Goal: Transaction & Acquisition: Book appointment/travel/reservation

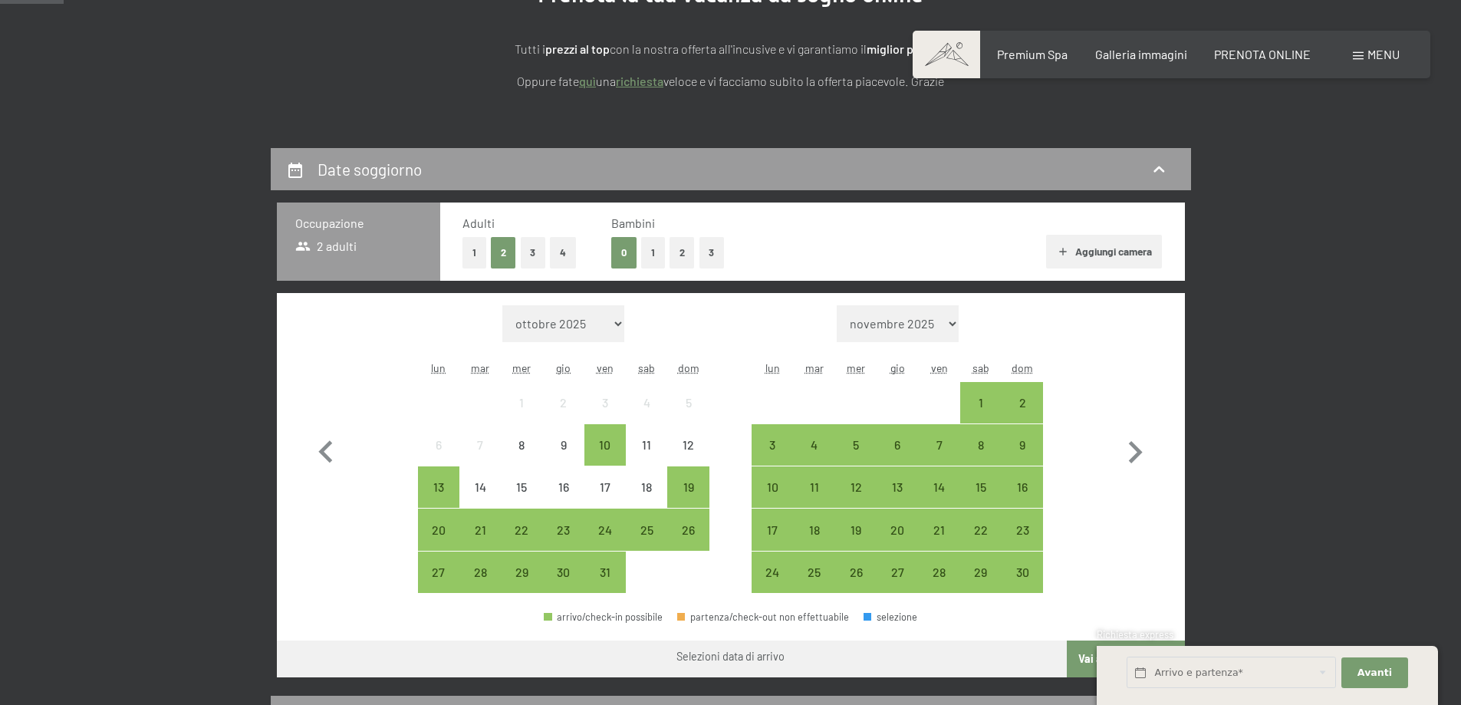
scroll to position [384, 0]
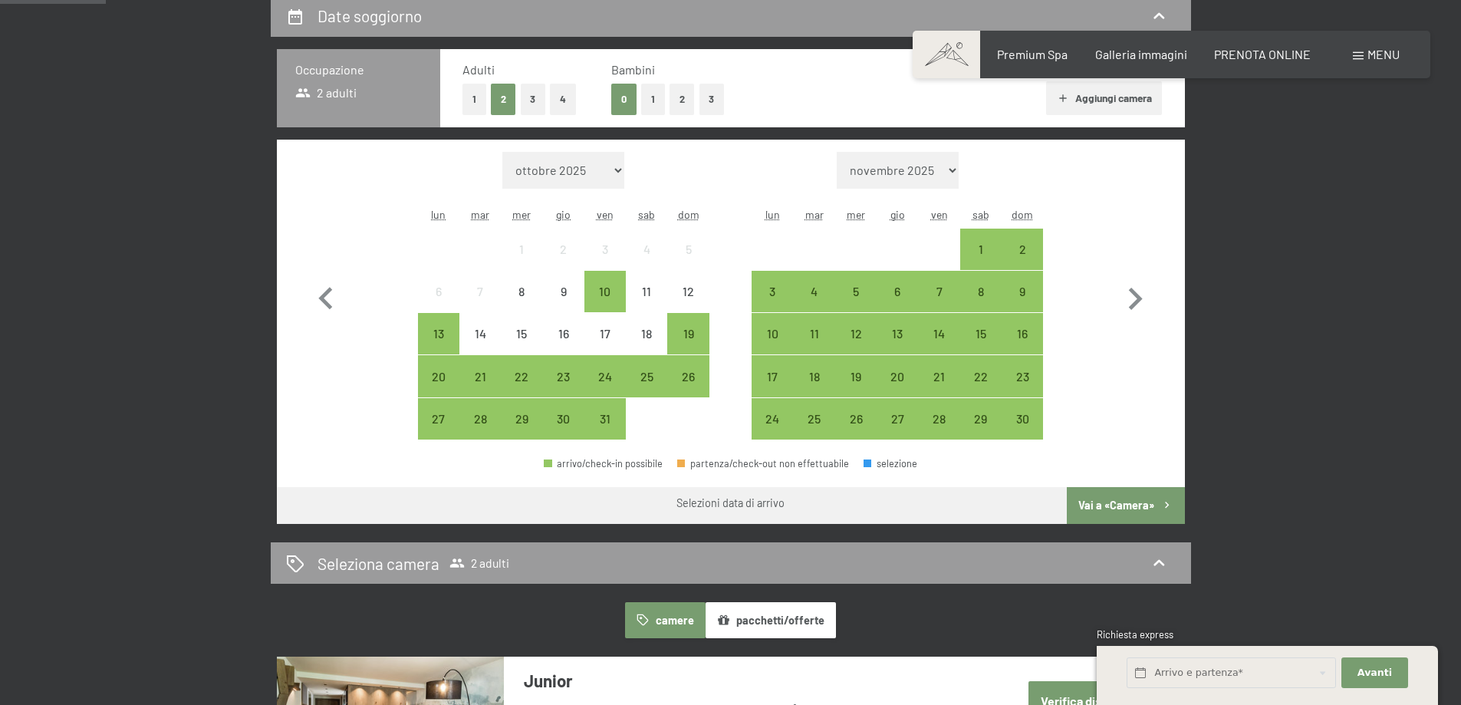
click at [948, 169] on select "novembre 2025 dicembre 2025 gennaio 2026 febbraio 2026 marzo 2026 aprile 2026 m…" at bounding box center [898, 170] width 122 height 37
select select "2025-12-01"
select select "2026-01-01"
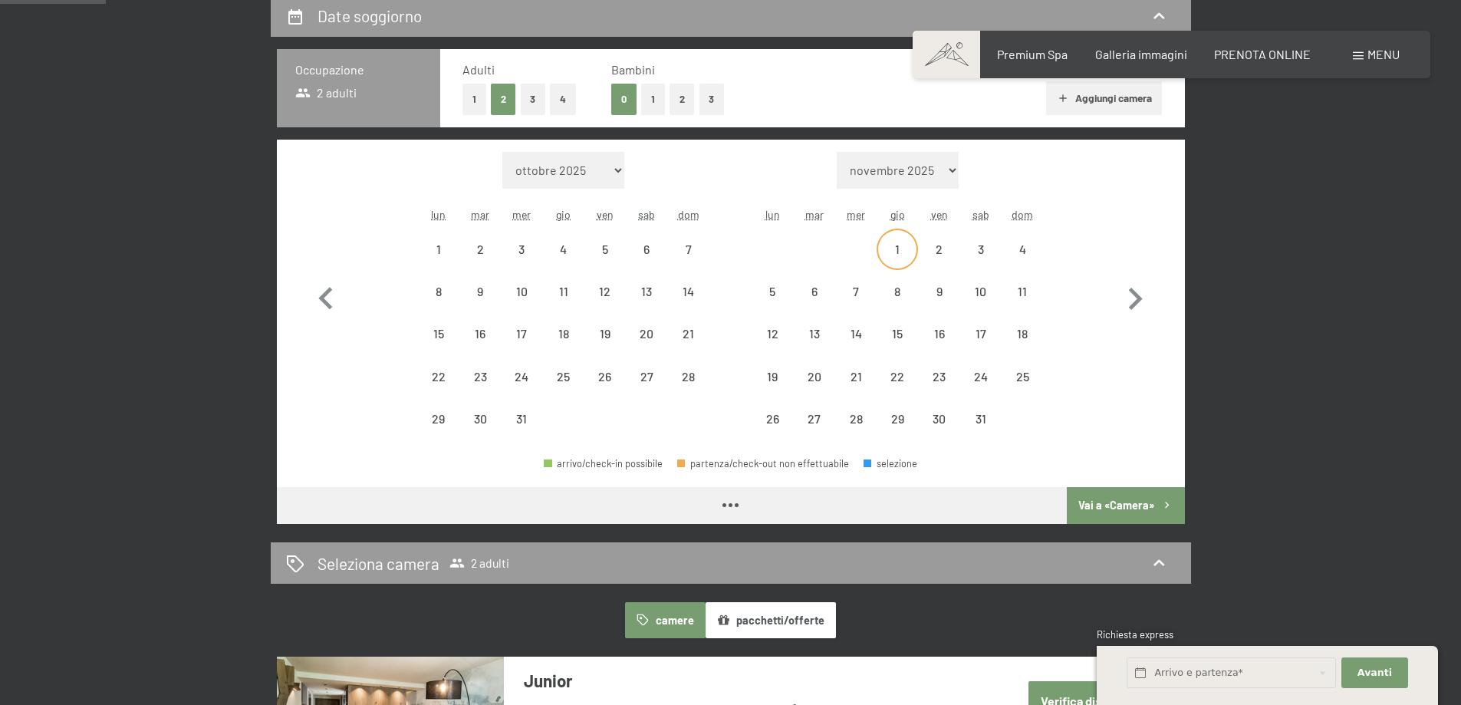
select select "2025-12-01"
select select "2026-01-01"
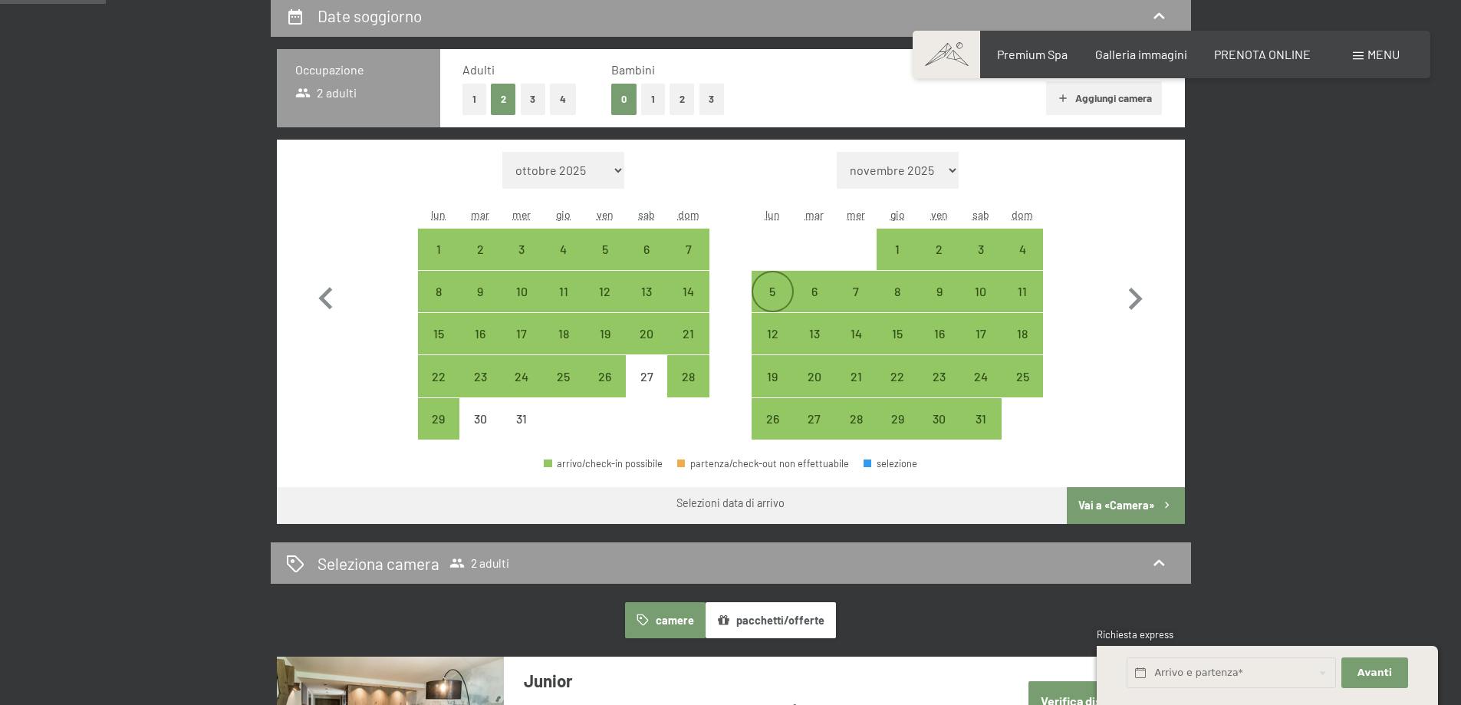
click at [781, 305] on div "5" at bounding box center [772, 304] width 38 height 38
select select "2025-12-01"
select select "2026-01-01"
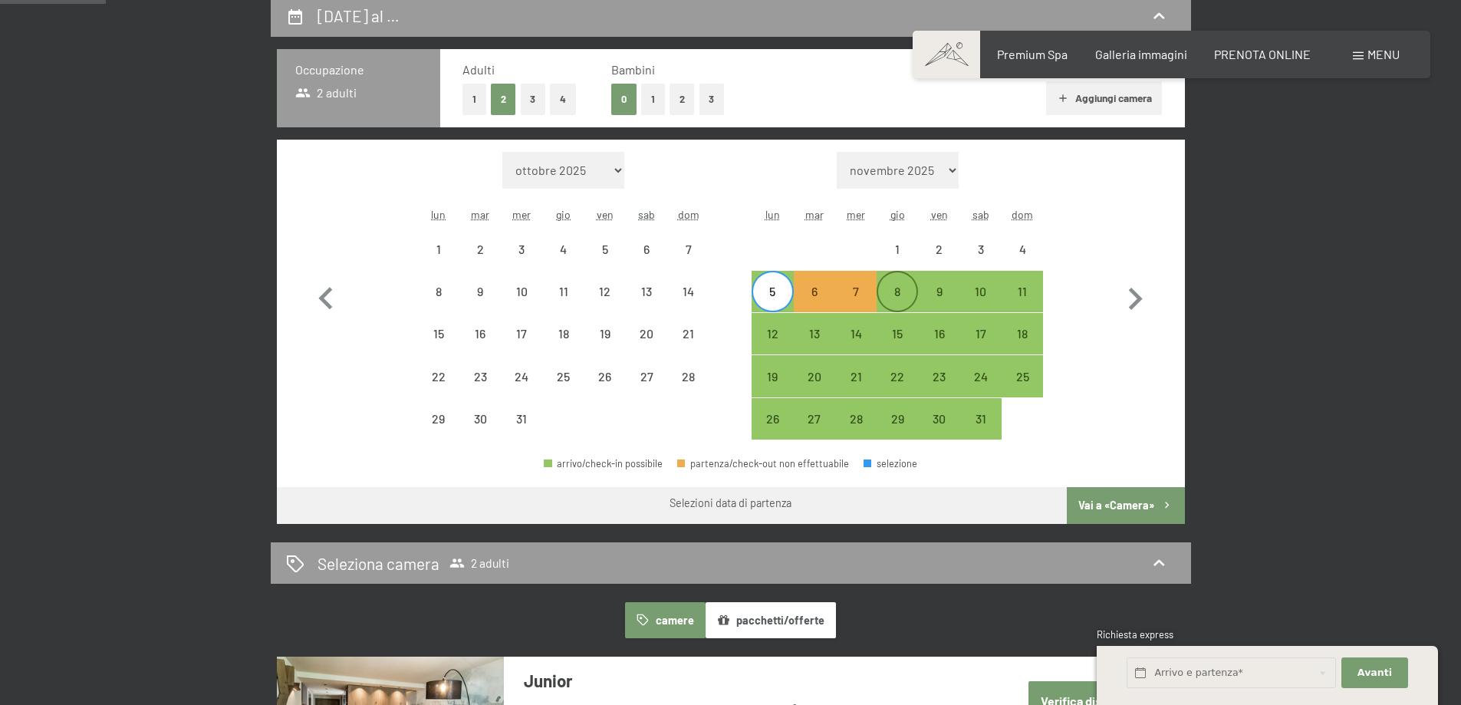
click at [884, 301] on div "8" at bounding box center [897, 304] width 38 height 38
select select "2025-12-01"
select select "2026-01-01"
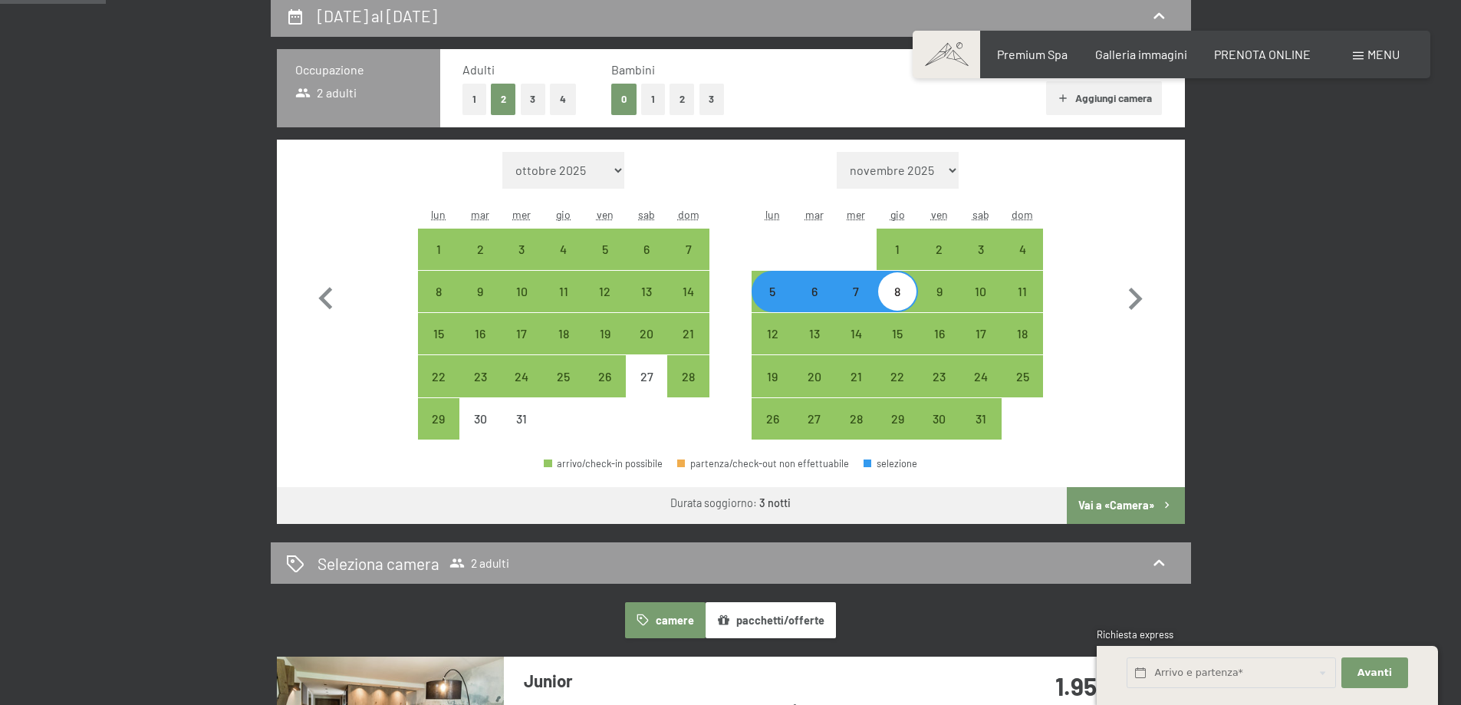
click at [1122, 502] on button "Vai a «Camera»" at bounding box center [1125, 505] width 117 height 37
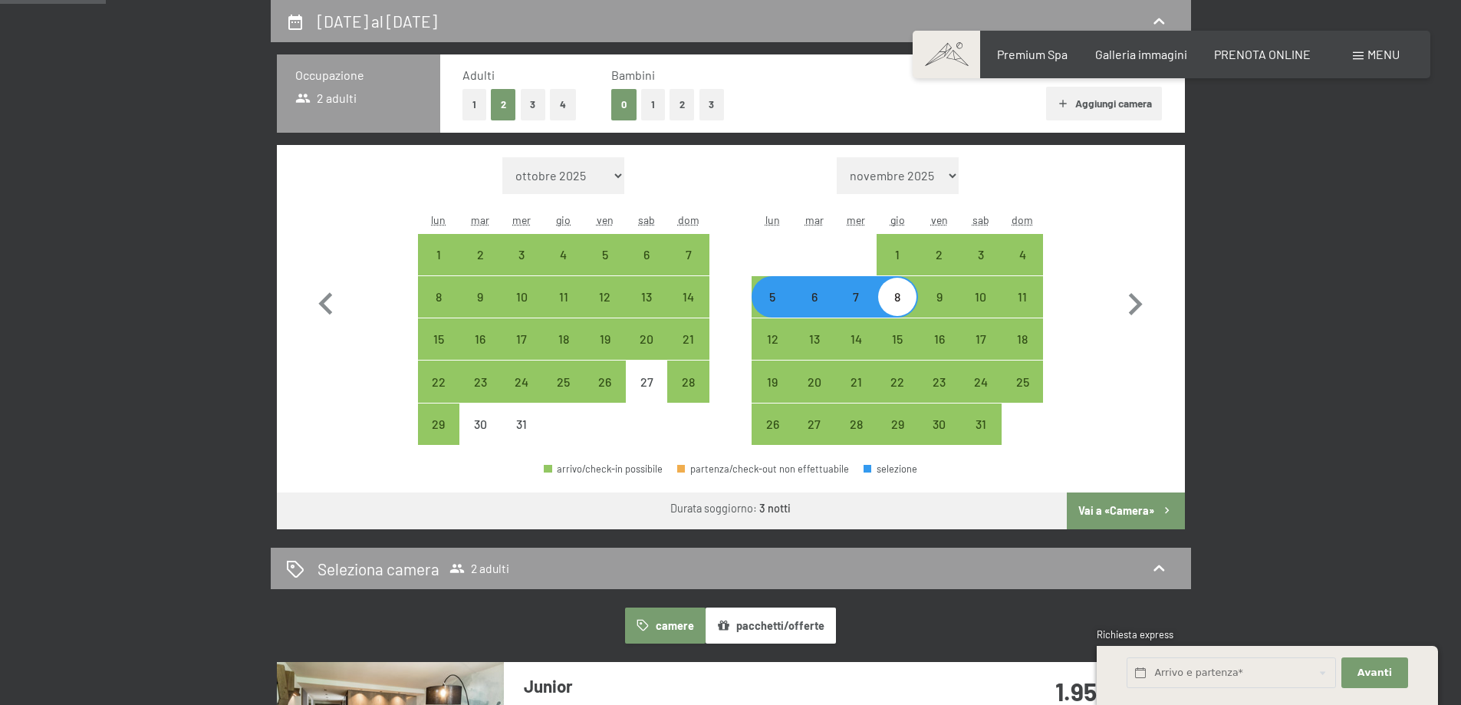
select select "2025-12-01"
select select "2026-01-01"
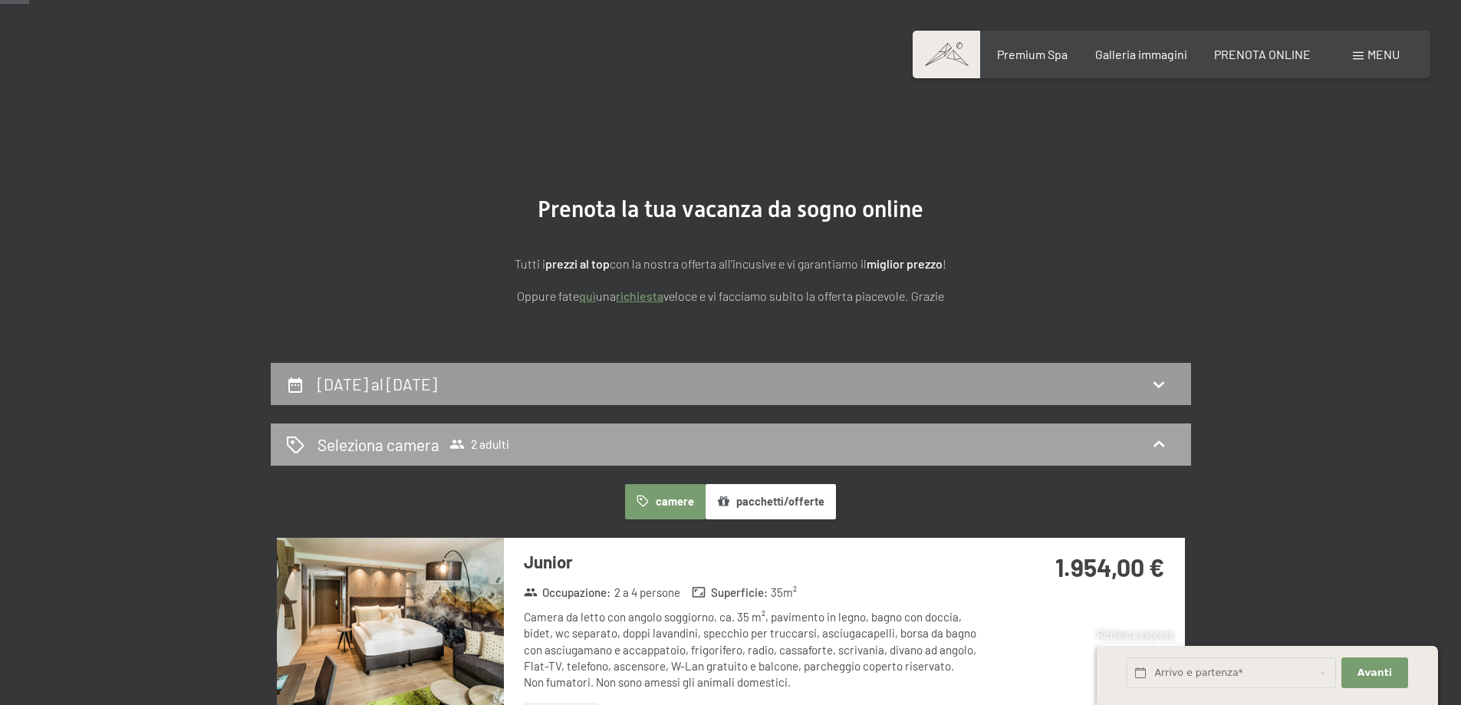
scroll to position [0, 0]
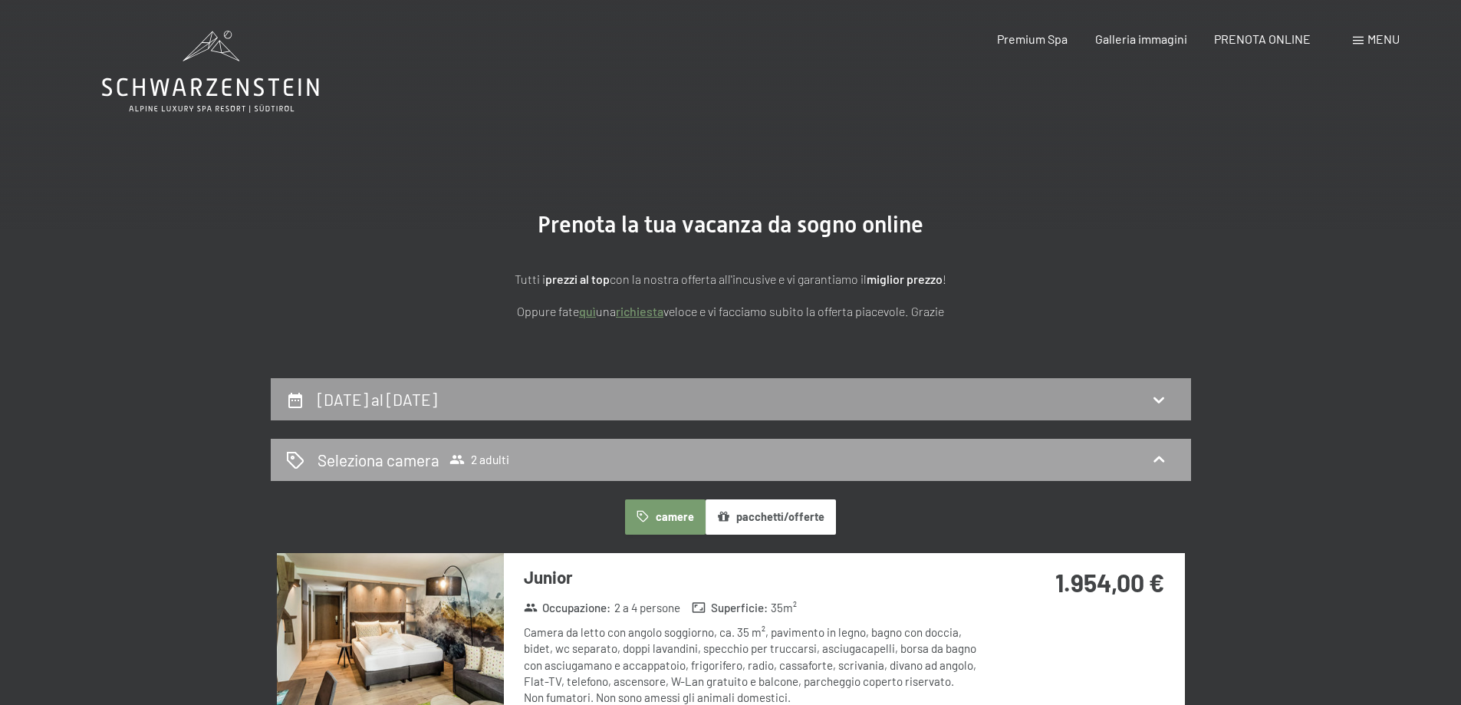
click at [686, 449] on div "Seleziona camera 2 adulti" at bounding box center [731, 460] width 890 height 22
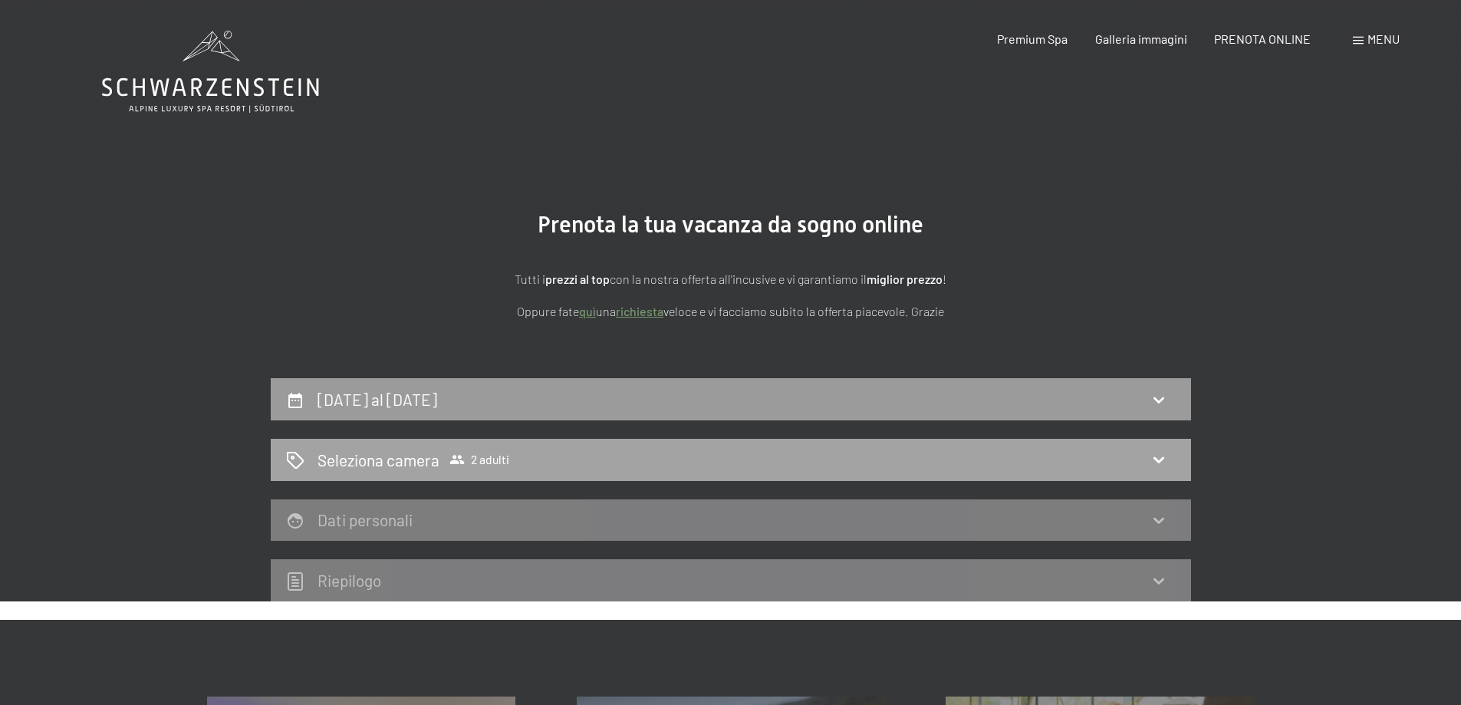
click at [685, 456] on div "Seleziona camera 2 adulti" at bounding box center [731, 460] width 890 height 22
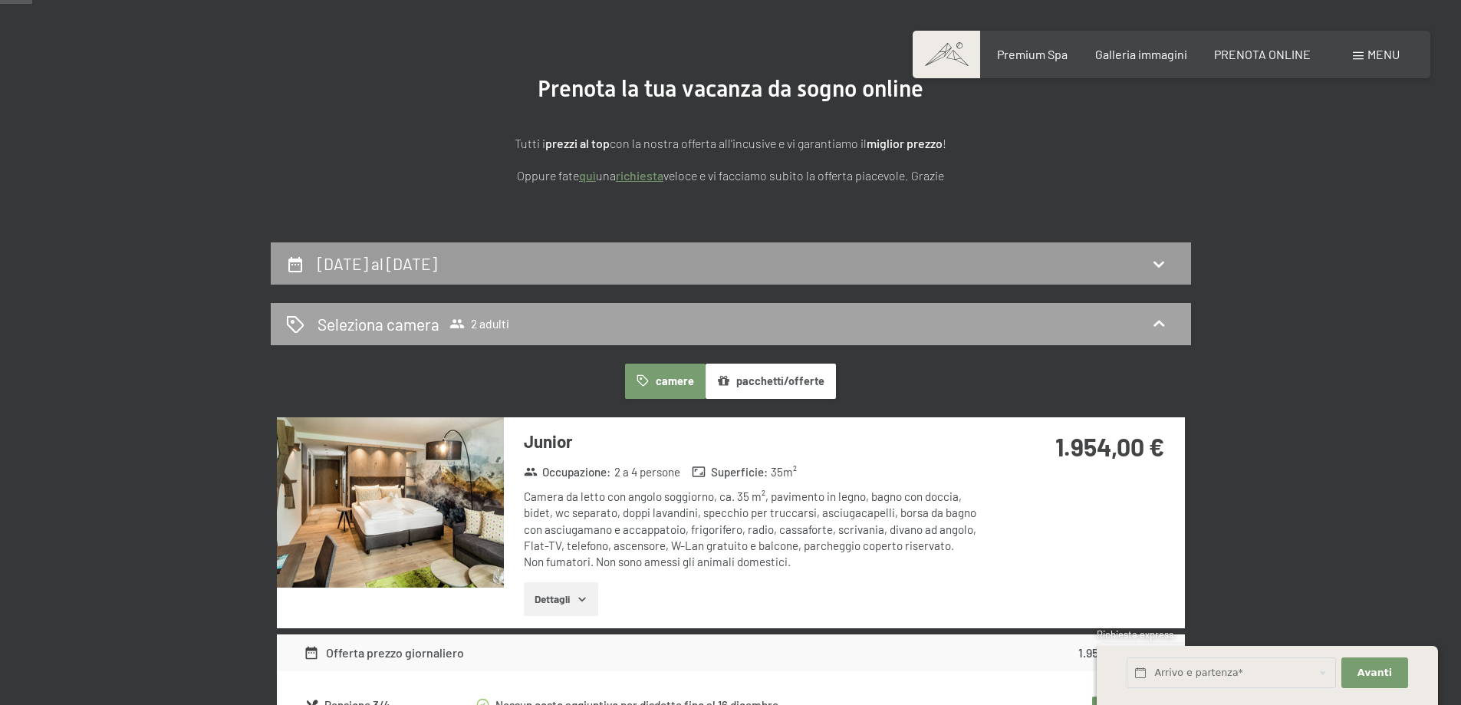
scroll to position [153, 0]
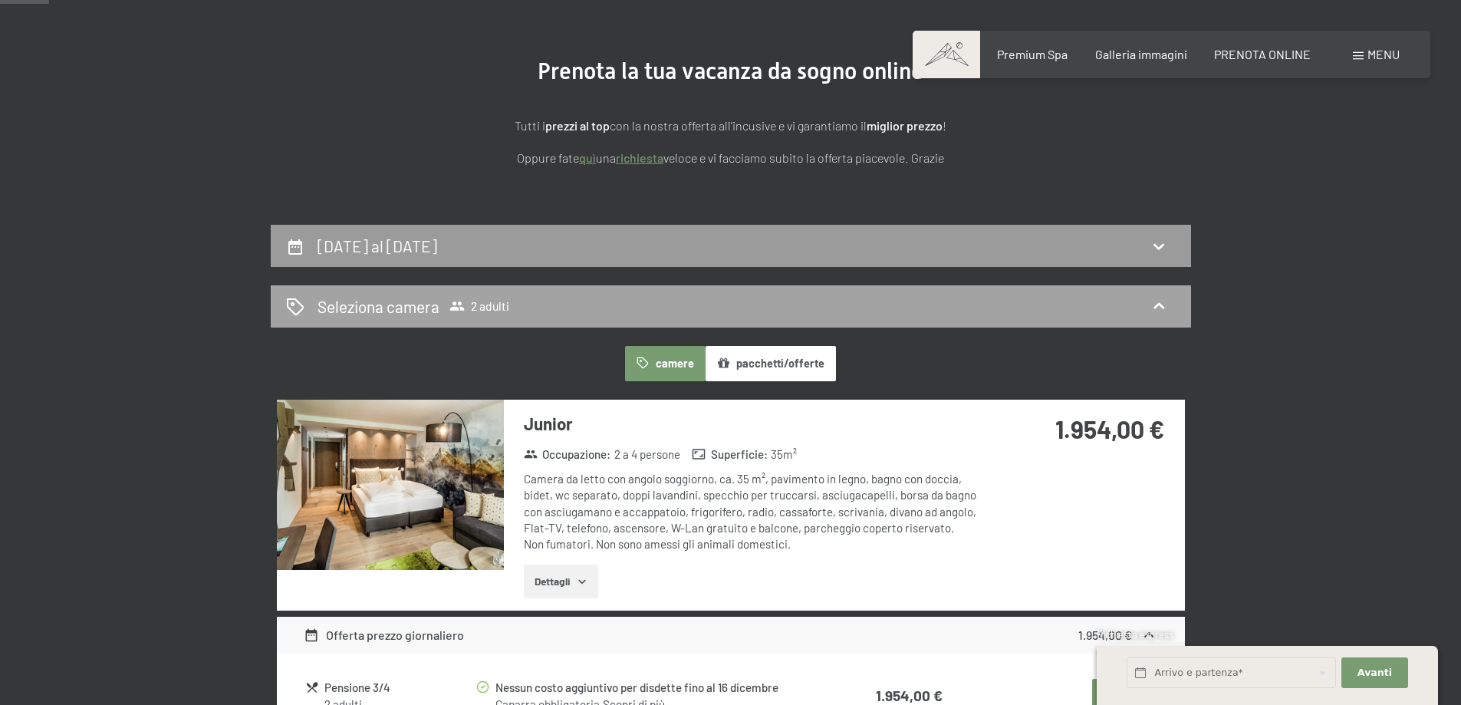
click at [452, 313] on icon at bounding box center [457, 305] width 15 height 15
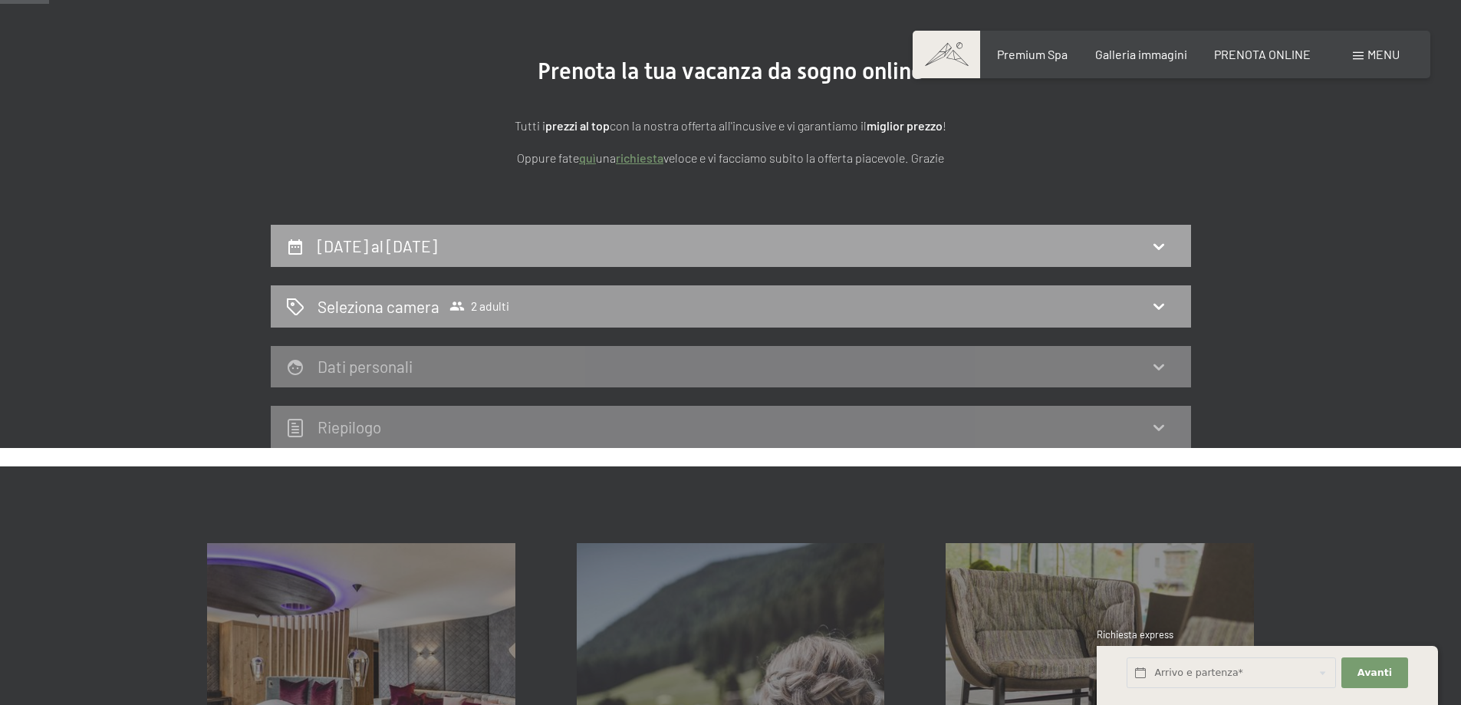
click at [528, 246] on div "[DATE] al [DATE]" at bounding box center [731, 246] width 890 height 22
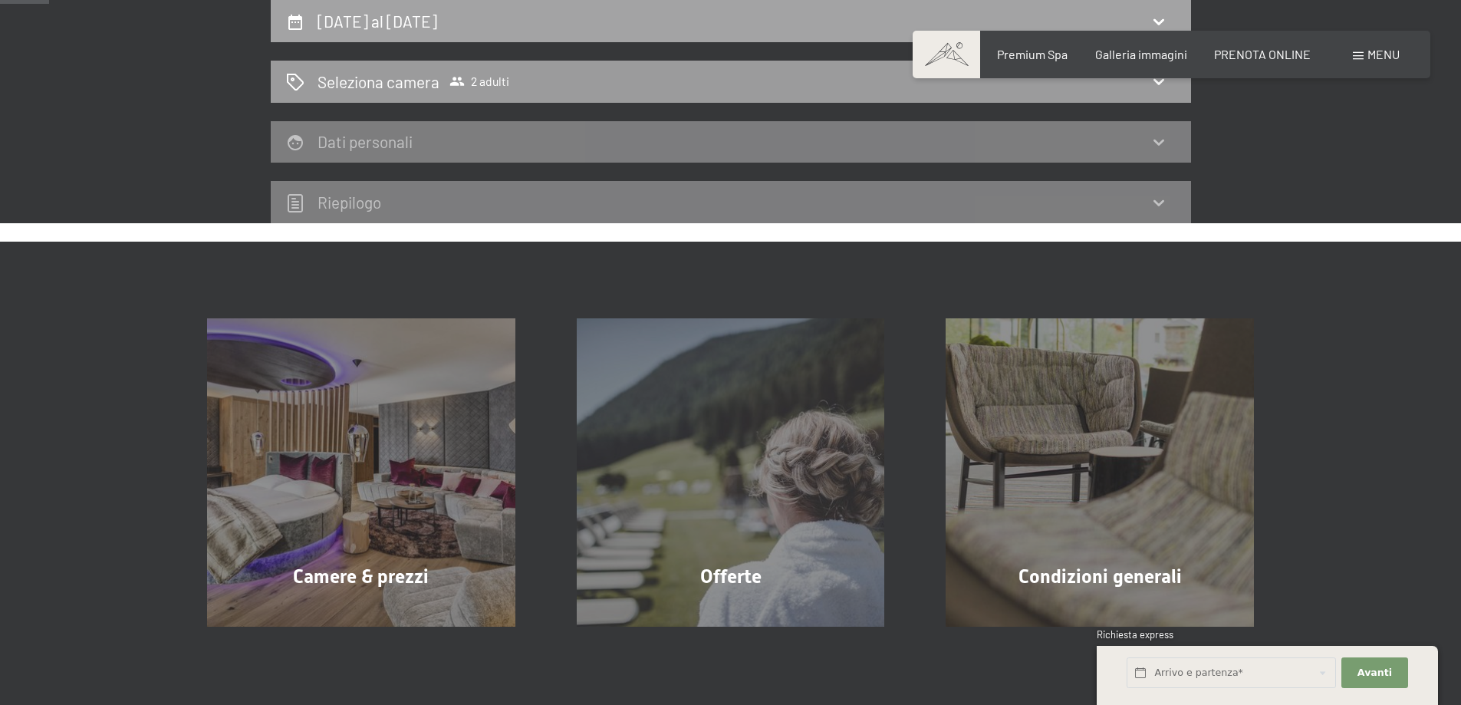
select select "[DATE]"
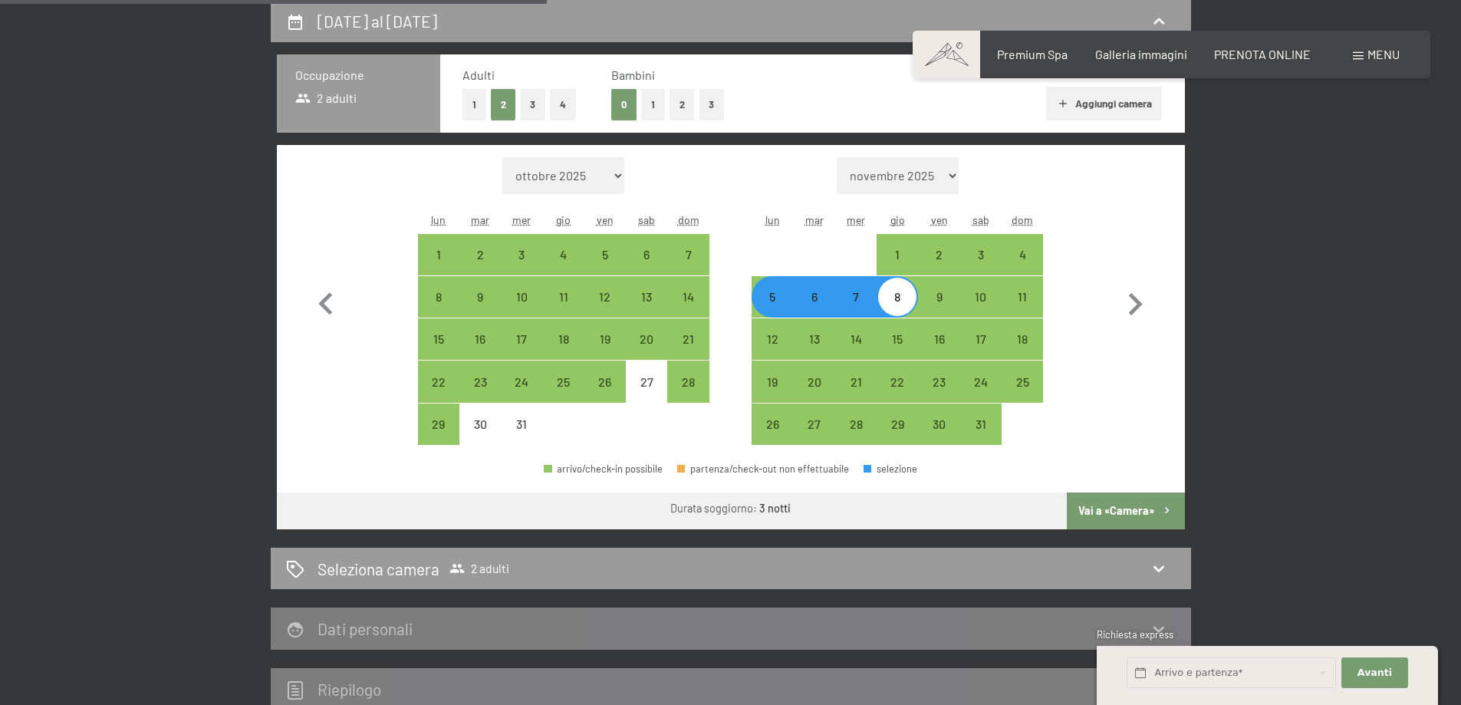
click at [559, 102] on button "4" at bounding box center [563, 104] width 26 height 31
select select "[DATE]"
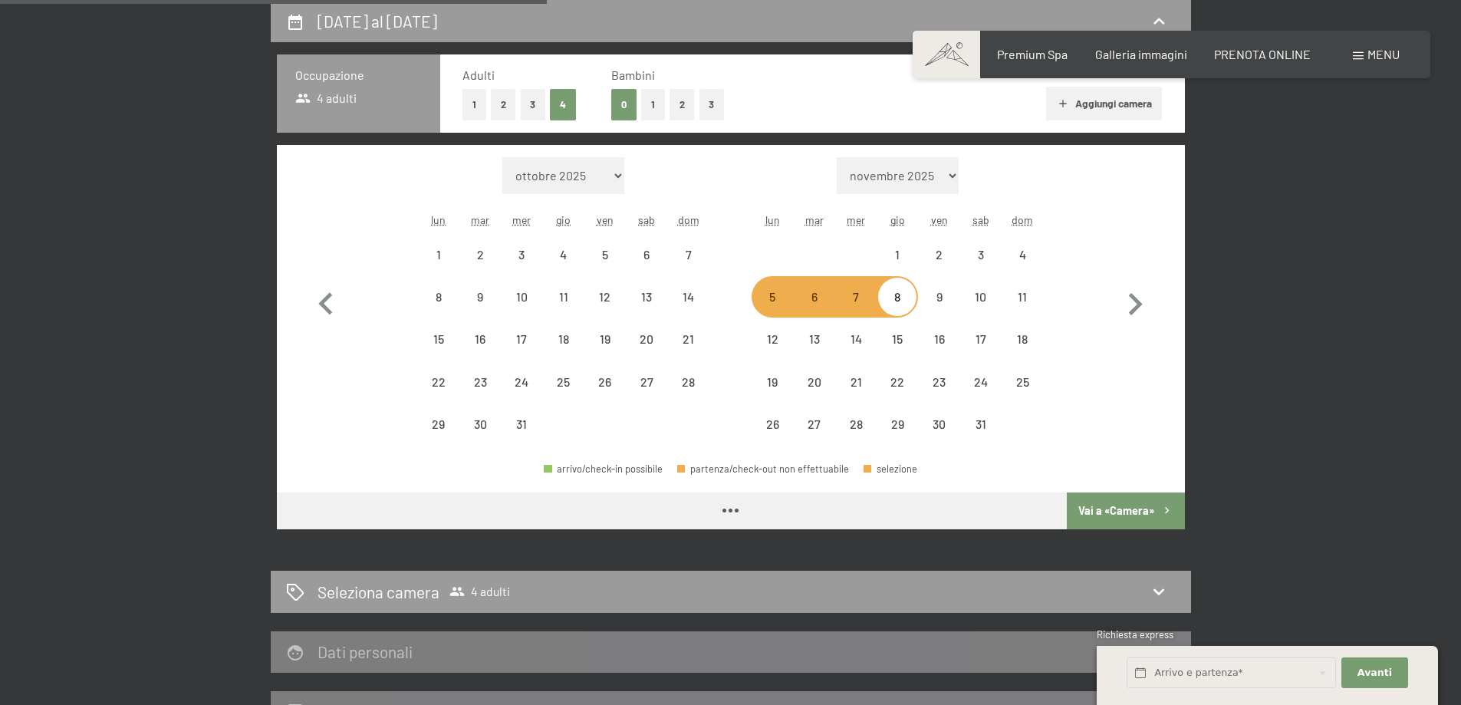
select select "[DATE]"
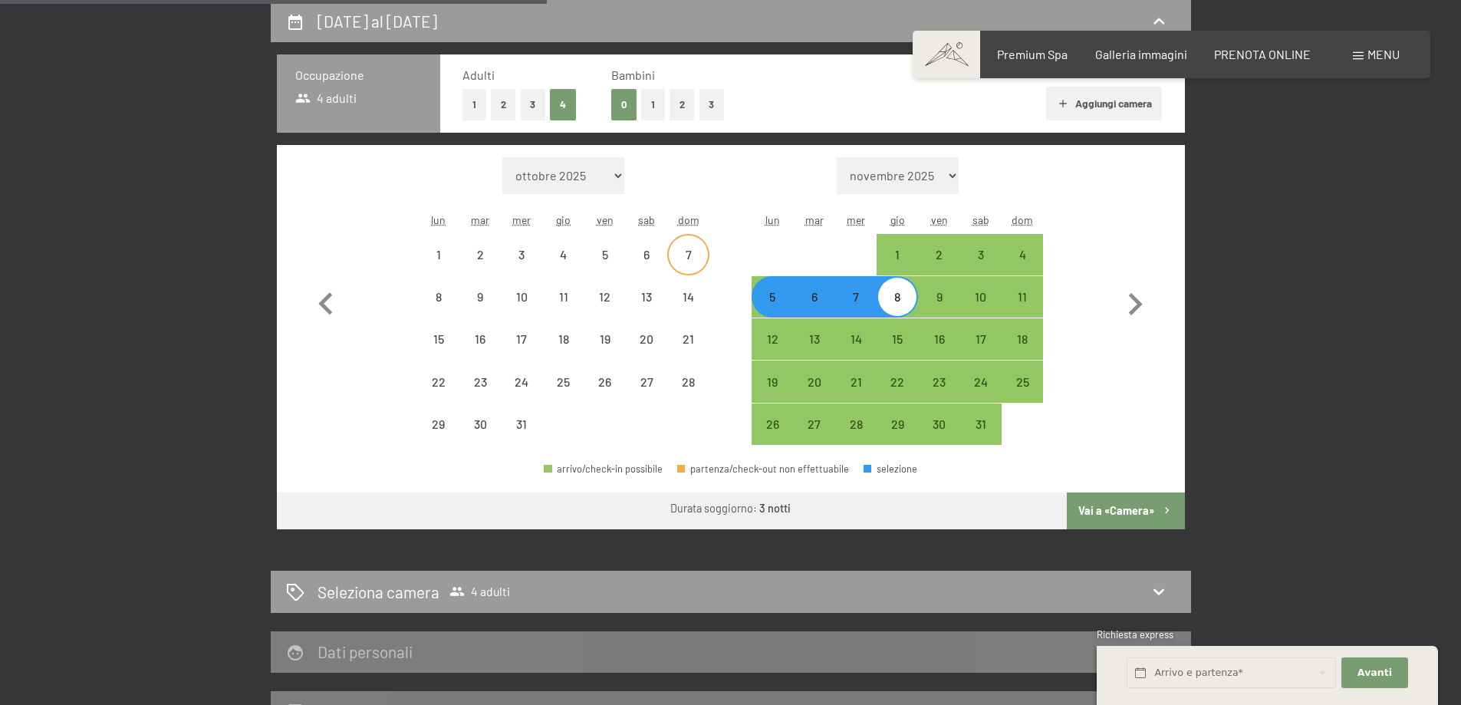
select select "[DATE]"
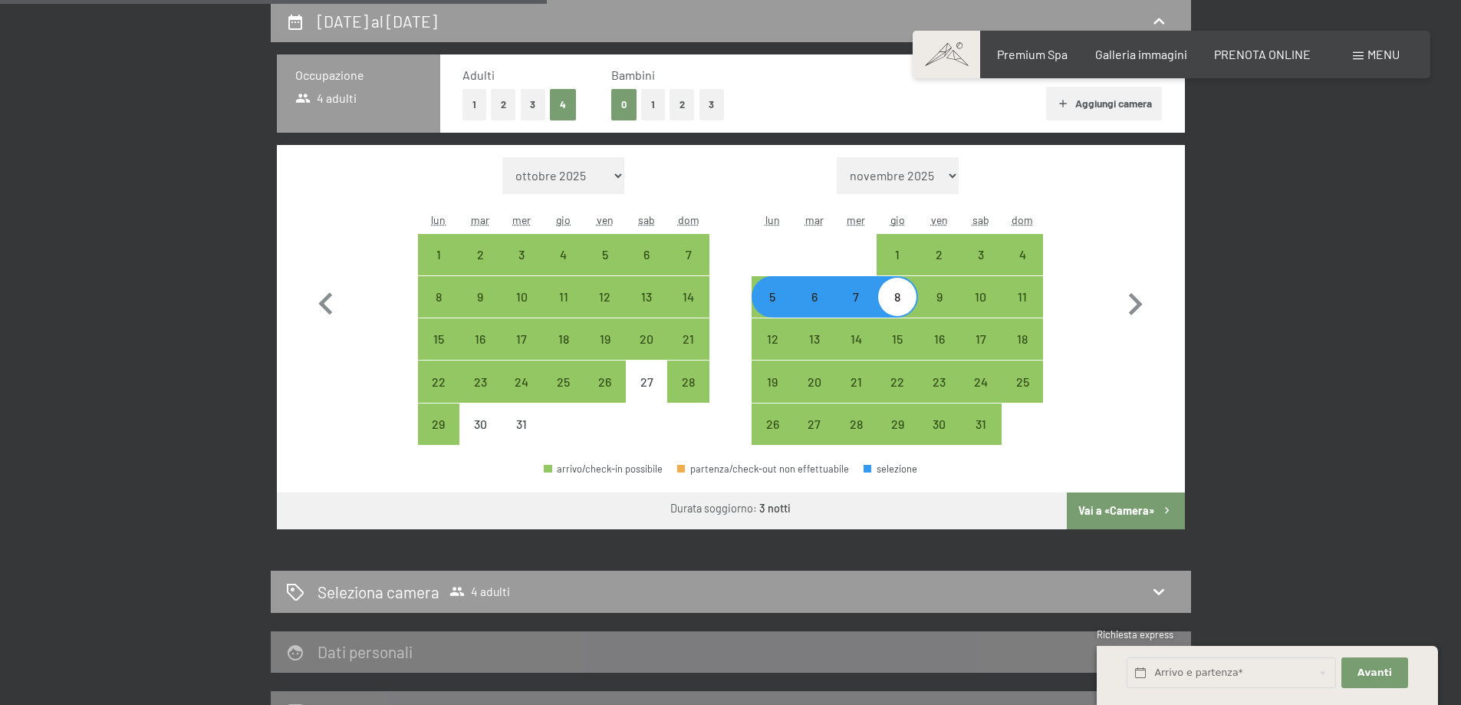
click at [1091, 509] on button "Vai a «Camera»" at bounding box center [1125, 510] width 117 height 37
select select "[DATE]"
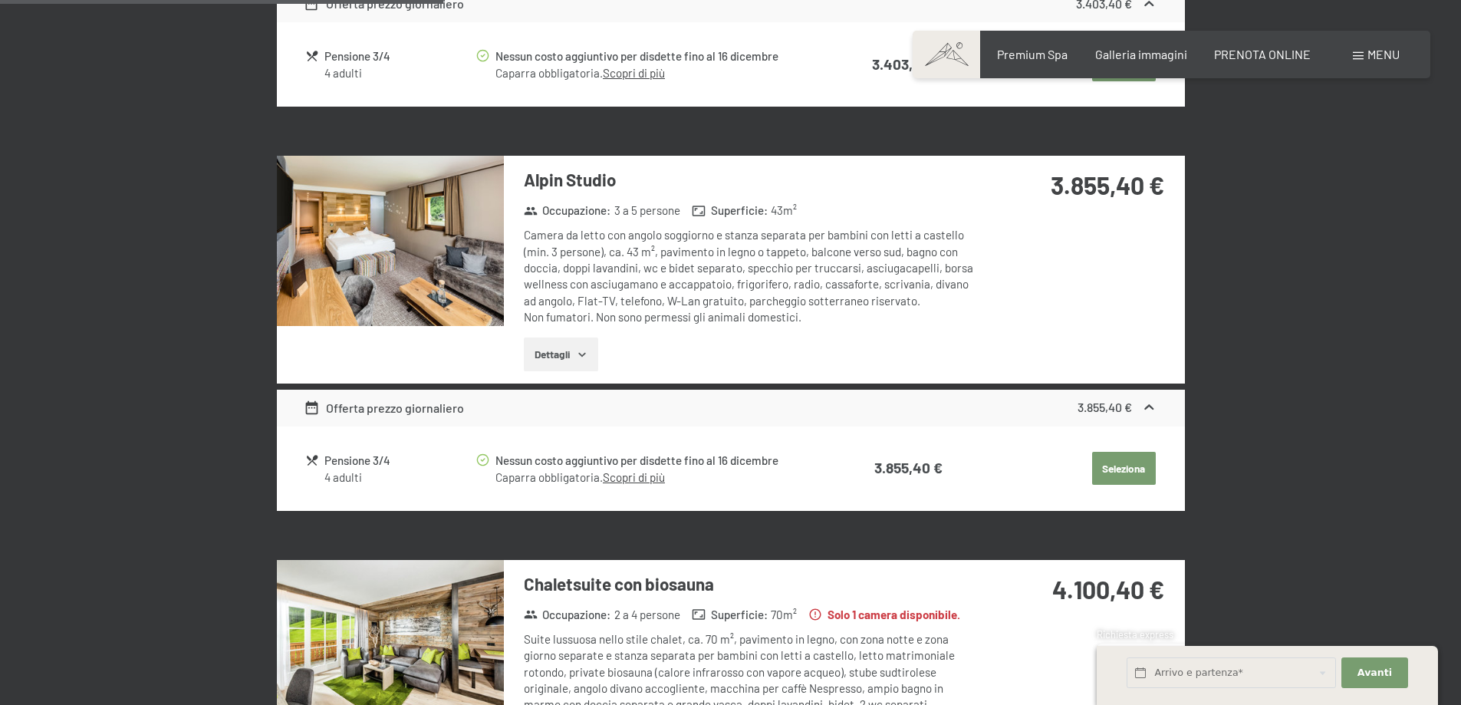
scroll to position [1069, 0]
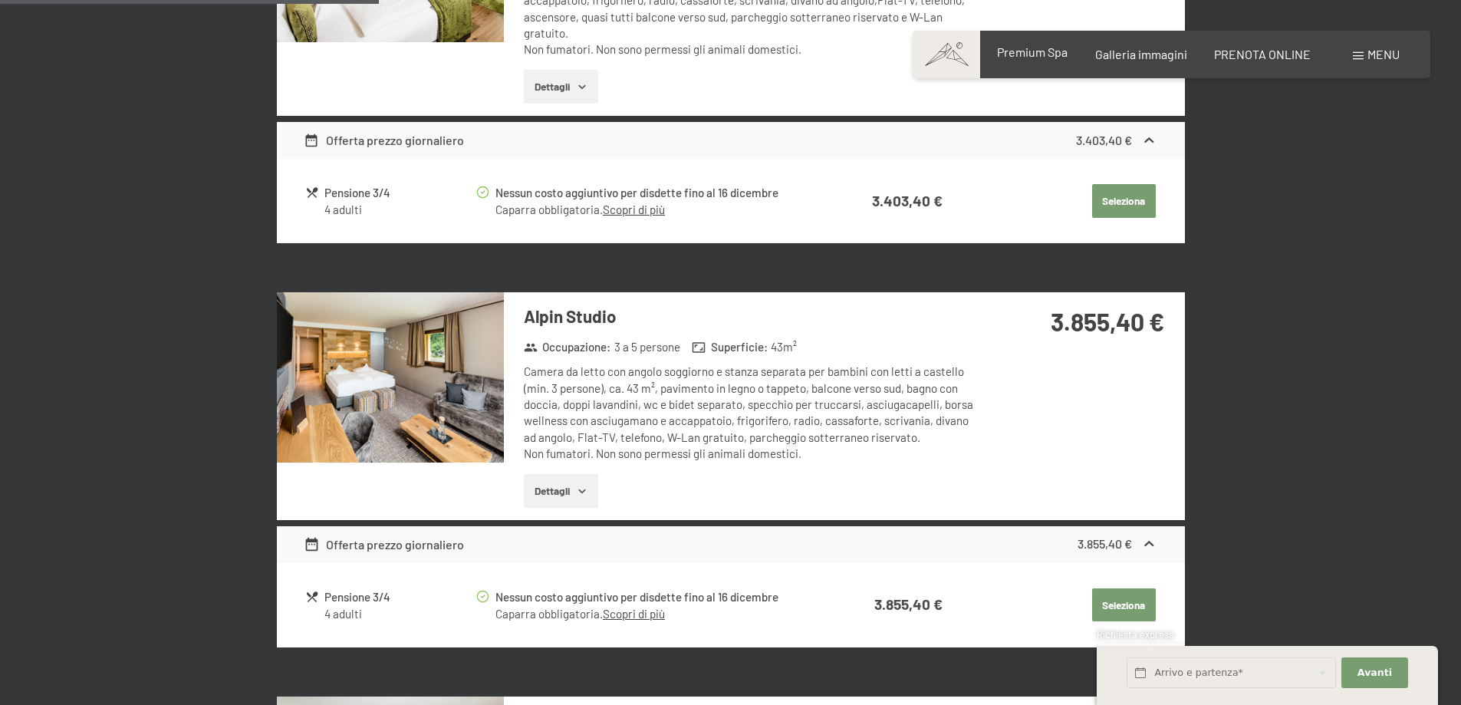
click at [1037, 49] on span "Premium Spa" at bounding box center [1032, 51] width 71 height 15
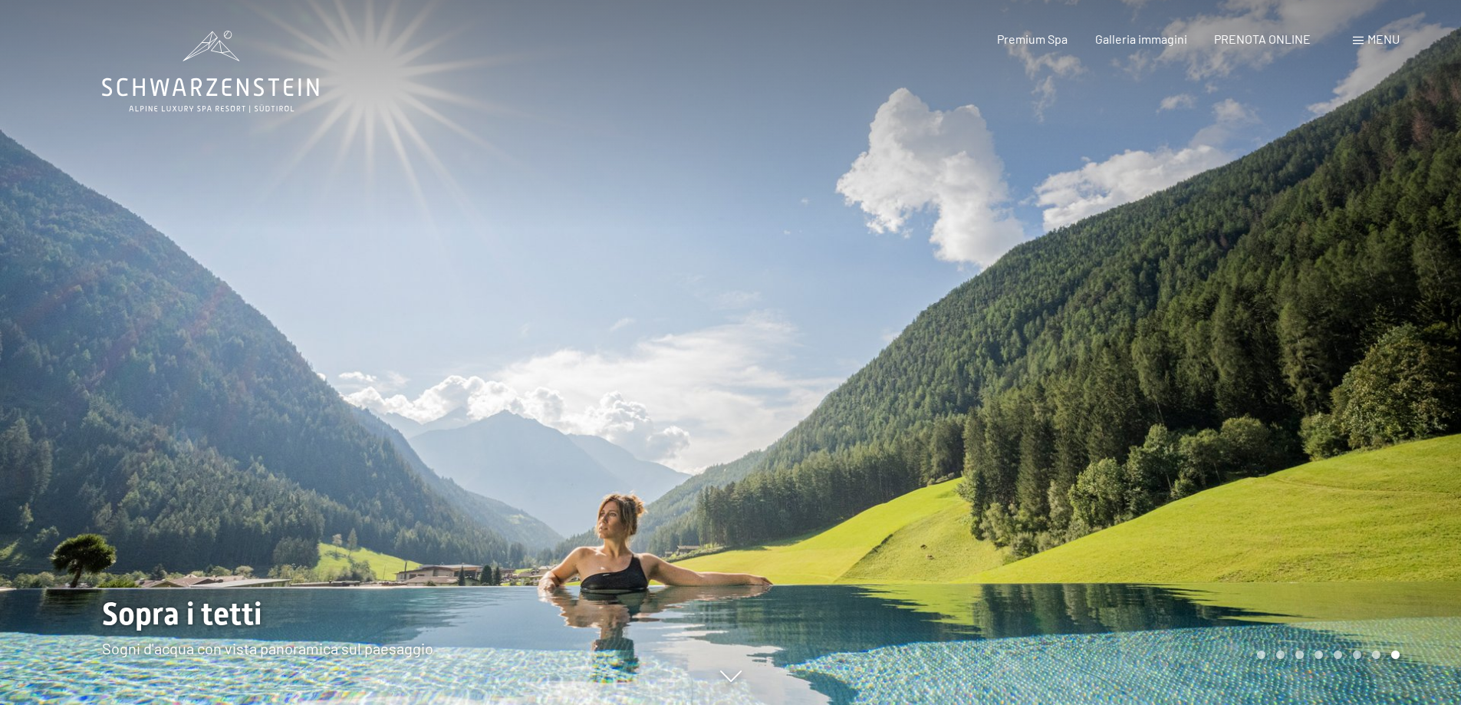
drag, startPoint x: 364, startPoint y: 369, endPoint x: 779, endPoint y: 364, distance: 415.0
click at [779, 704] on div at bounding box center [731, 705] width 1258 height 0
click at [773, 379] on div at bounding box center [1096, 352] width 731 height 705
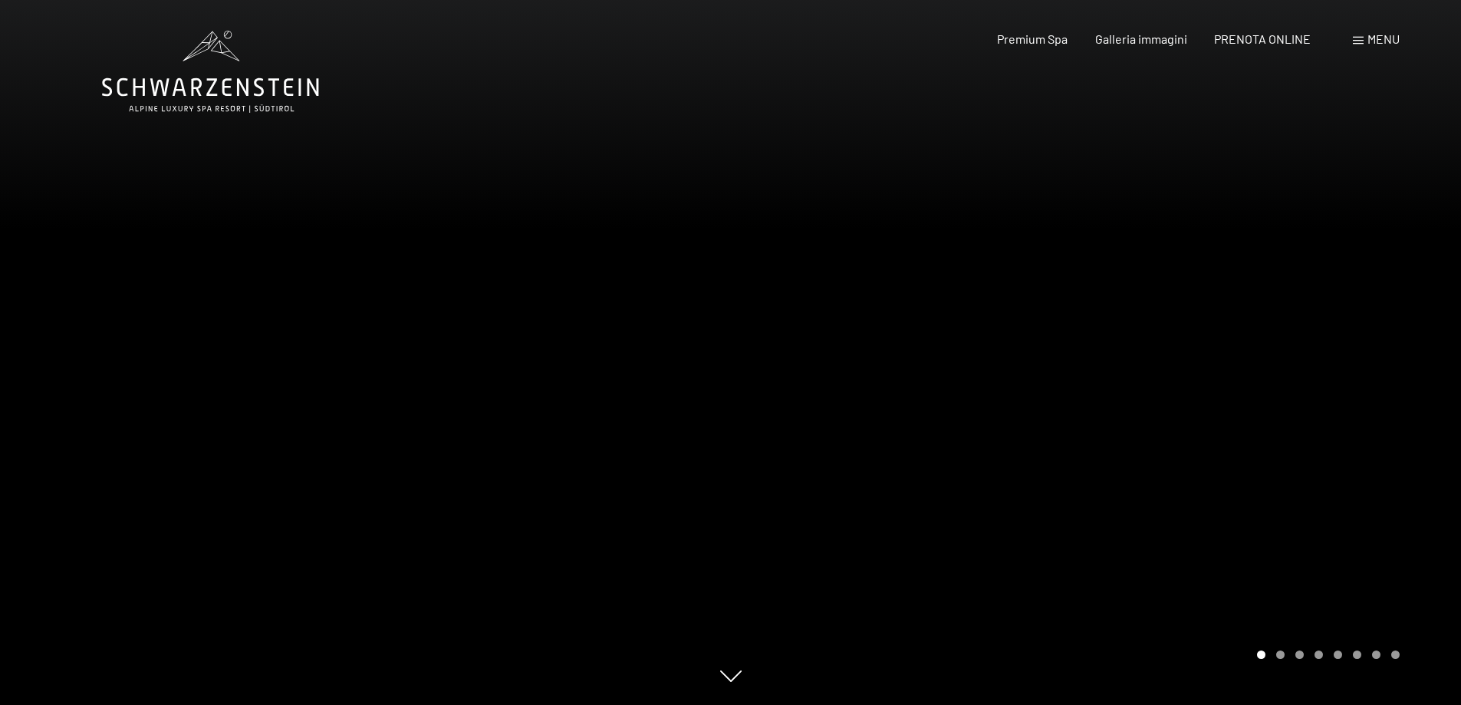
click at [773, 379] on div at bounding box center [1096, 352] width 731 height 705
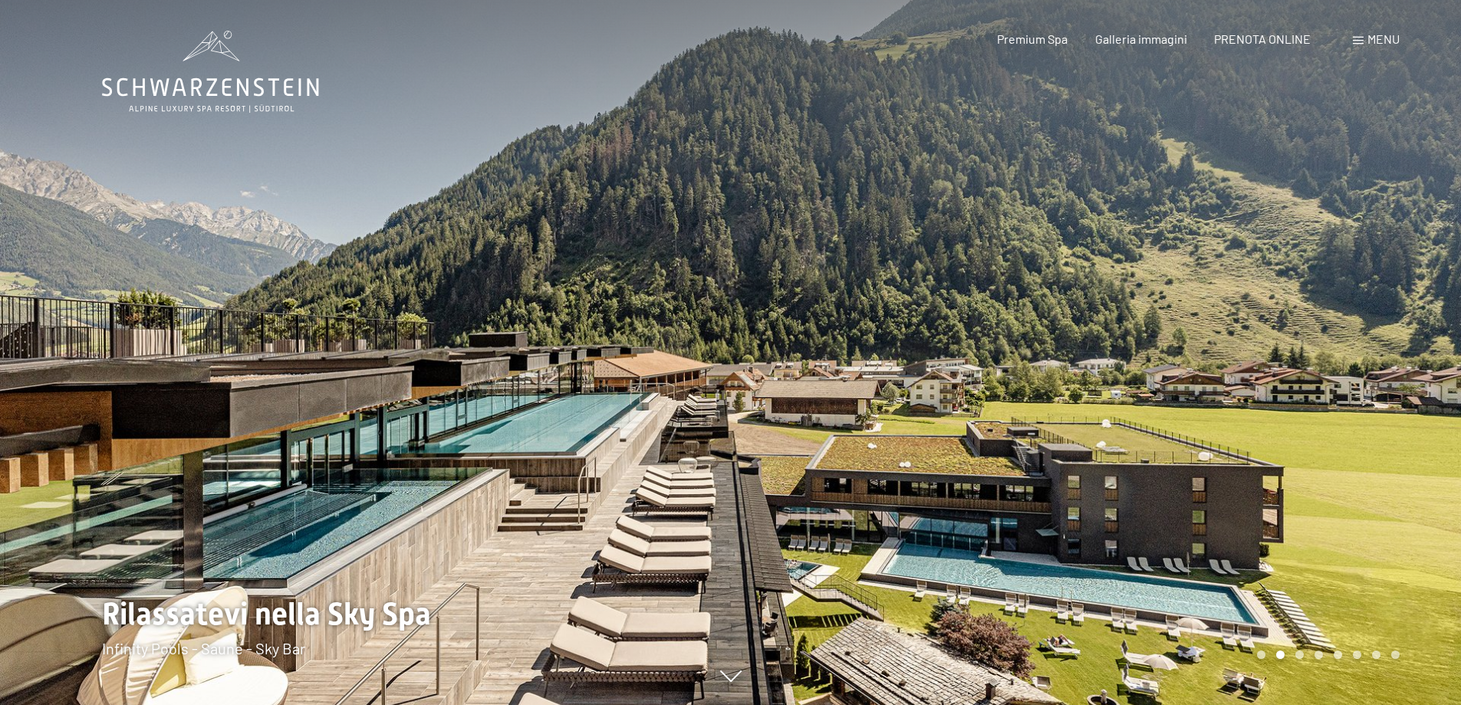
click at [848, 462] on div at bounding box center [1096, 352] width 731 height 705
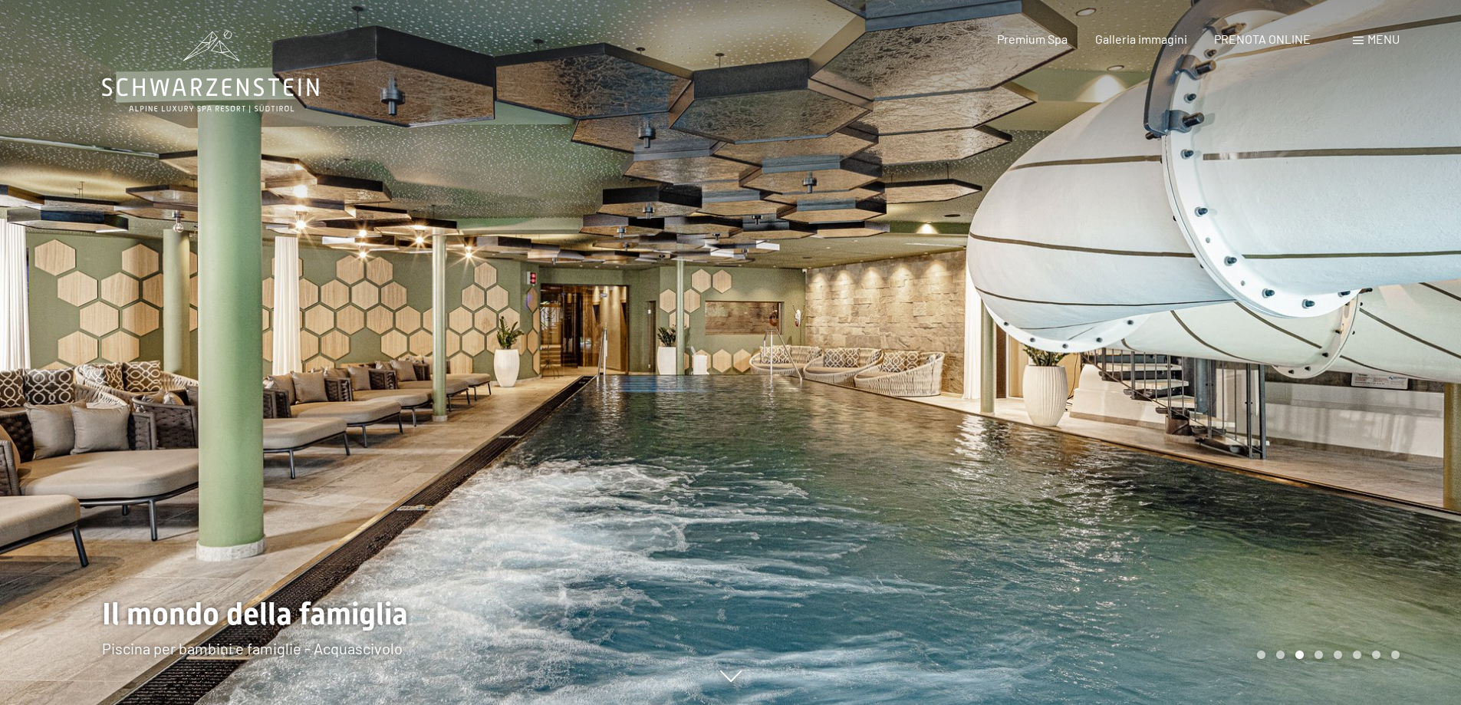
click at [838, 461] on div at bounding box center [1096, 352] width 731 height 705
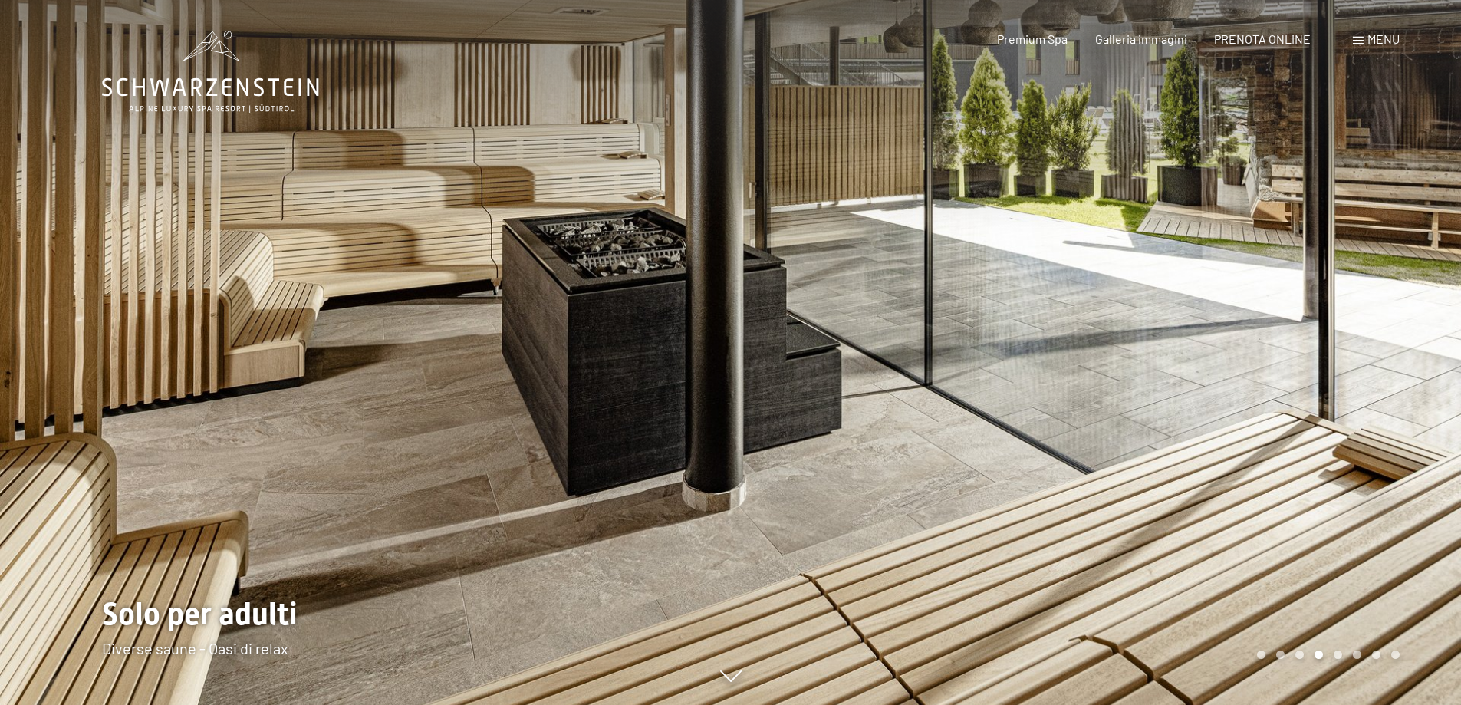
click at [835, 463] on div at bounding box center [1096, 352] width 731 height 705
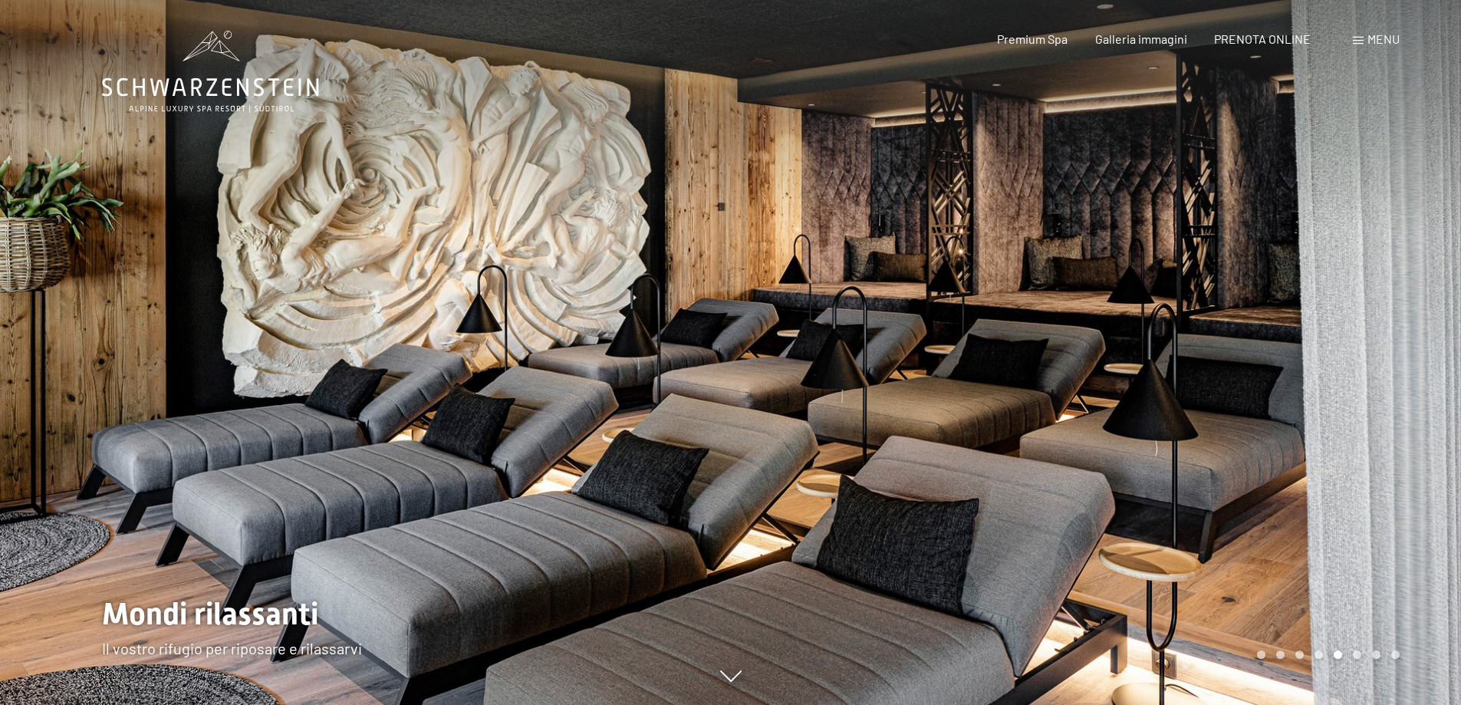
click at [834, 464] on div at bounding box center [1096, 352] width 731 height 705
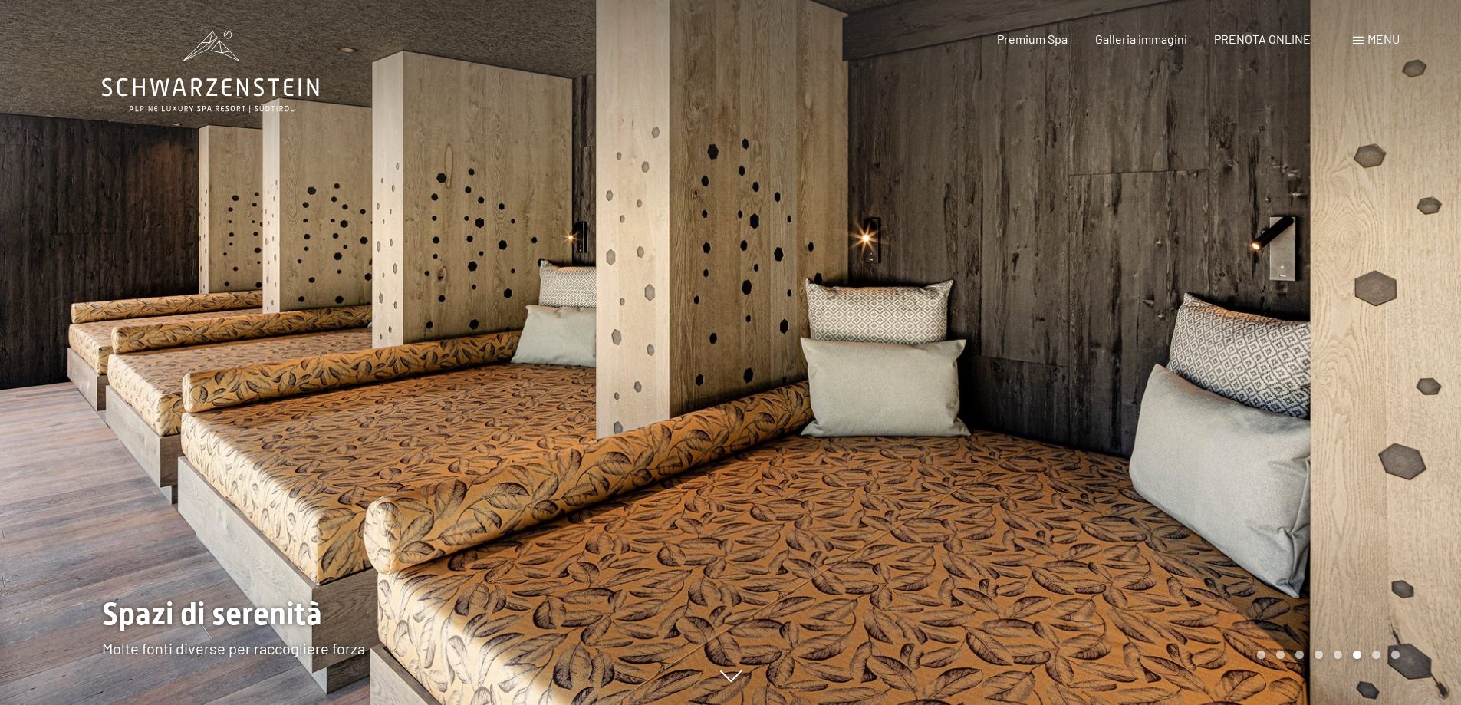
click at [833, 465] on div at bounding box center [1096, 352] width 731 height 705
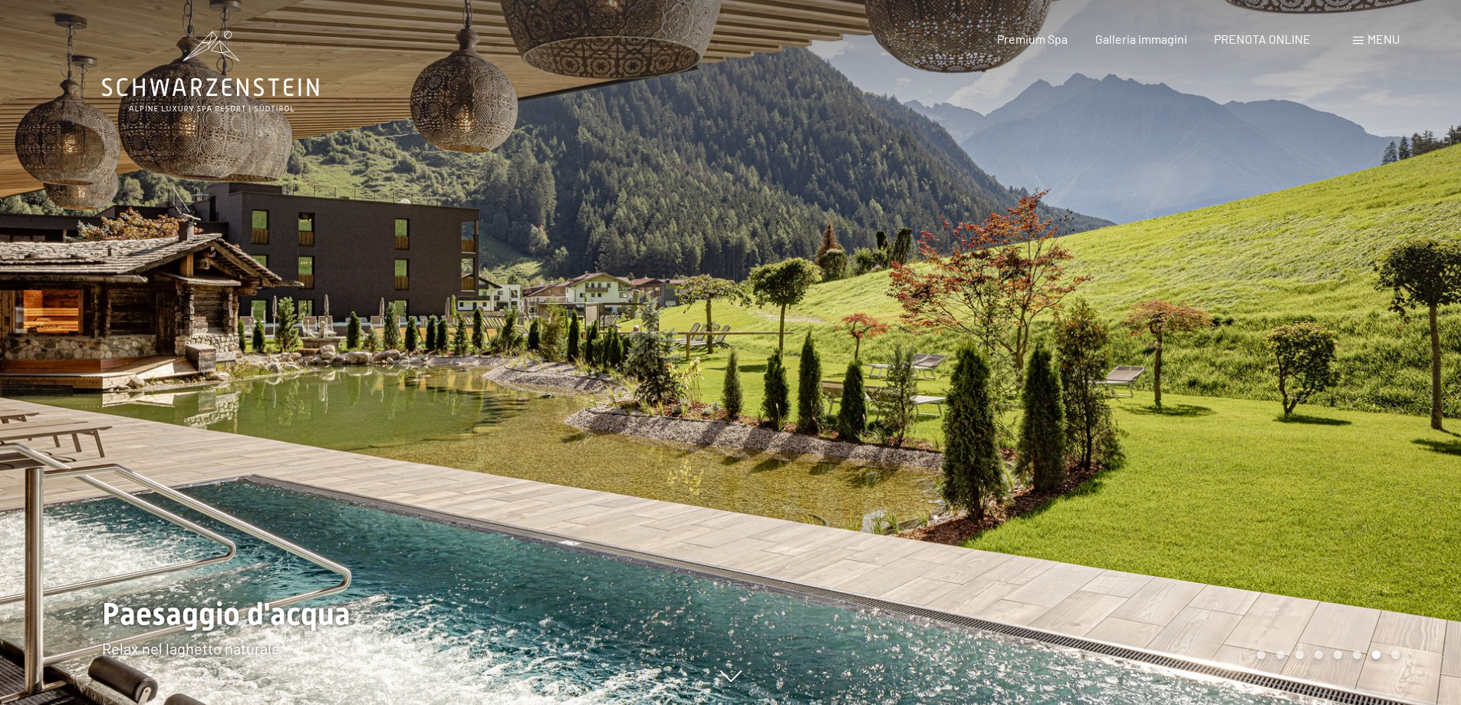
click at [823, 469] on div at bounding box center [1096, 352] width 731 height 705
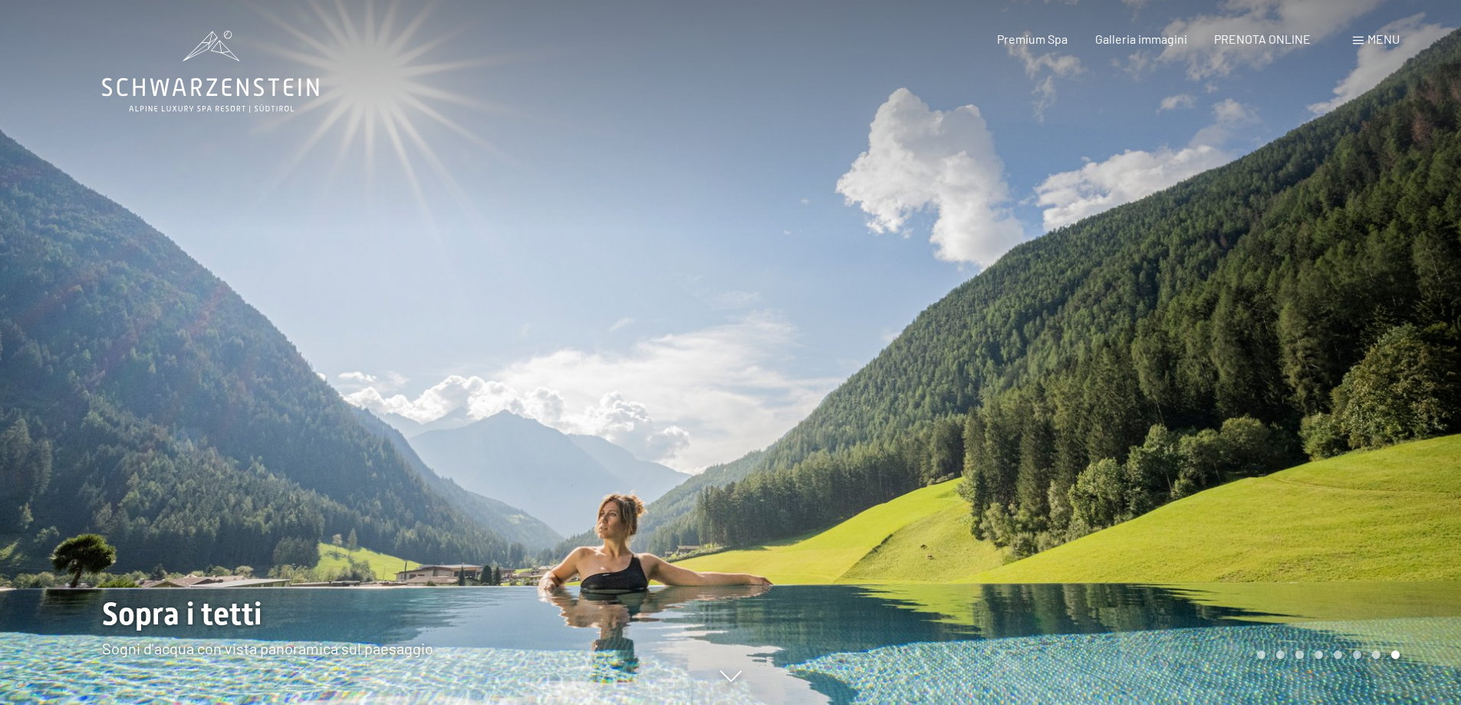
click at [823, 469] on div at bounding box center [1096, 352] width 731 height 705
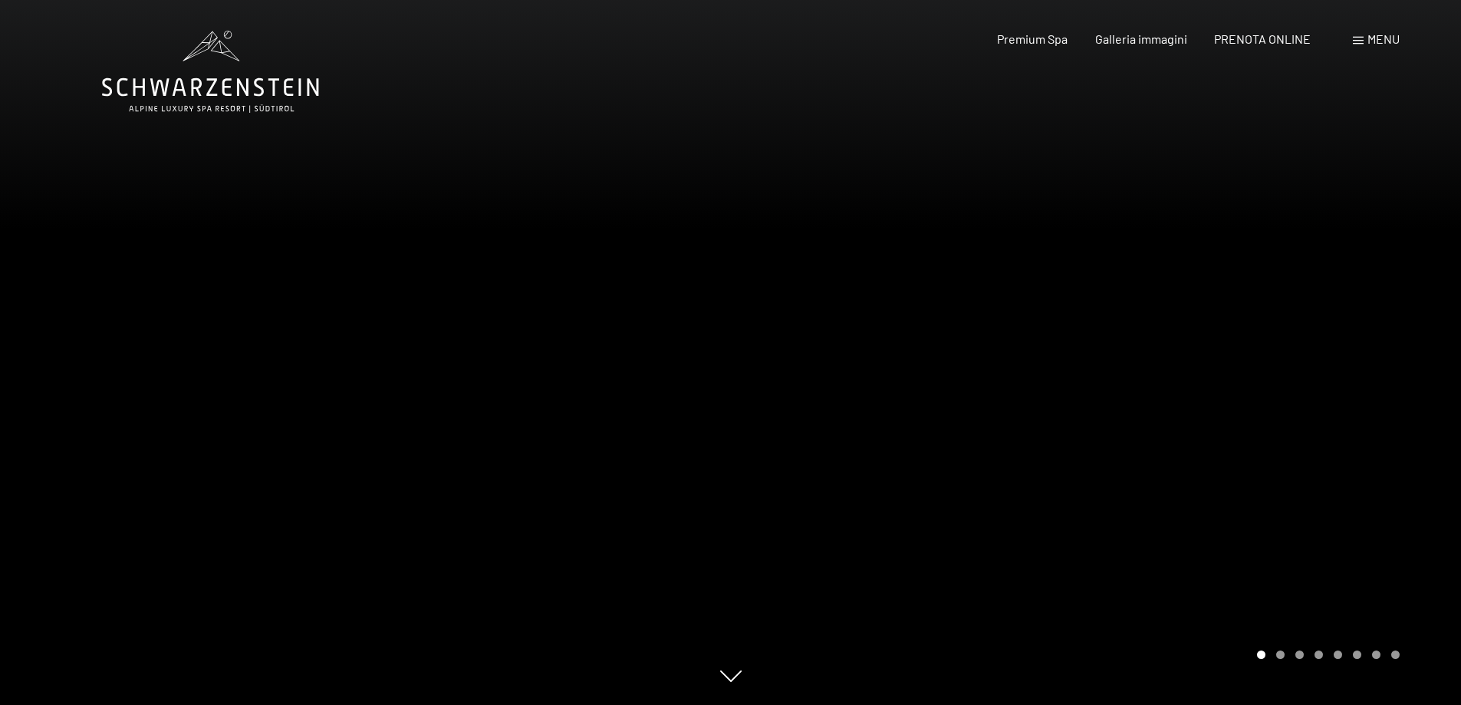
click at [823, 469] on div at bounding box center [1096, 352] width 731 height 705
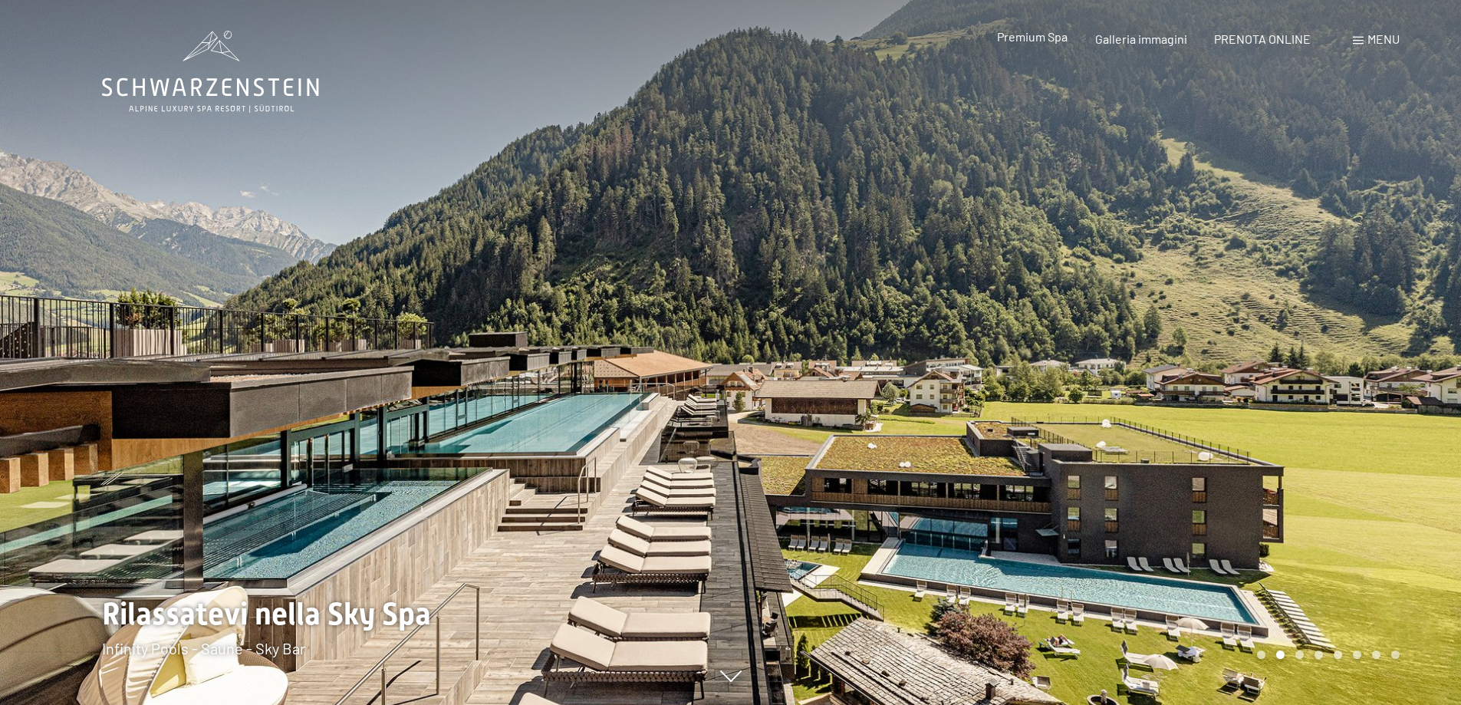
click at [1059, 38] on span "Premium Spa" at bounding box center [1032, 36] width 71 height 15
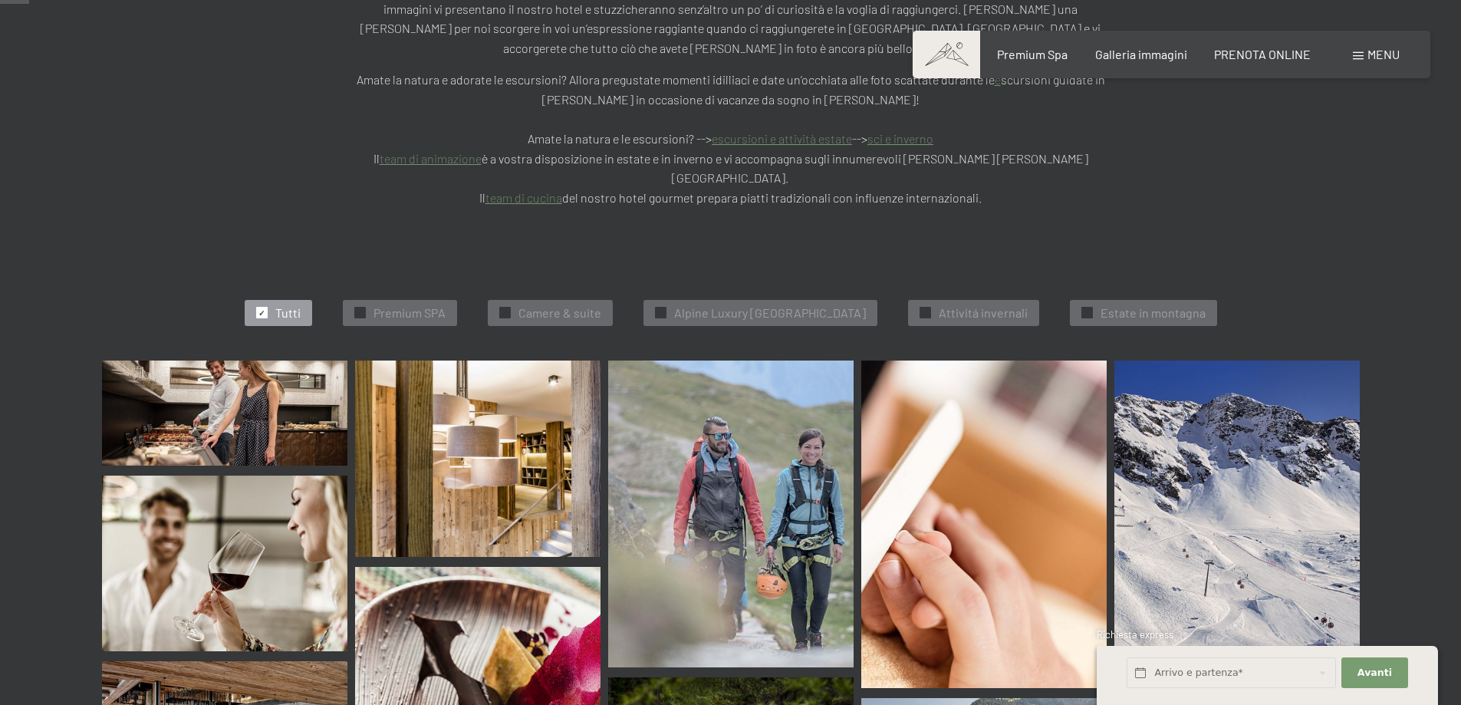
scroll to position [384, 0]
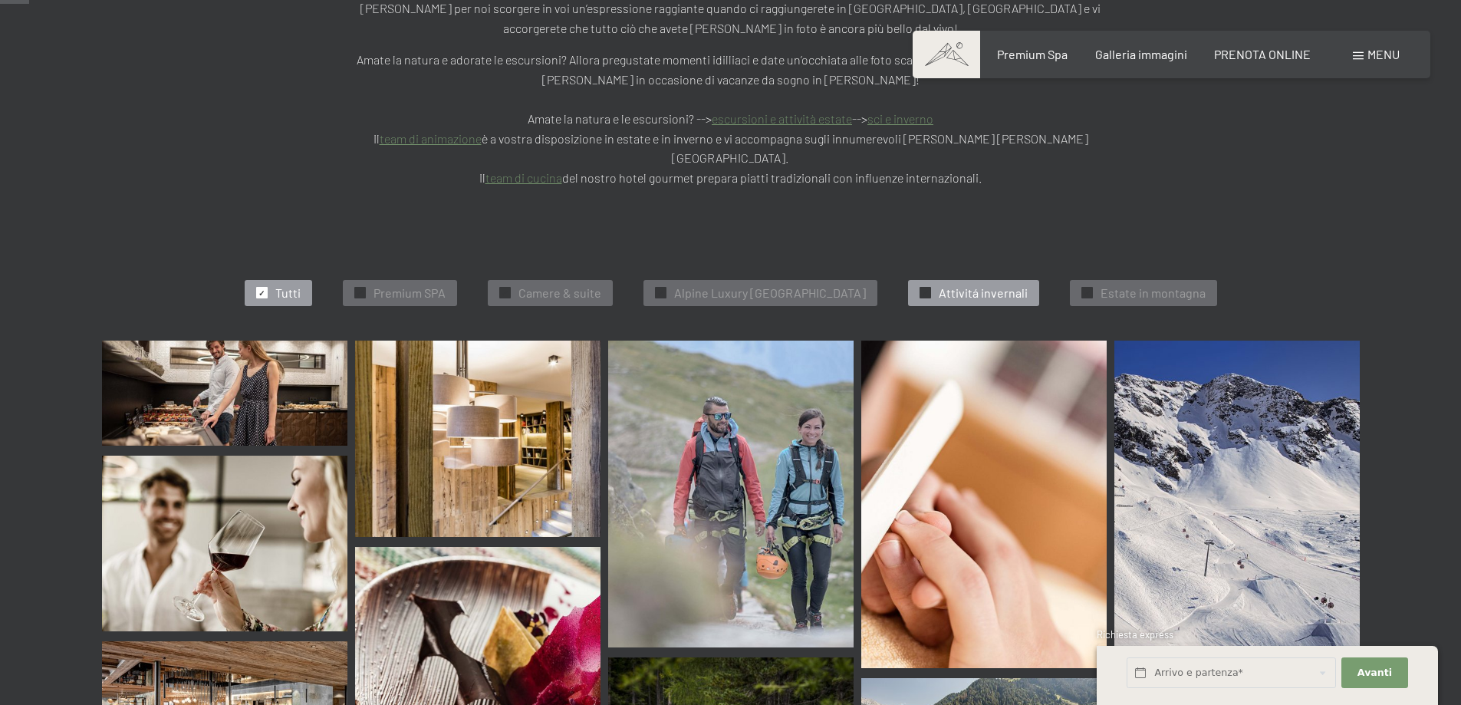
click at [980, 285] on span "Attivitá invernali" at bounding box center [983, 293] width 89 height 17
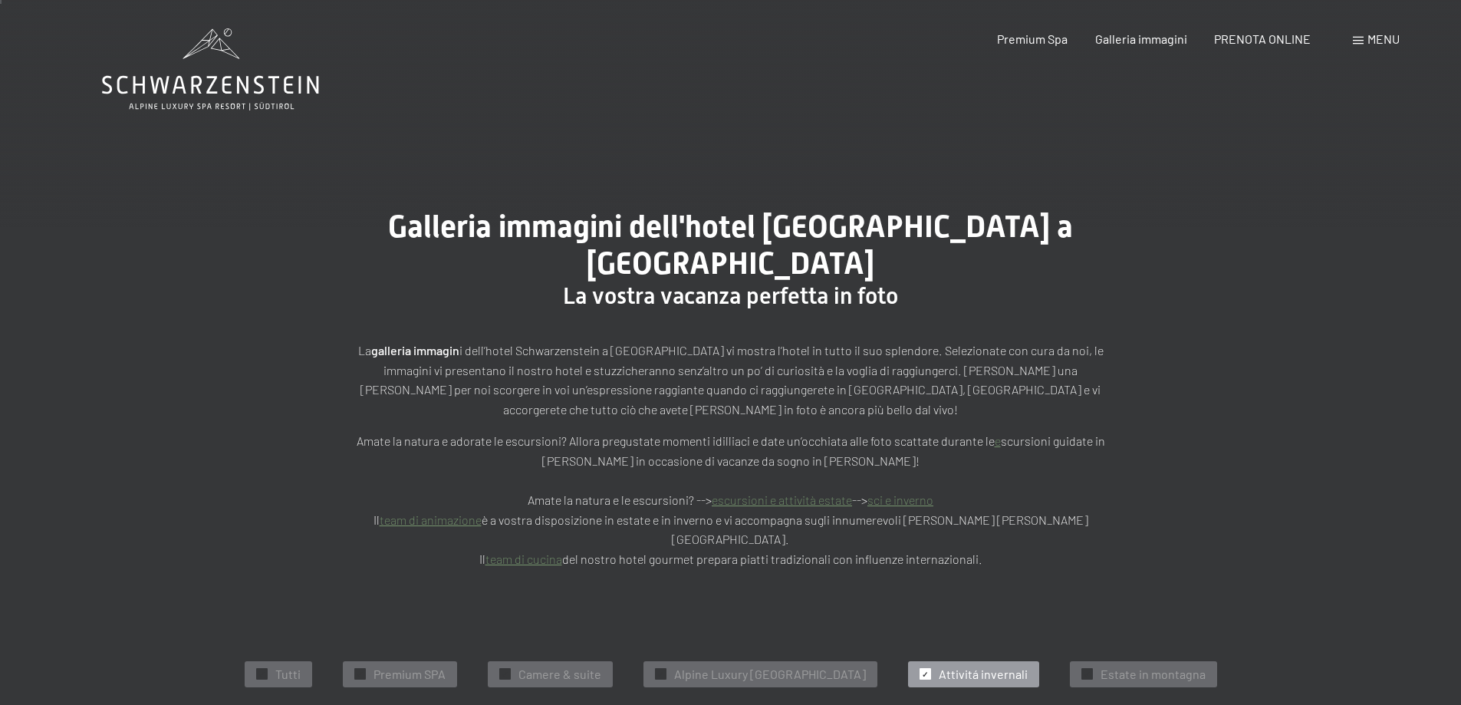
scroll to position [0, 0]
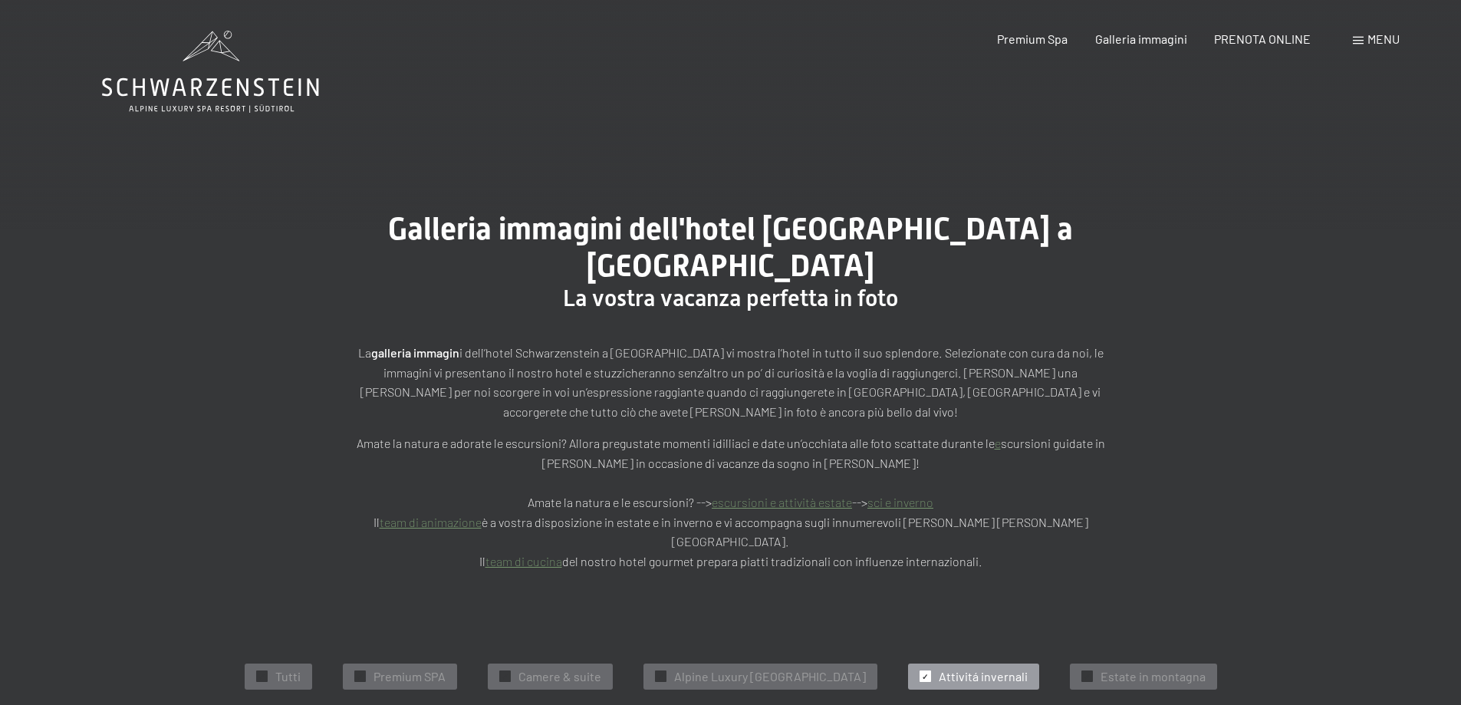
click at [312, 103] on icon at bounding box center [210, 72] width 217 height 82
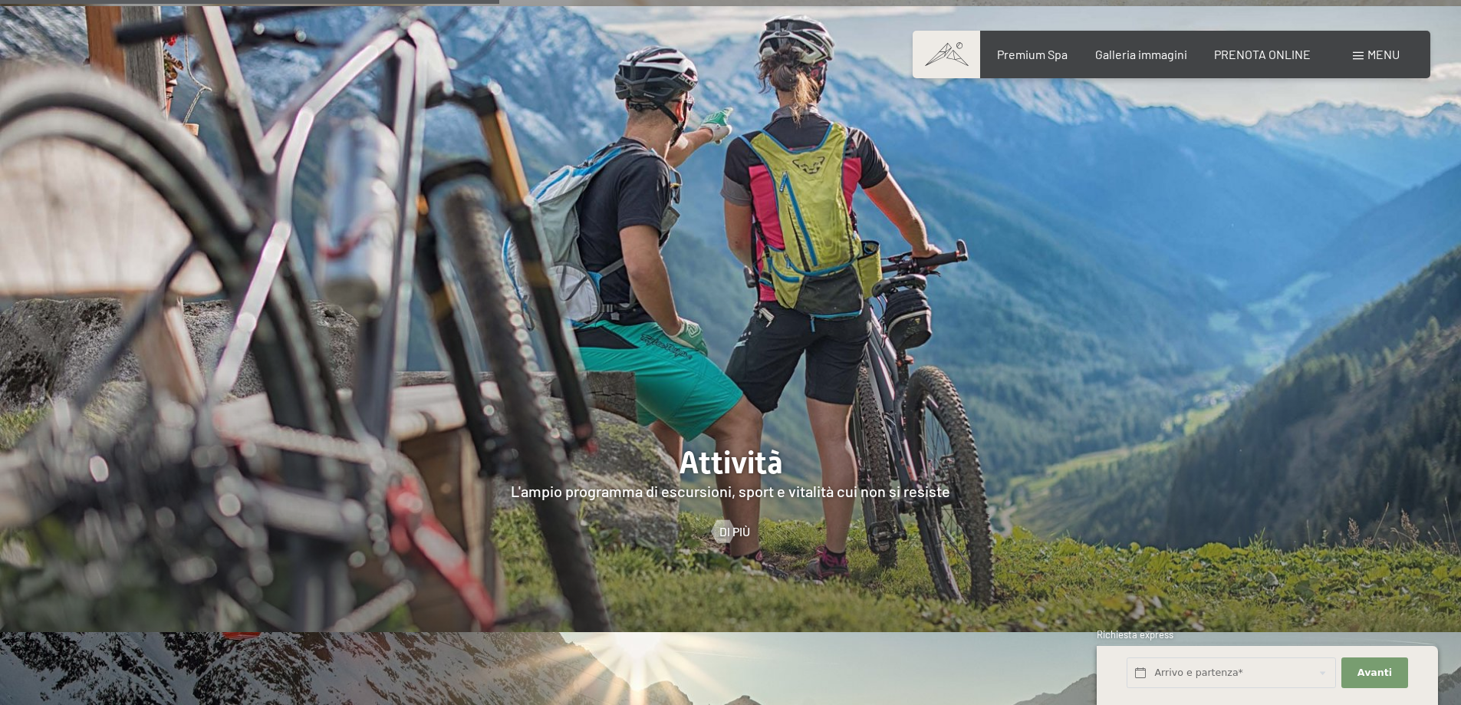
scroll to position [3529, 0]
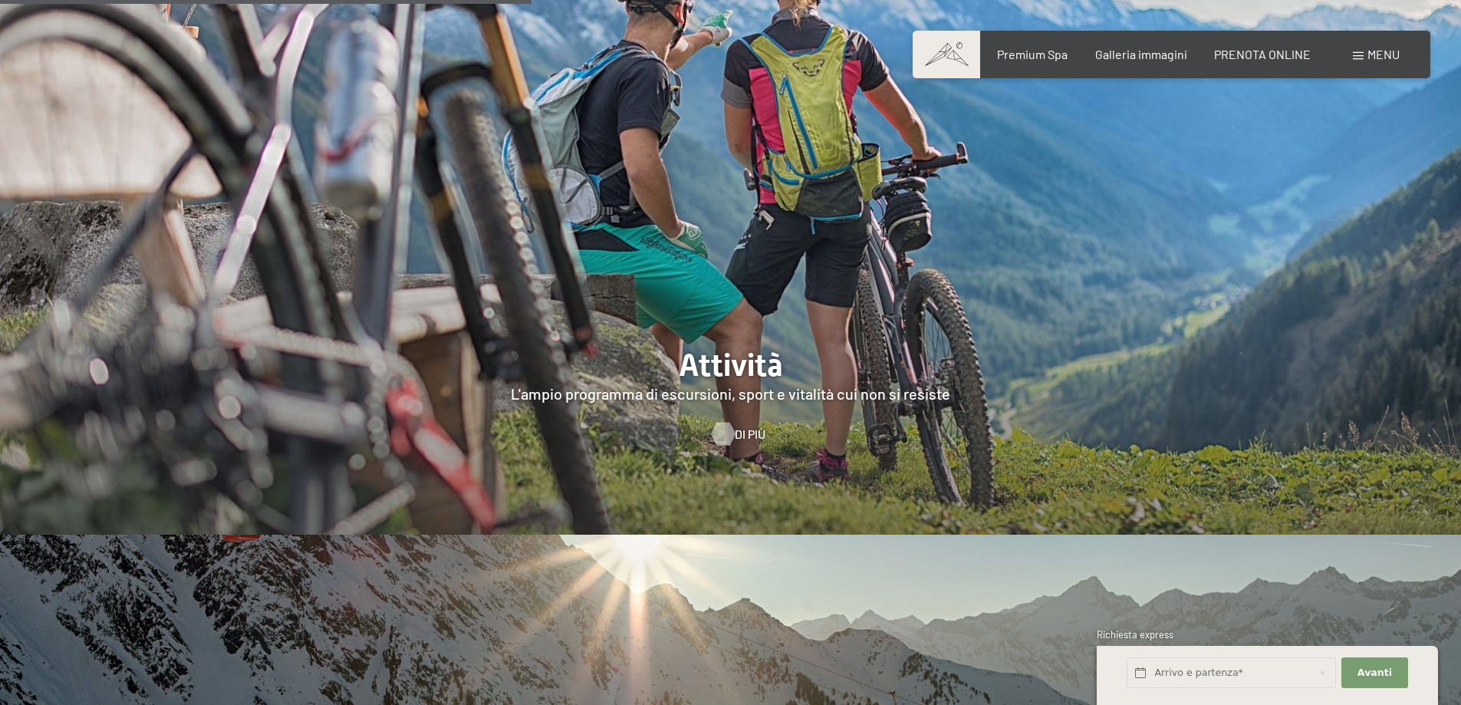
click at [735, 426] on span "Di più" at bounding box center [750, 434] width 31 height 17
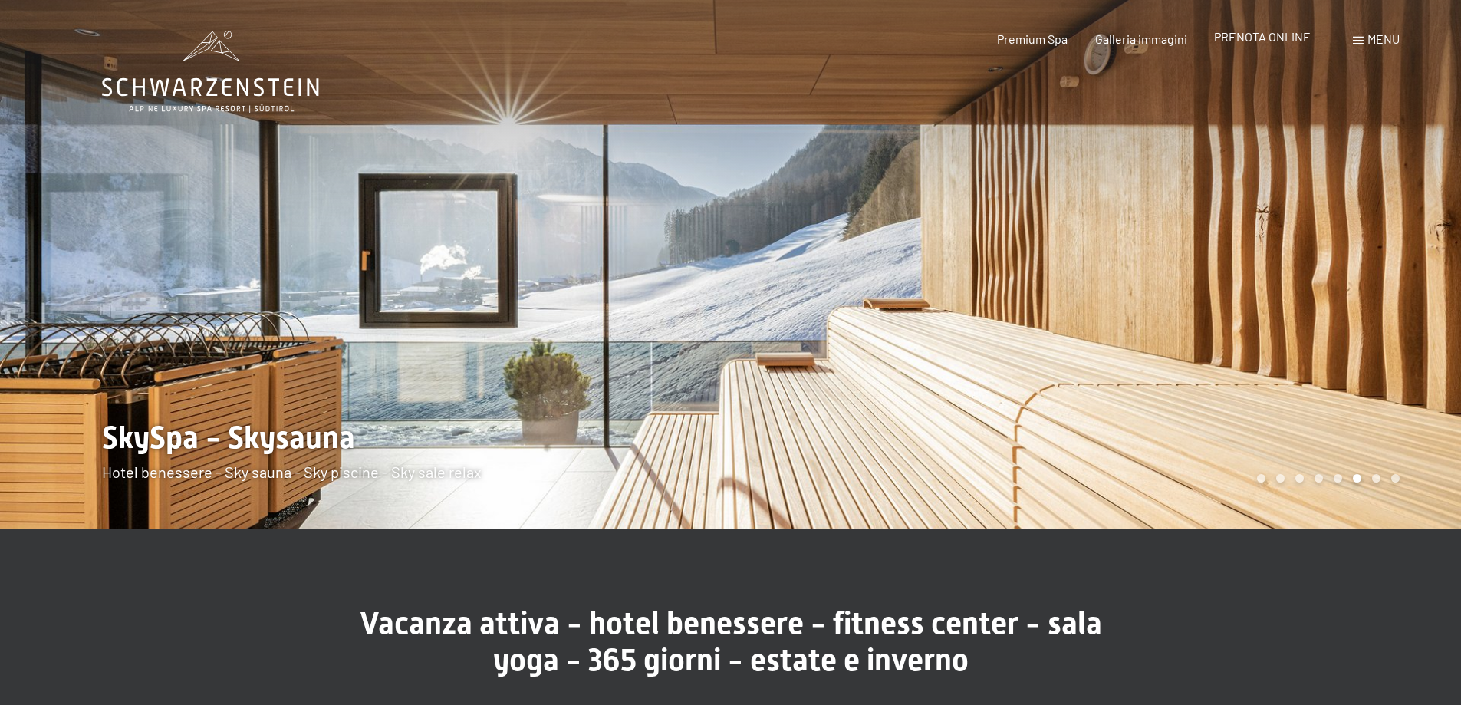
click at [1283, 33] on span "PRENOTA ONLINE" at bounding box center [1262, 36] width 97 height 15
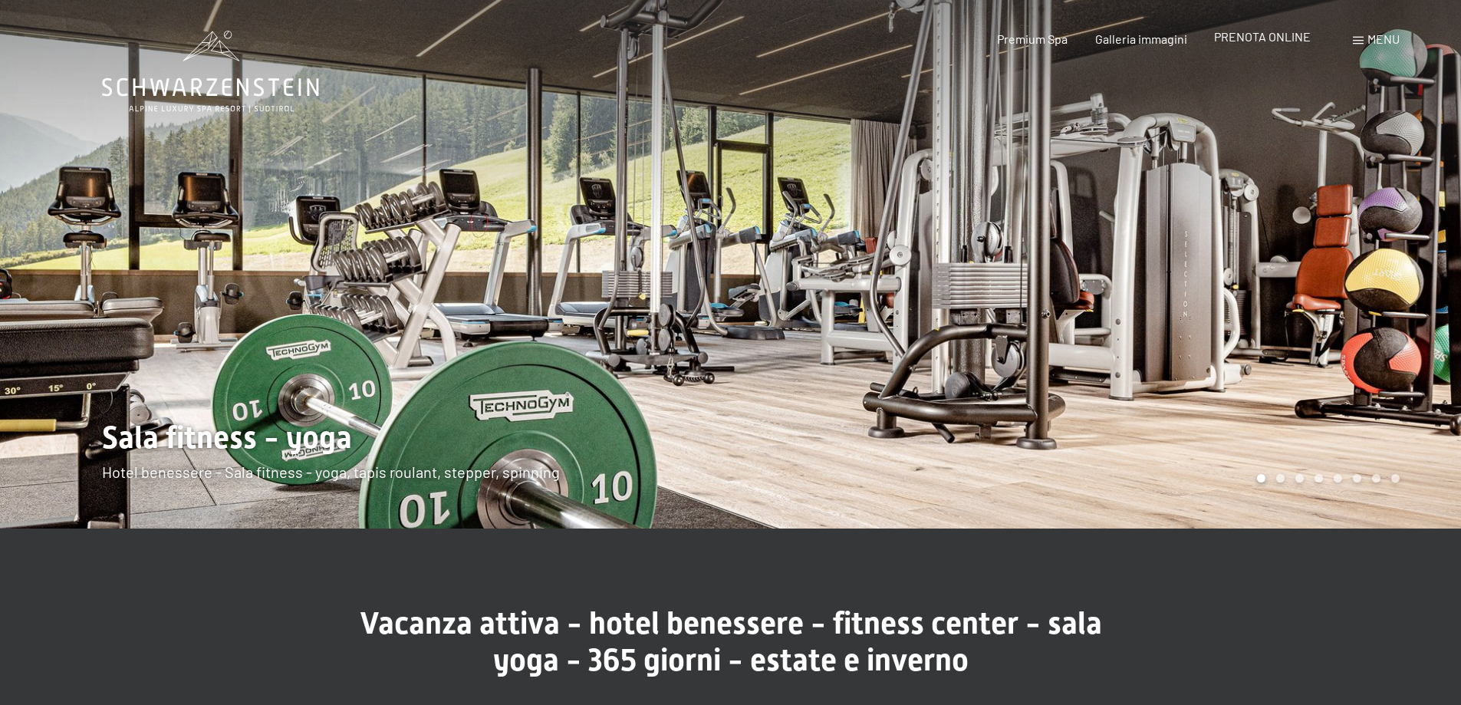
click at [1299, 34] on span "PRENOTA ONLINE" at bounding box center [1262, 36] width 97 height 15
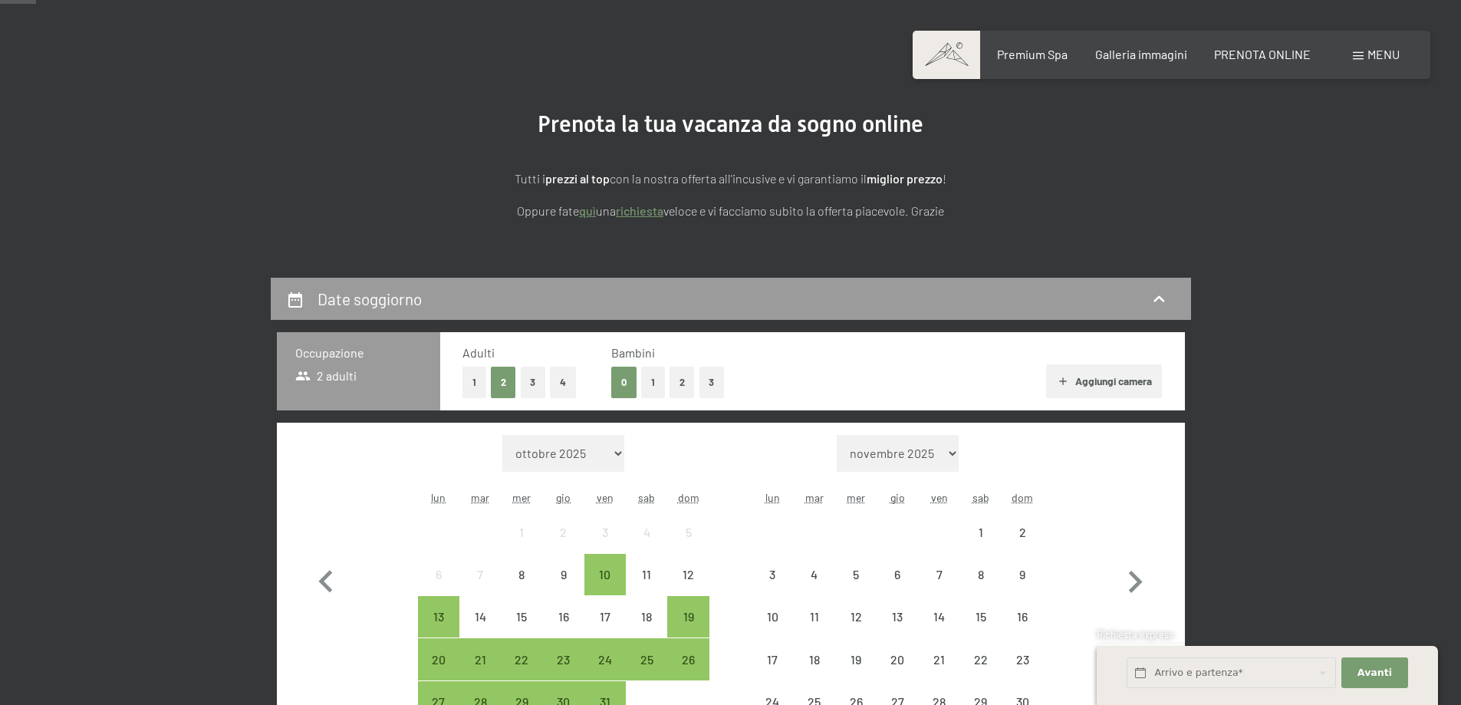
scroll to position [307, 0]
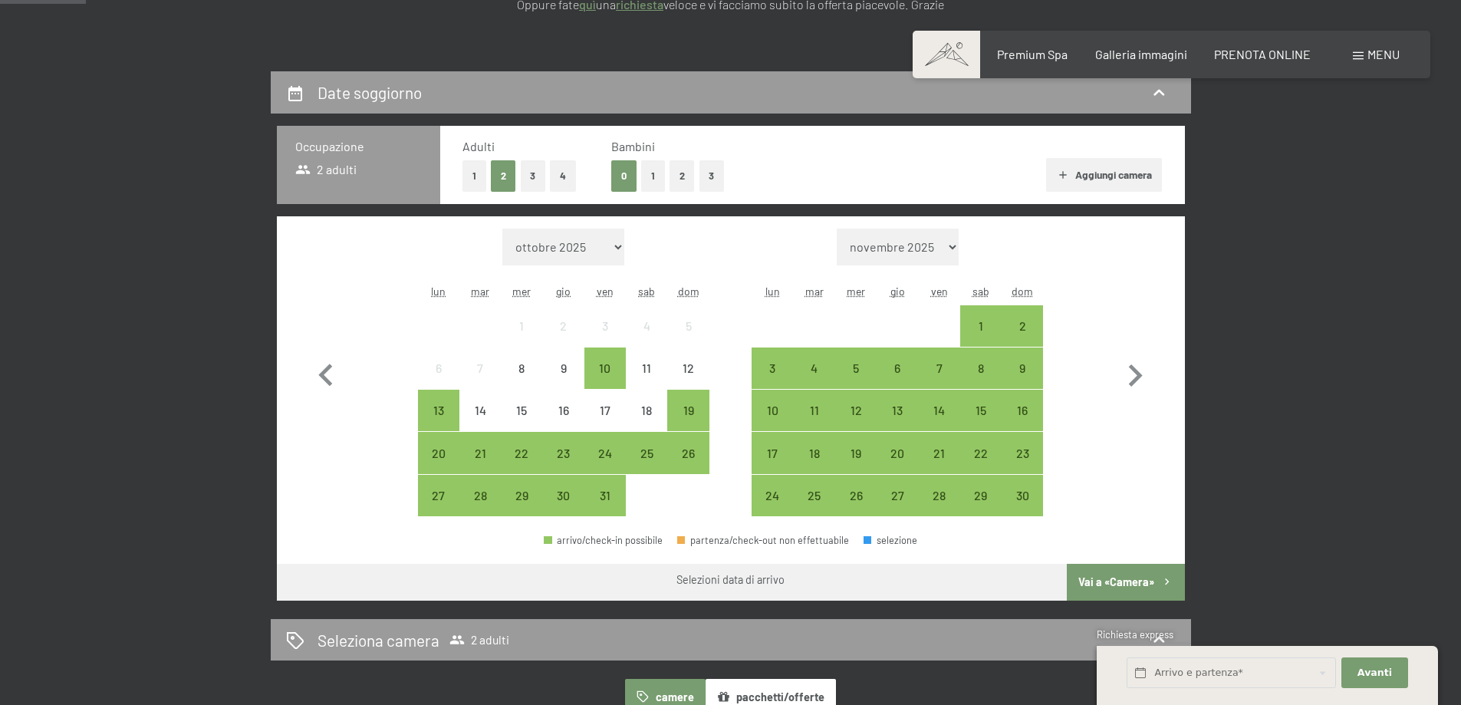
click at [960, 249] on form "Mese/anno novembre 2025 dicembre 2025 gennaio 2026 febbraio 2026 marzo 2026 apr…" at bounding box center [898, 247] width 292 height 37
click at [1141, 376] on icon "button" at bounding box center [1136, 375] width 14 height 22
select select "[DATE]"
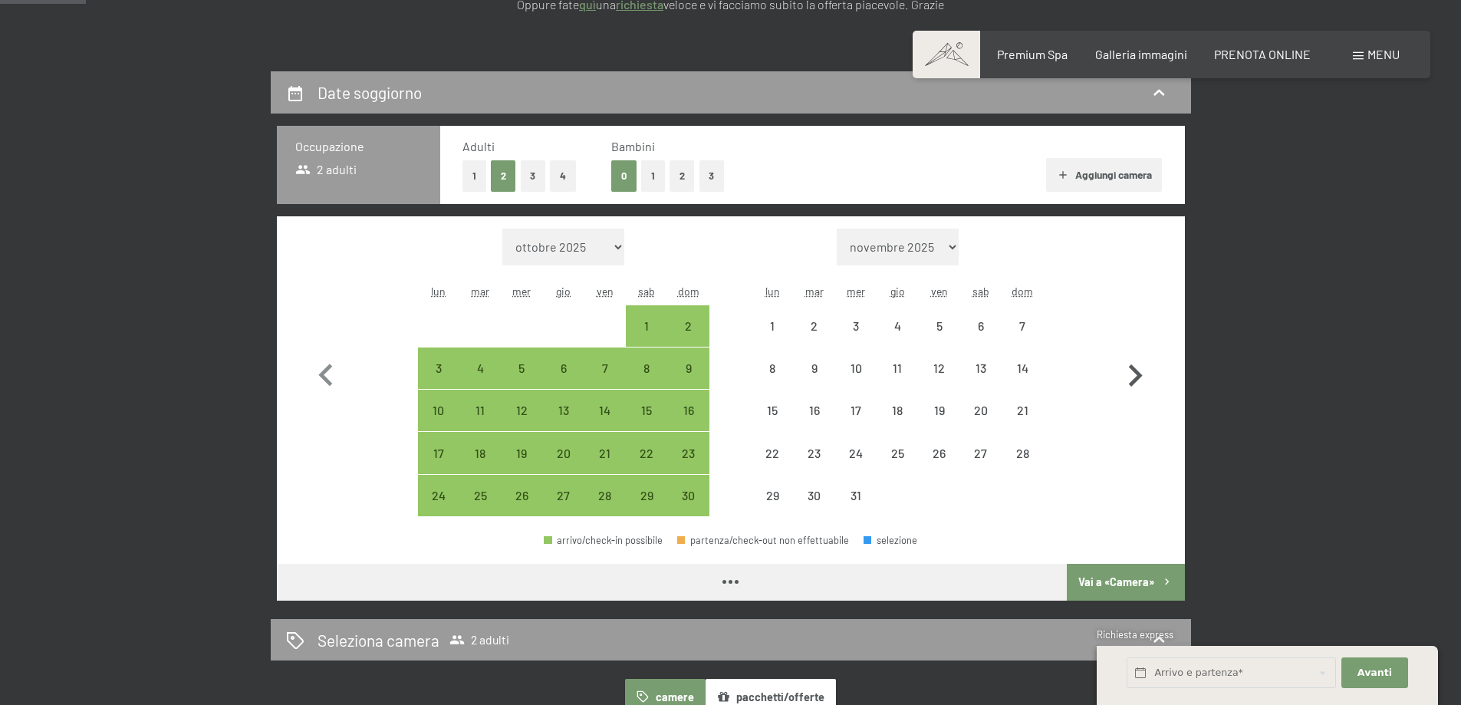
click at [1141, 376] on icon "button" at bounding box center [1136, 375] width 14 height 22
select select "[DATE]"
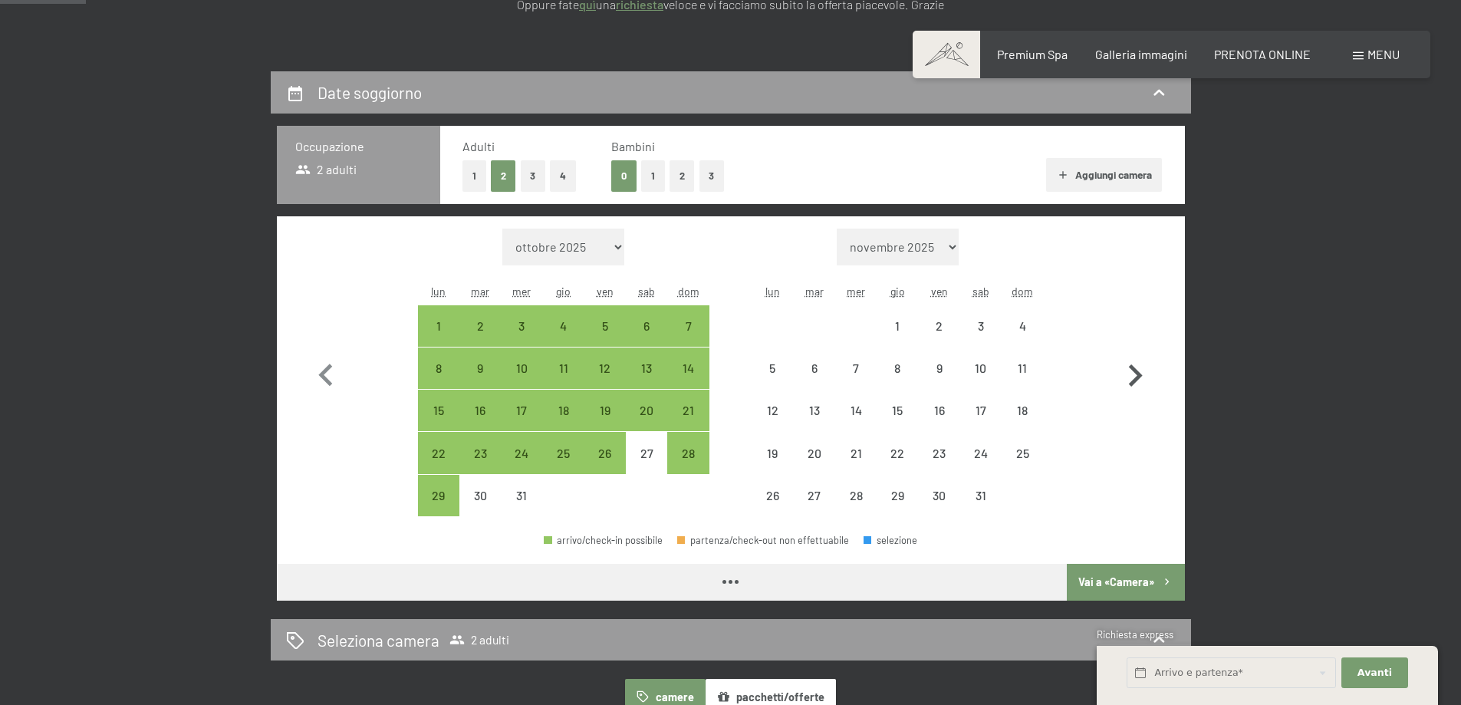
select select "[DATE]"
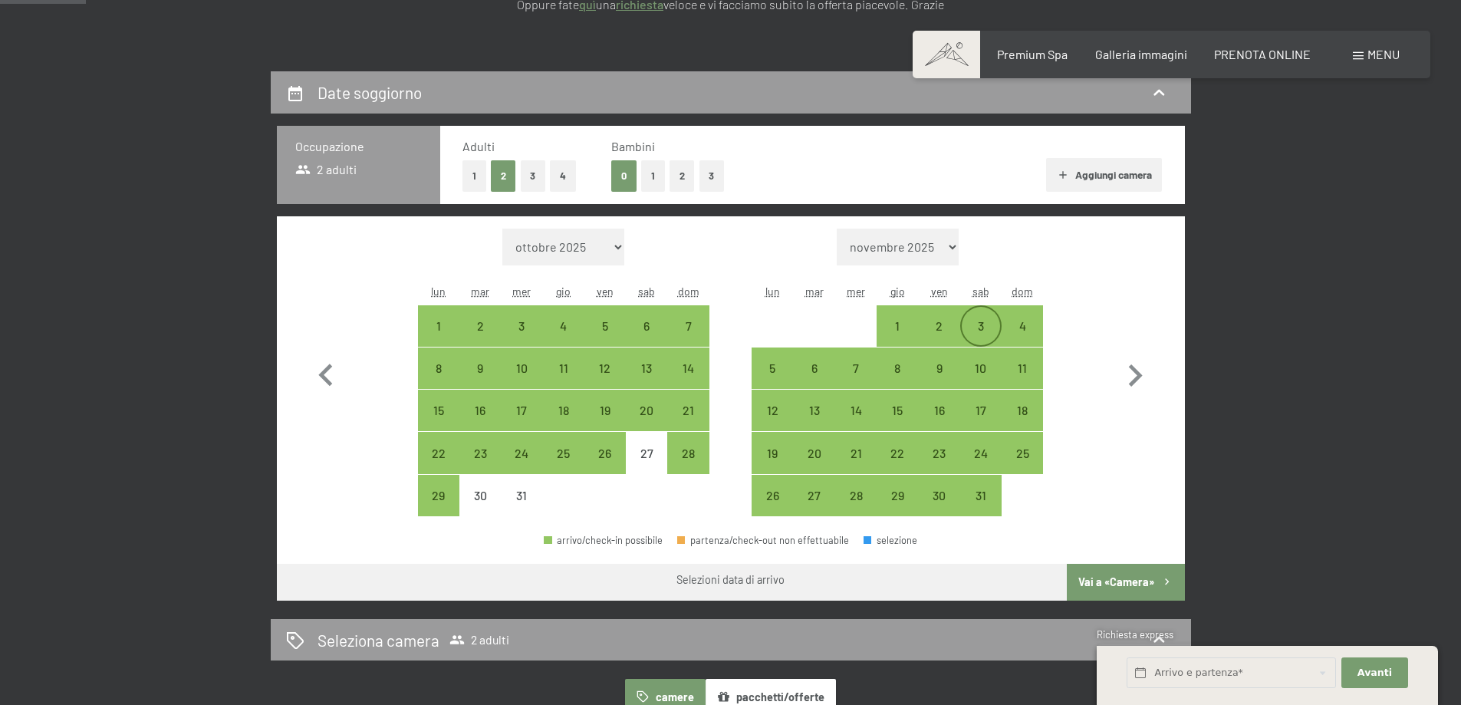
click at [970, 322] on div "3" at bounding box center [981, 339] width 38 height 38
select select "[DATE]"
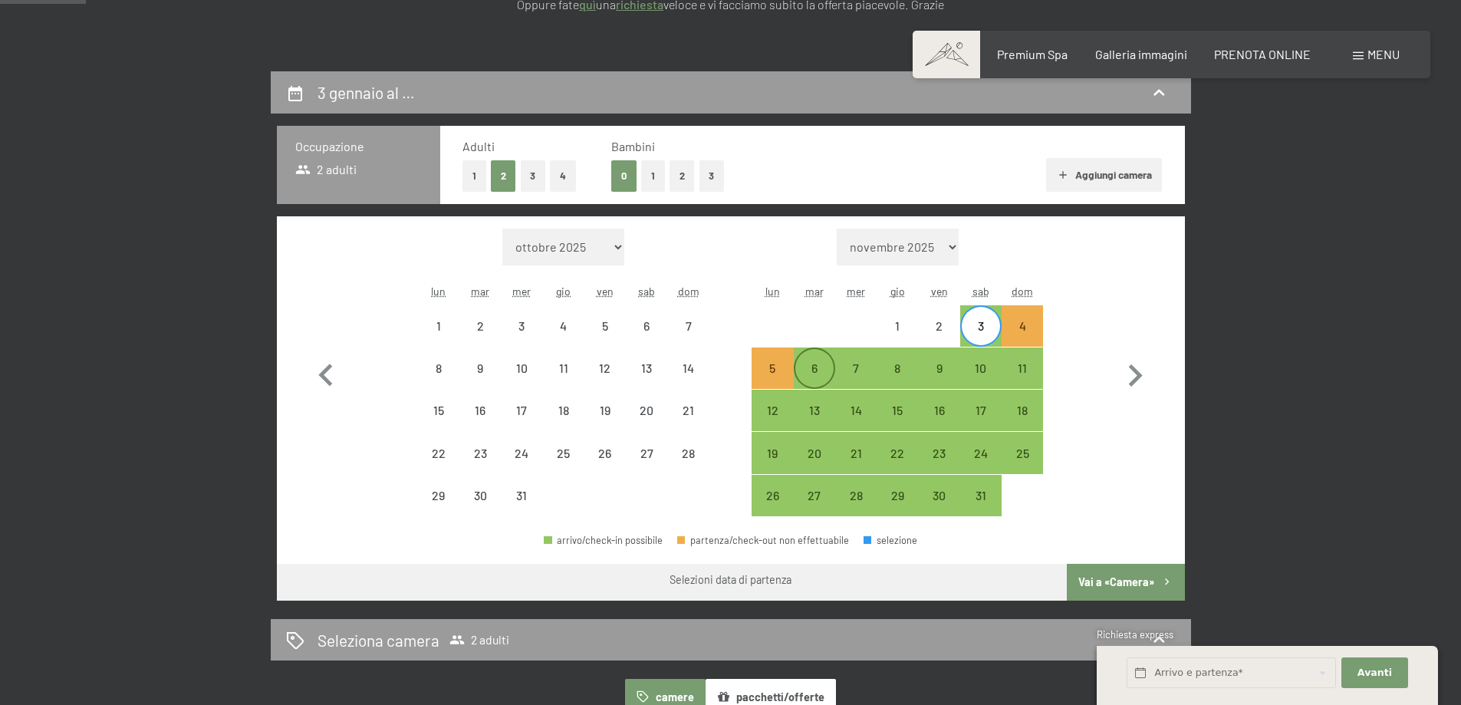
click at [824, 363] on div "6" at bounding box center [815, 381] width 38 height 38
select select "[DATE]"
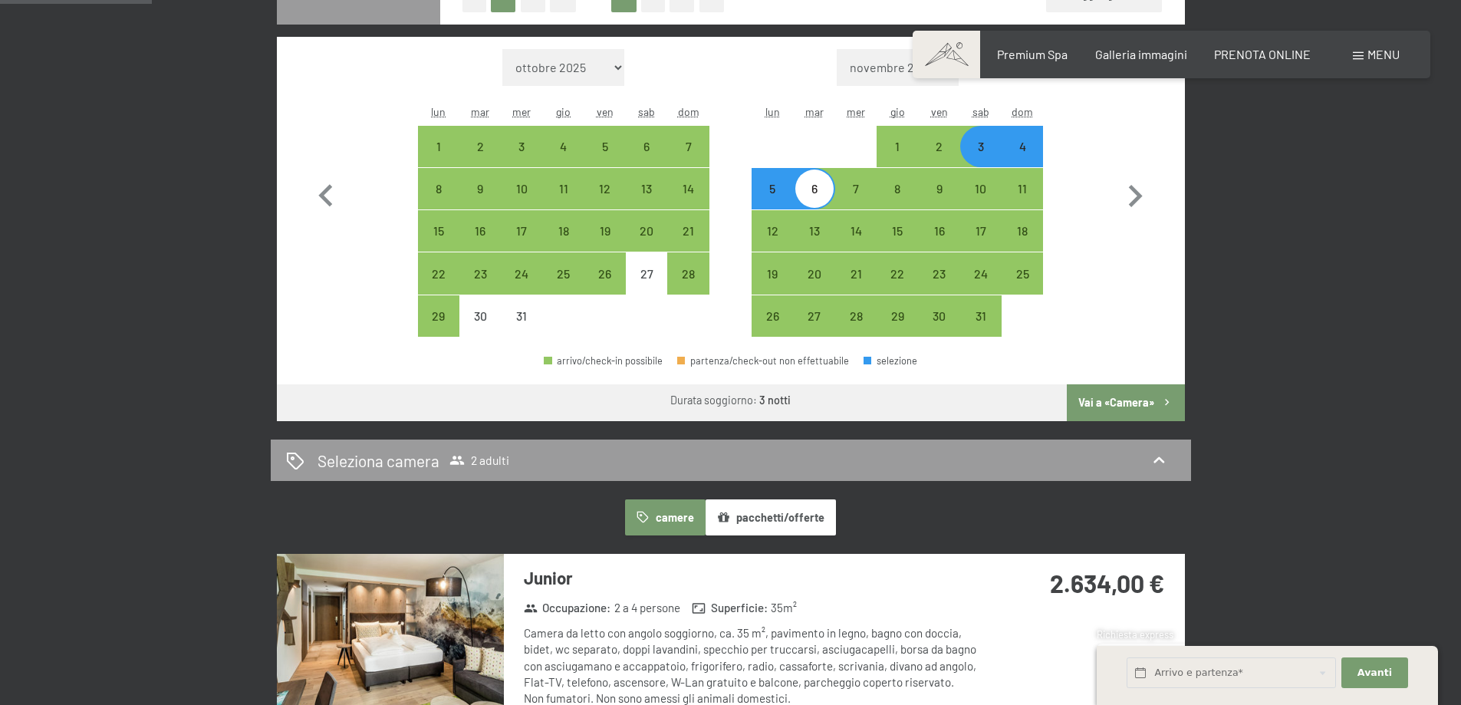
scroll to position [460, 0]
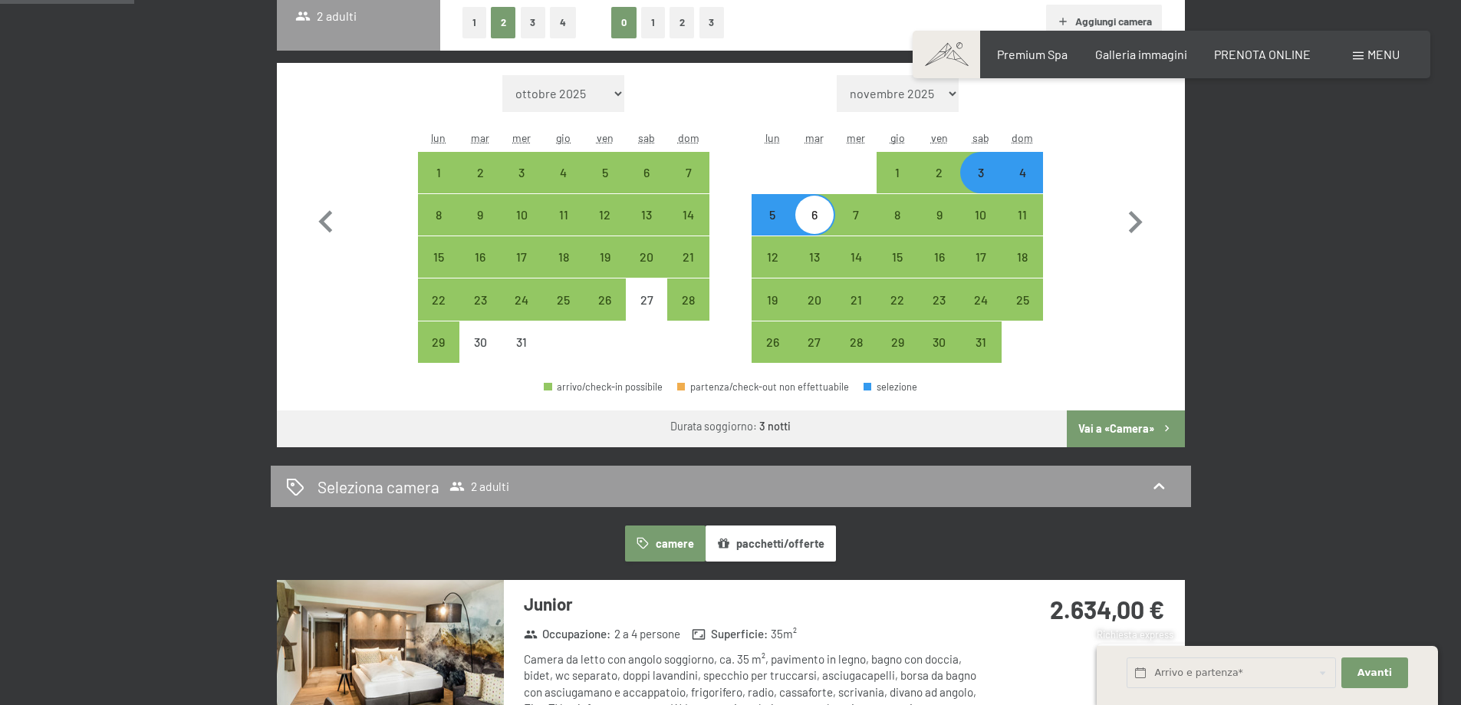
click at [778, 216] on div "5" at bounding box center [772, 228] width 38 height 38
select select "[DATE]"
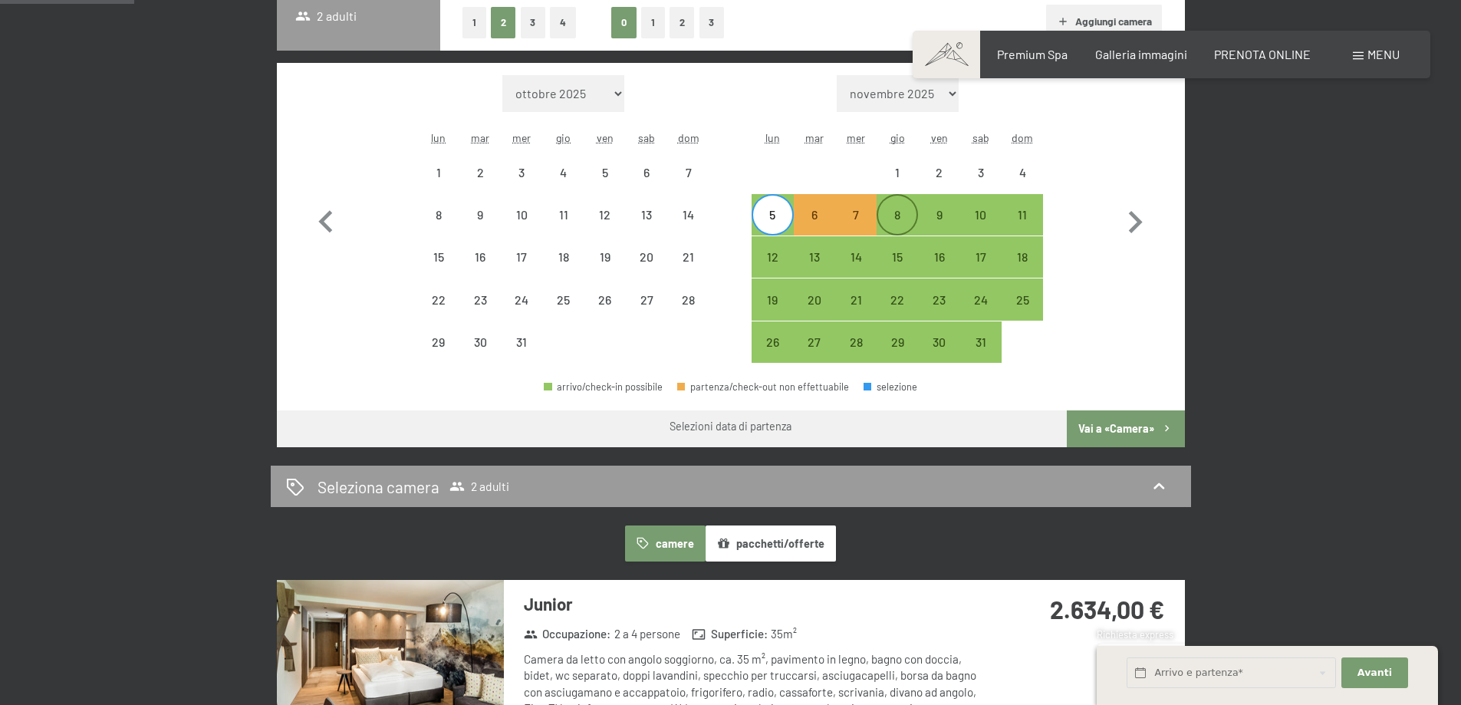
click at [888, 222] on div "8" at bounding box center [897, 228] width 38 height 38
select select "[DATE]"
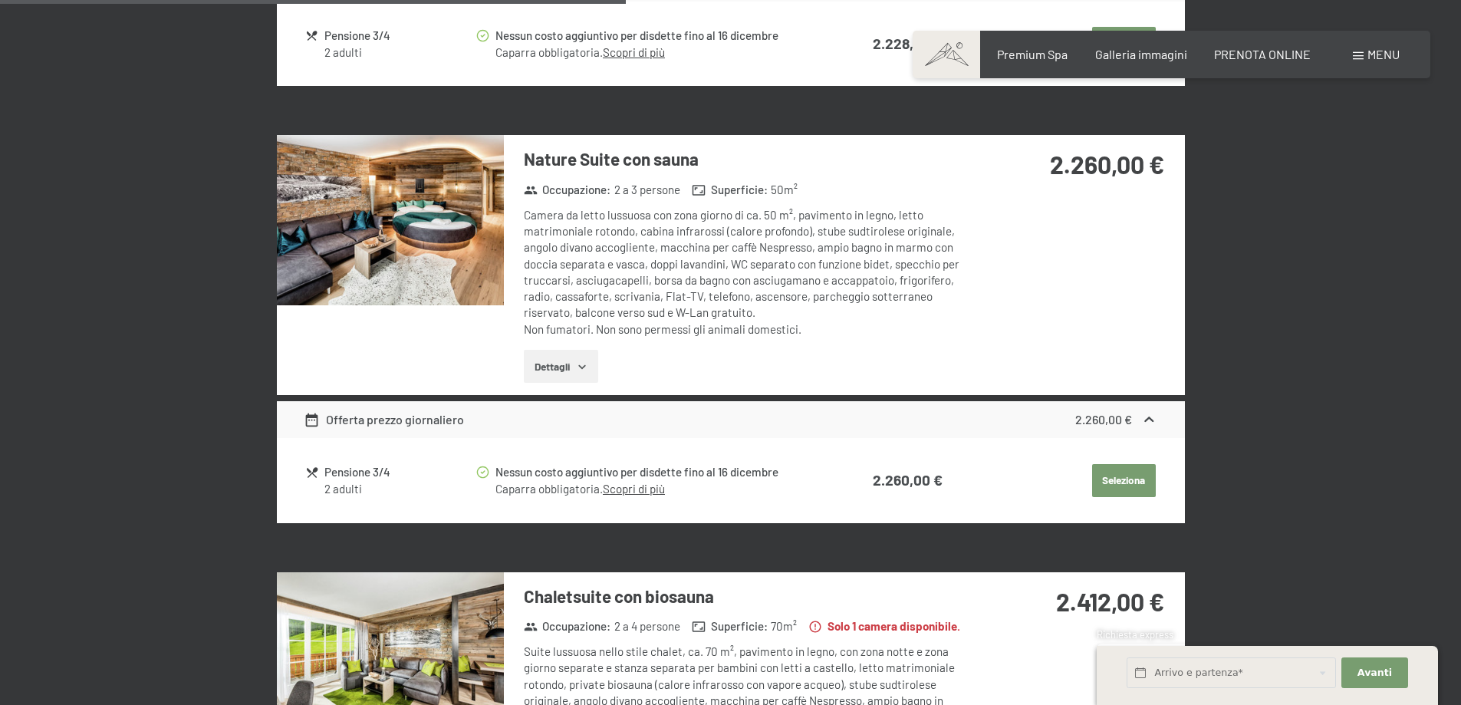
scroll to position [2148, 0]
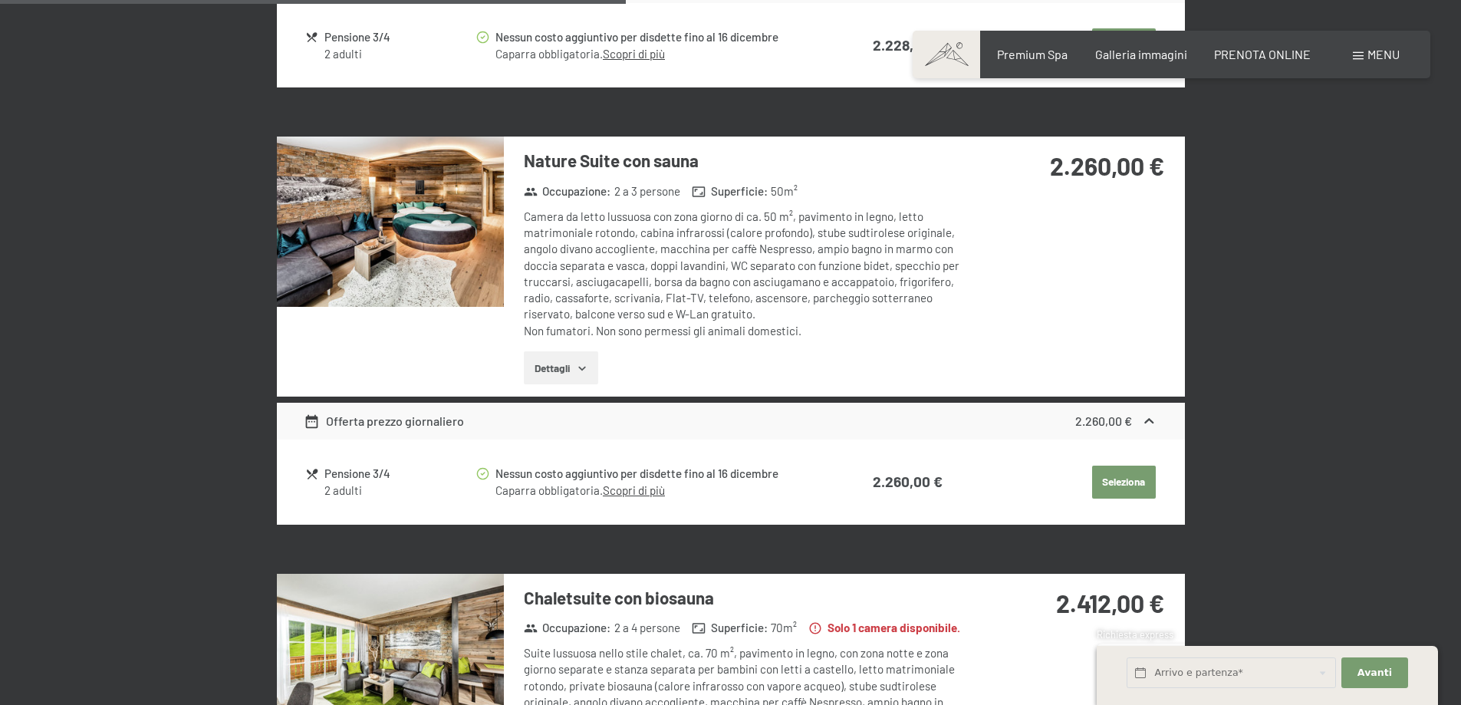
click at [569, 377] on button "Dettagli" at bounding box center [561, 368] width 74 height 34
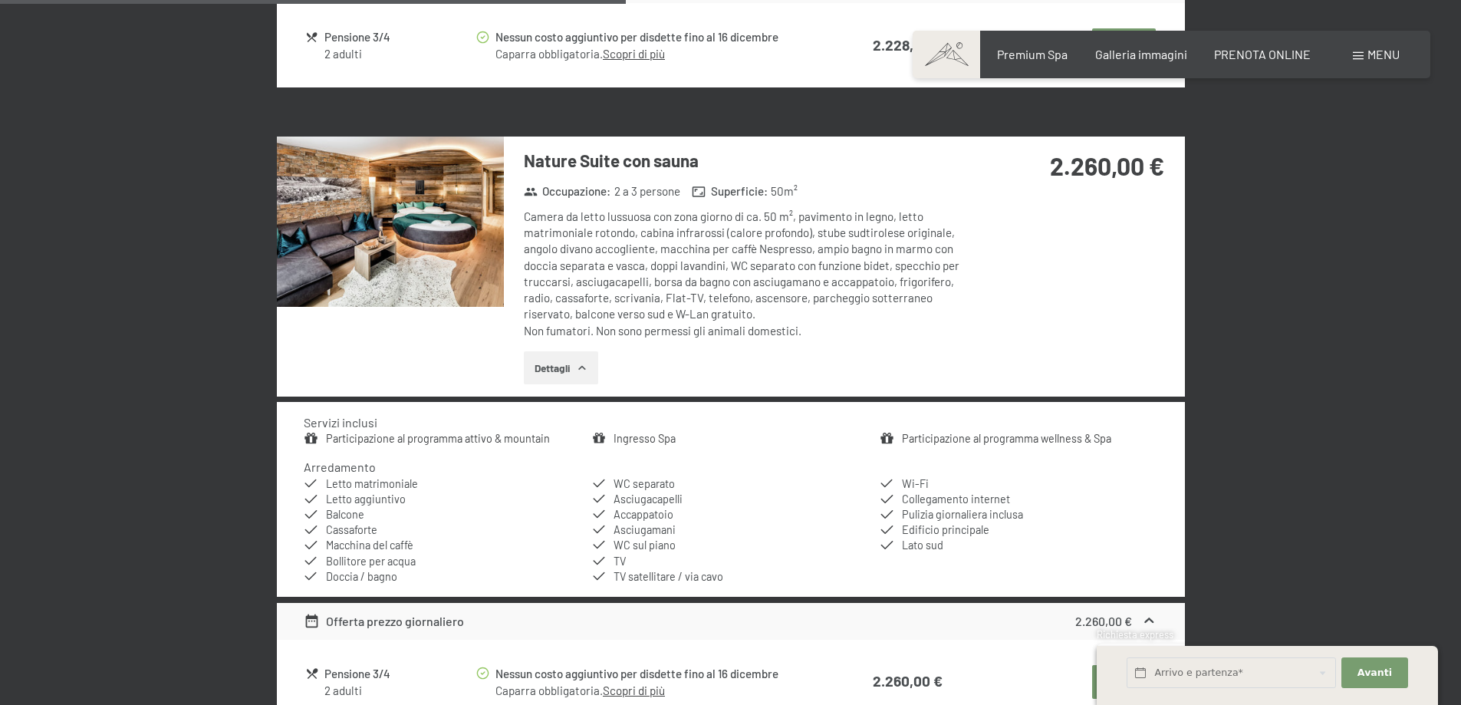
click at [462, 253] on img at bounding box center [390, 222] width 227 height 170
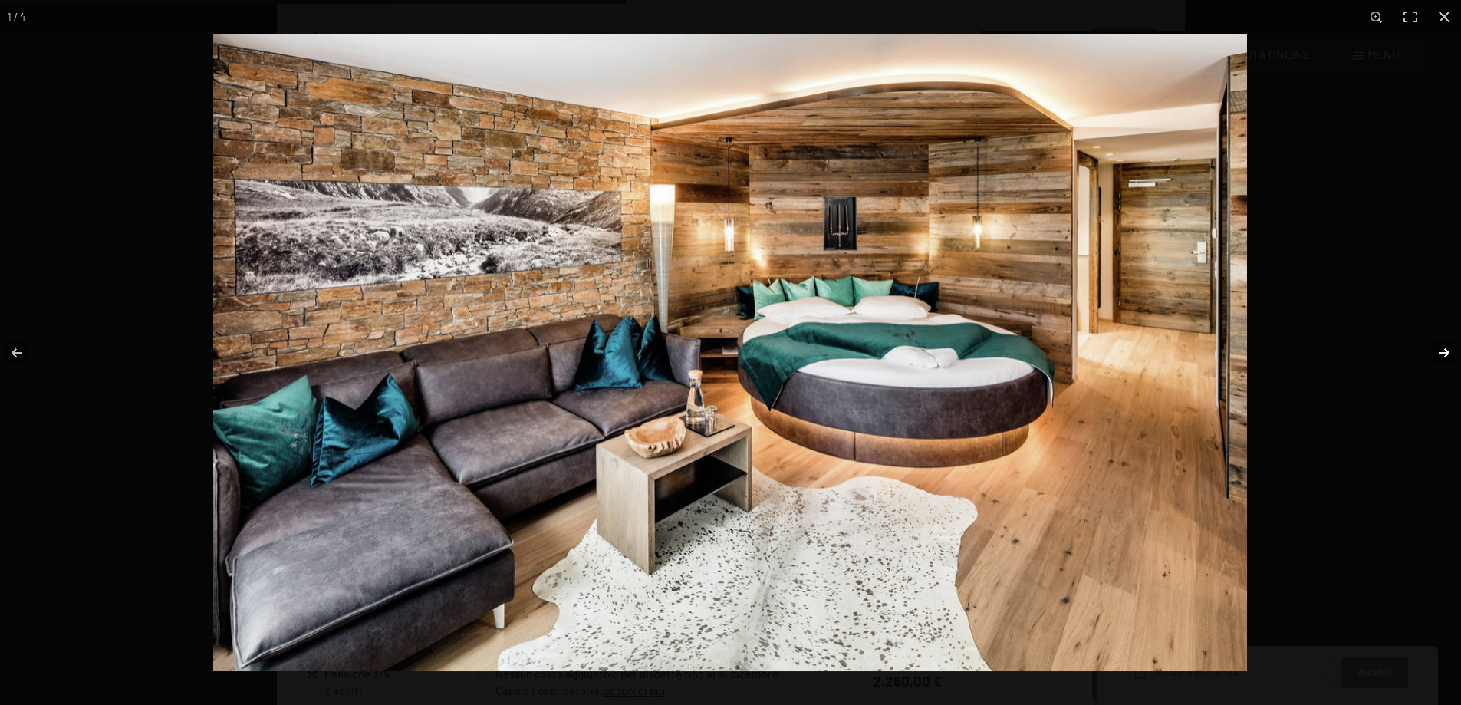
click at [1439, 350] on button "button" at bounding box center [1435, 353] width 54 height 77
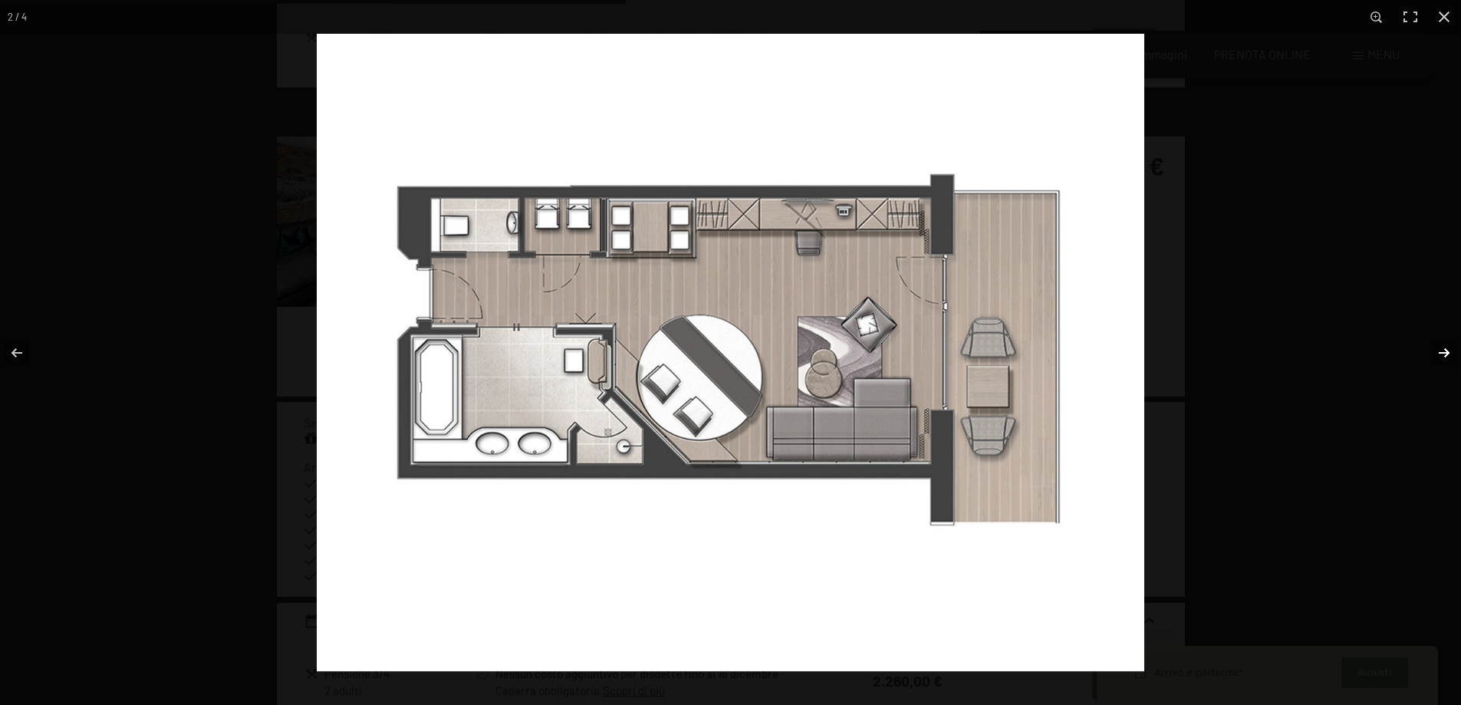
click at [1440, 350] on button "button" at bounding box center [1435, 353] width 54 height 77
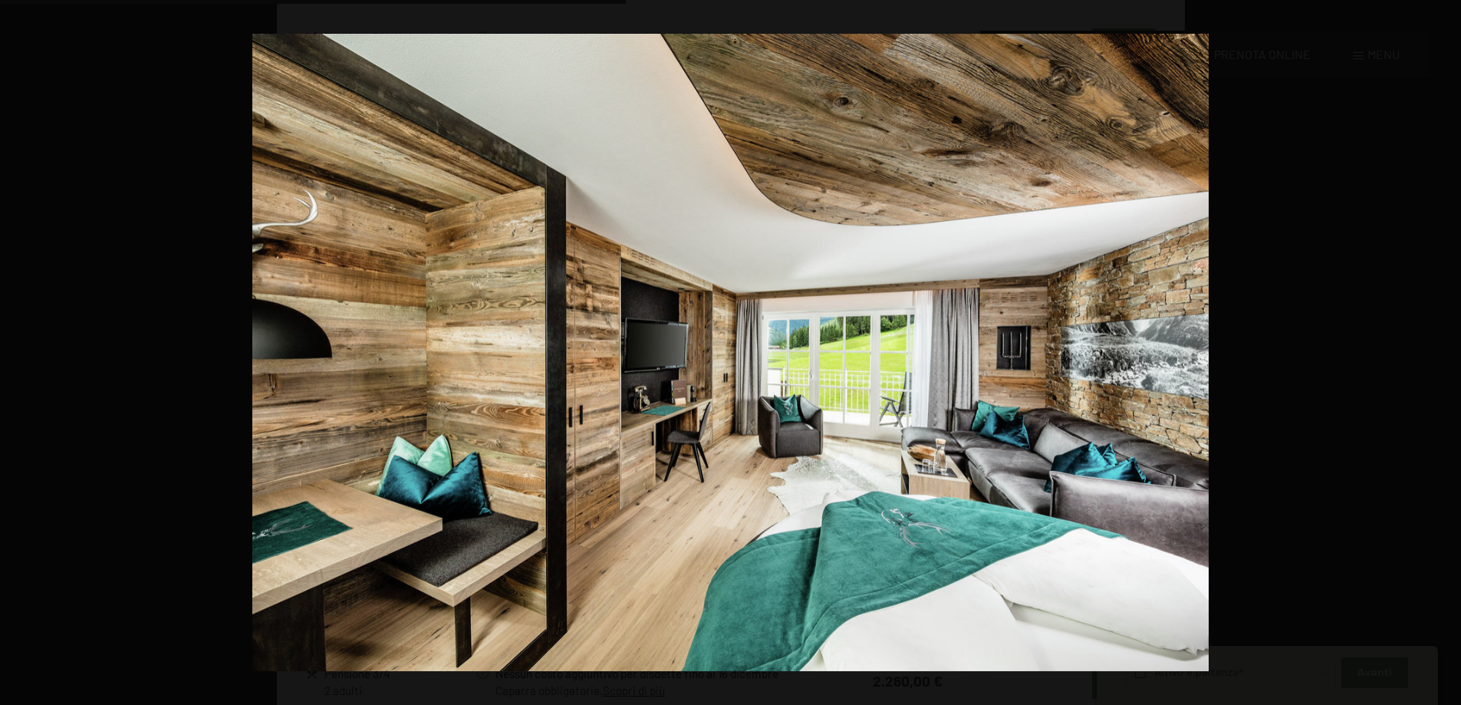
click at [1440, 350] on button "button" at bounding box center [1435, 353] width 54 height 77
click at [1441, 369] on button "button" at bounding box center [1435, 353] width 54 height 77
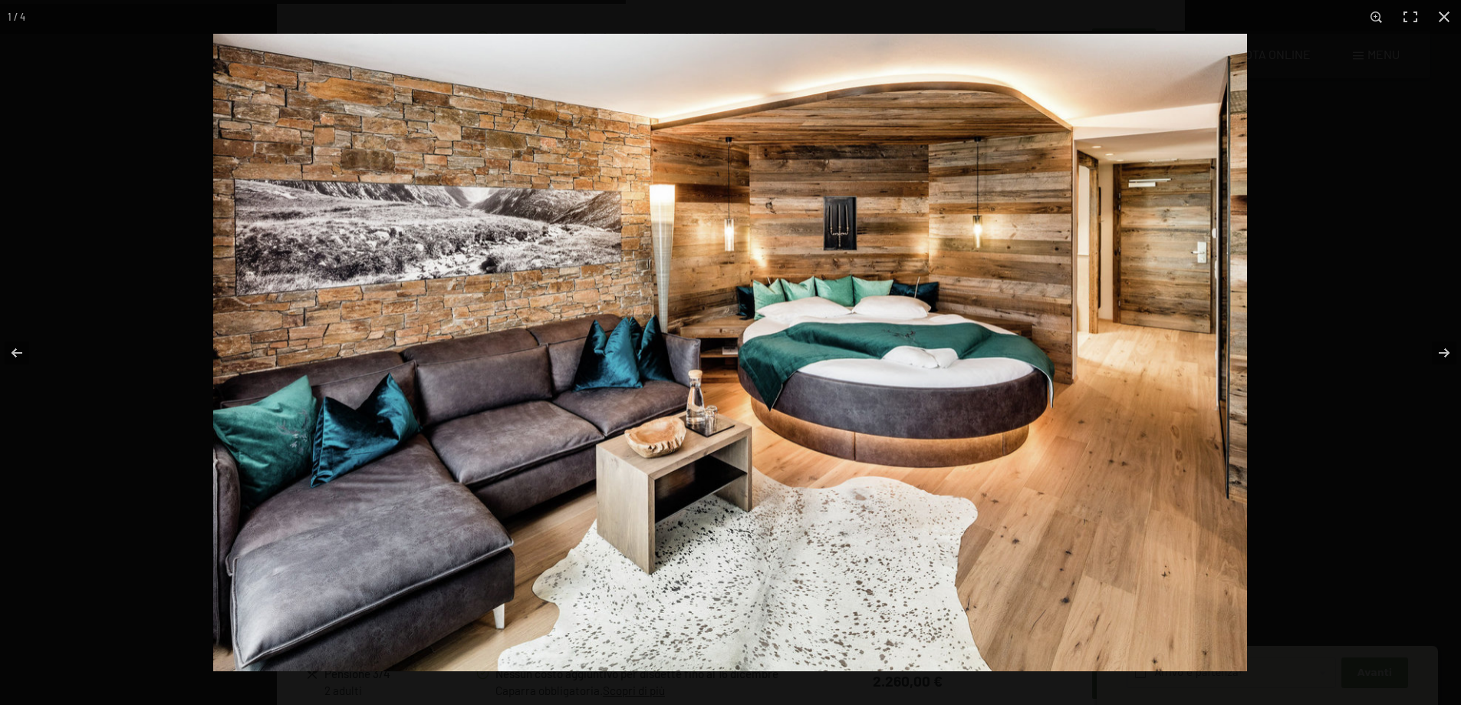
click at [957, 318] on img at bounding box center [730, 352] width 1034 height 637
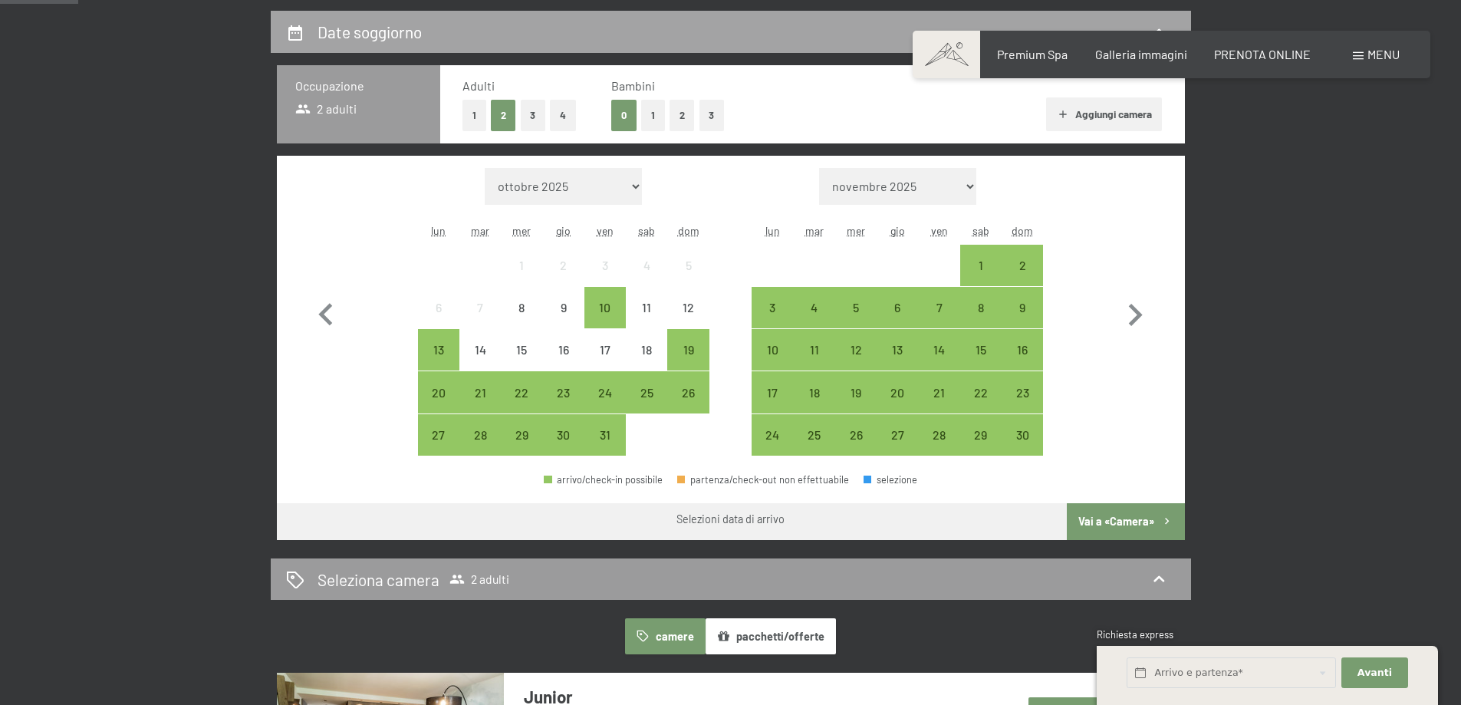
scroll to position [384, 0]
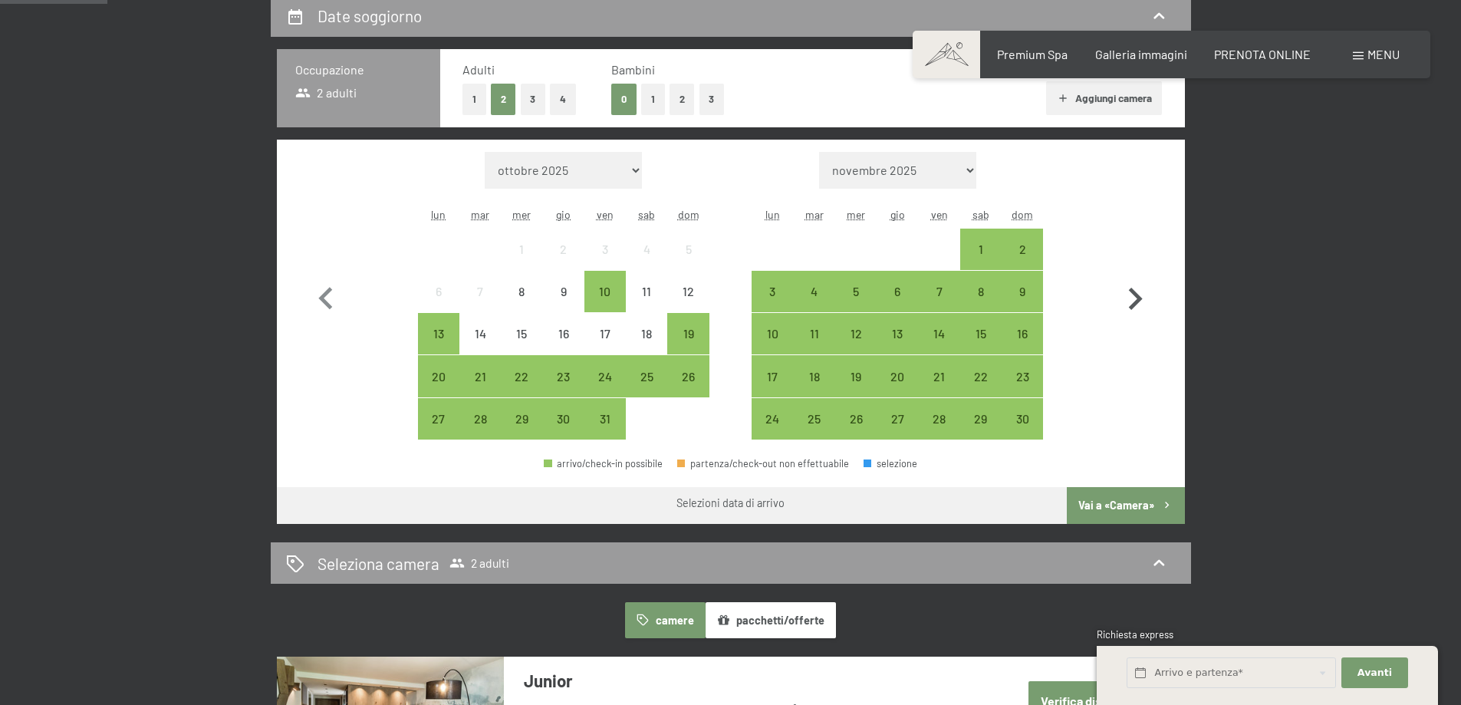
click at [1131, 297] on icon "button" at bounding box center [1135, 299] width 44 height 44
select select "[DATE]"
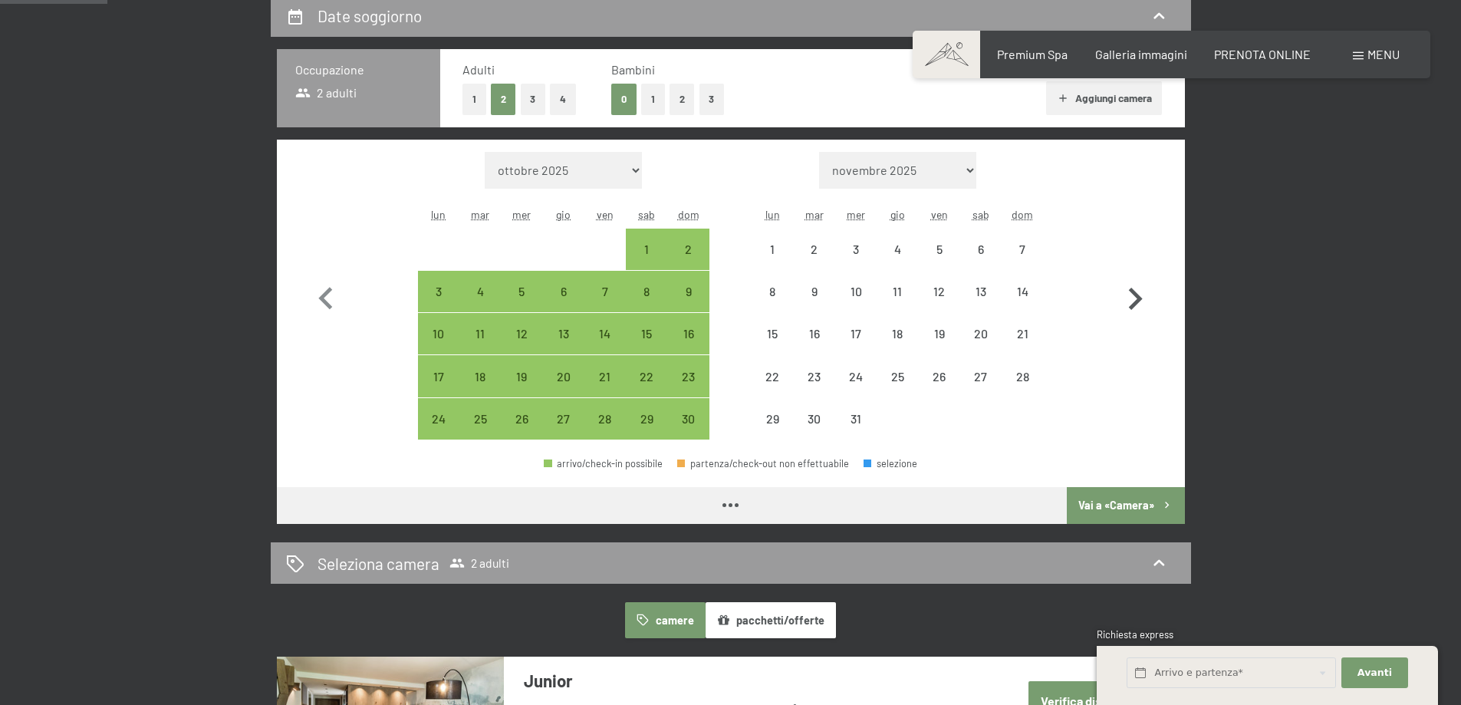
click at [1131, 297] on icon "button" at bounding box center [1135, 299] width 44 height 44
select select "[DATE]"
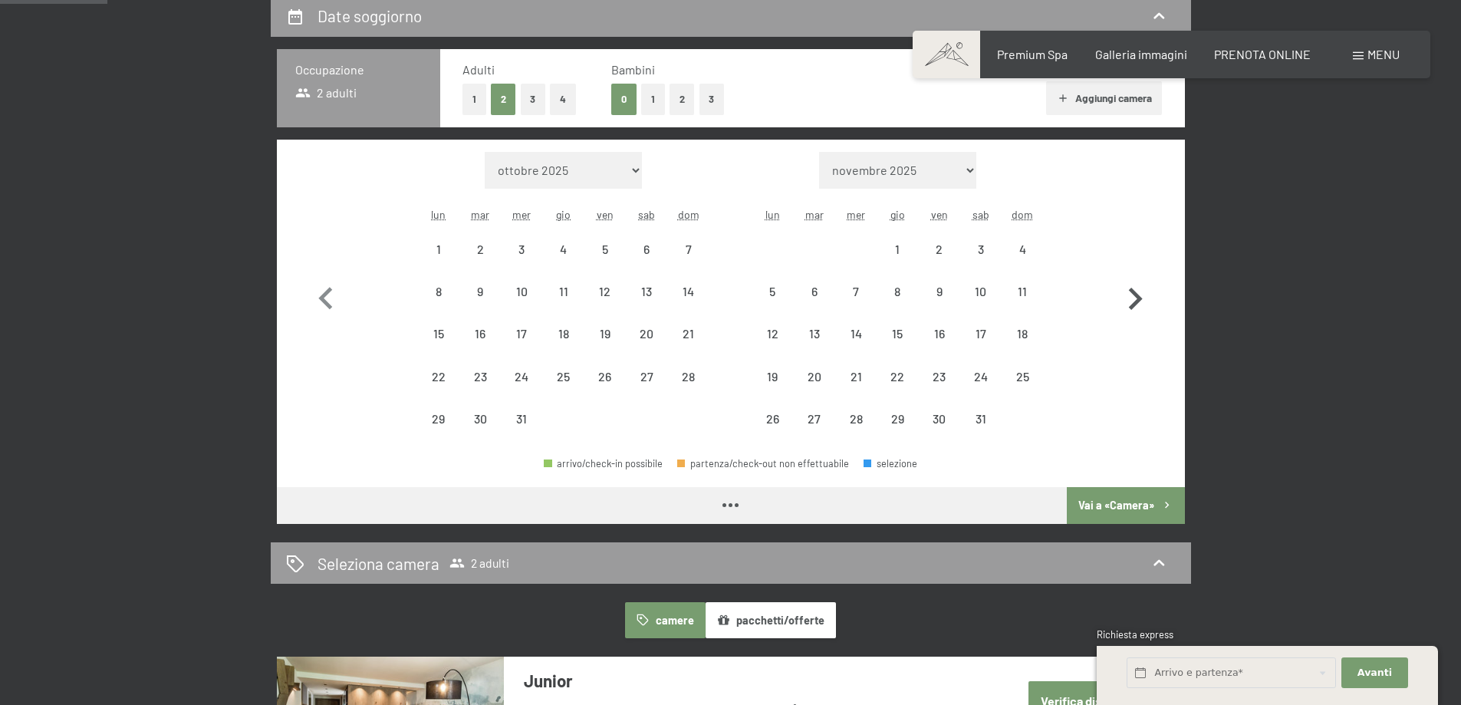
select select "[DATE]"
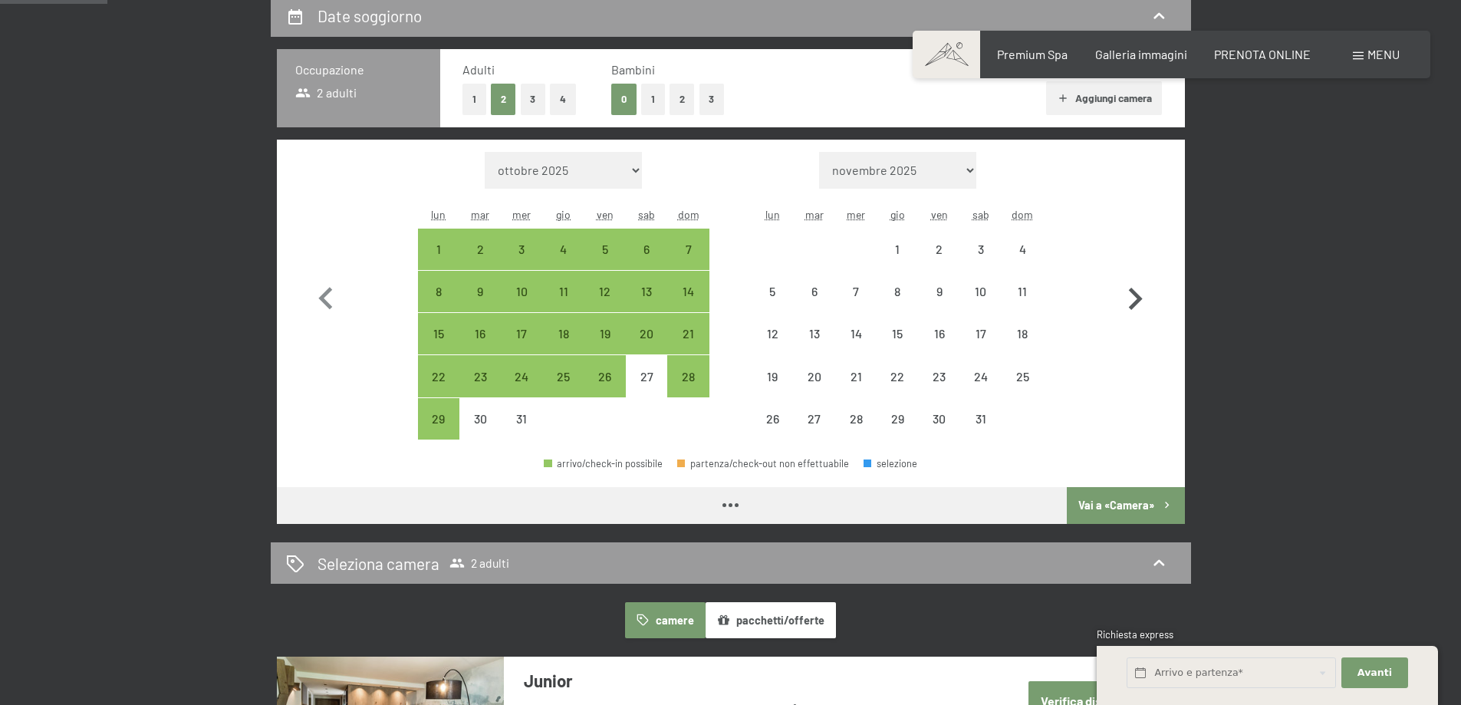
select select "[DATE]"
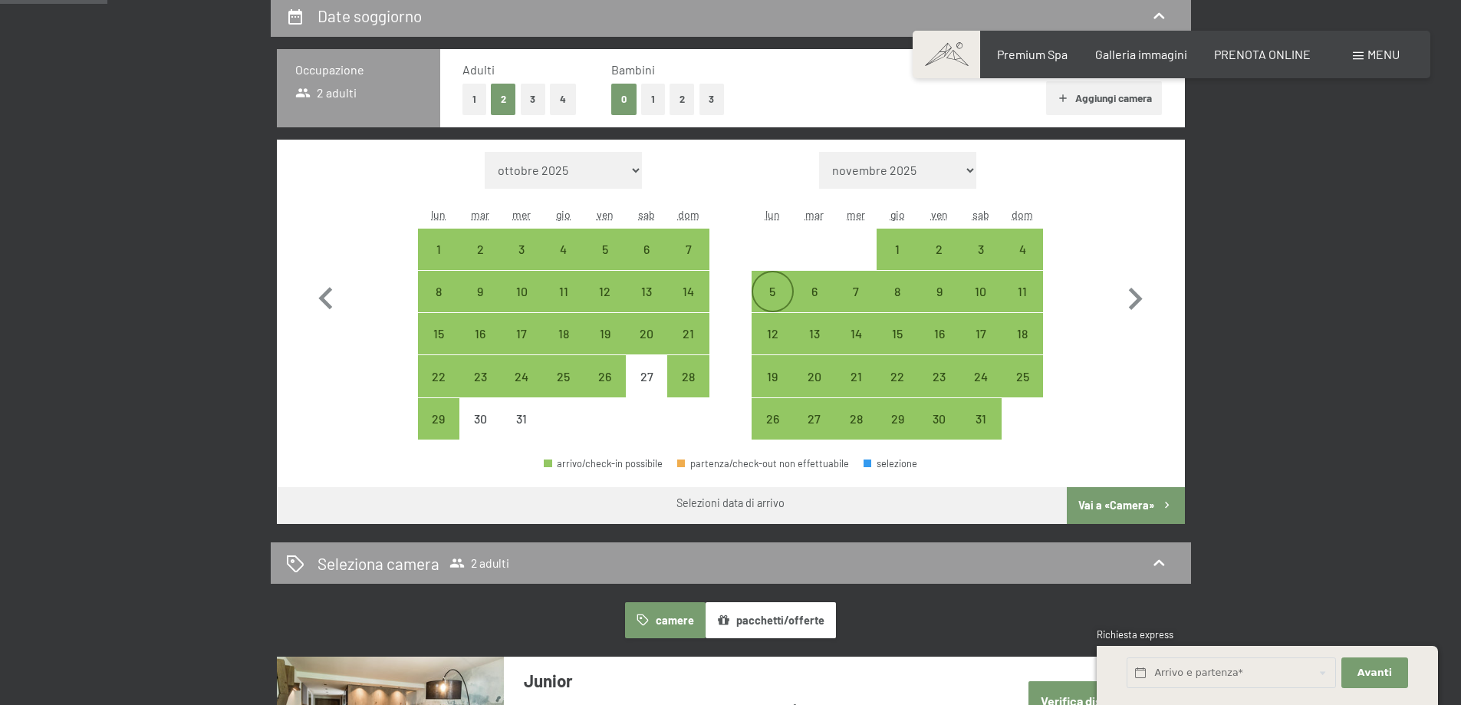
click at [771, 295] on div "5" at bounding box center [772, 304] width 38 height 38
select select "[DATE]"
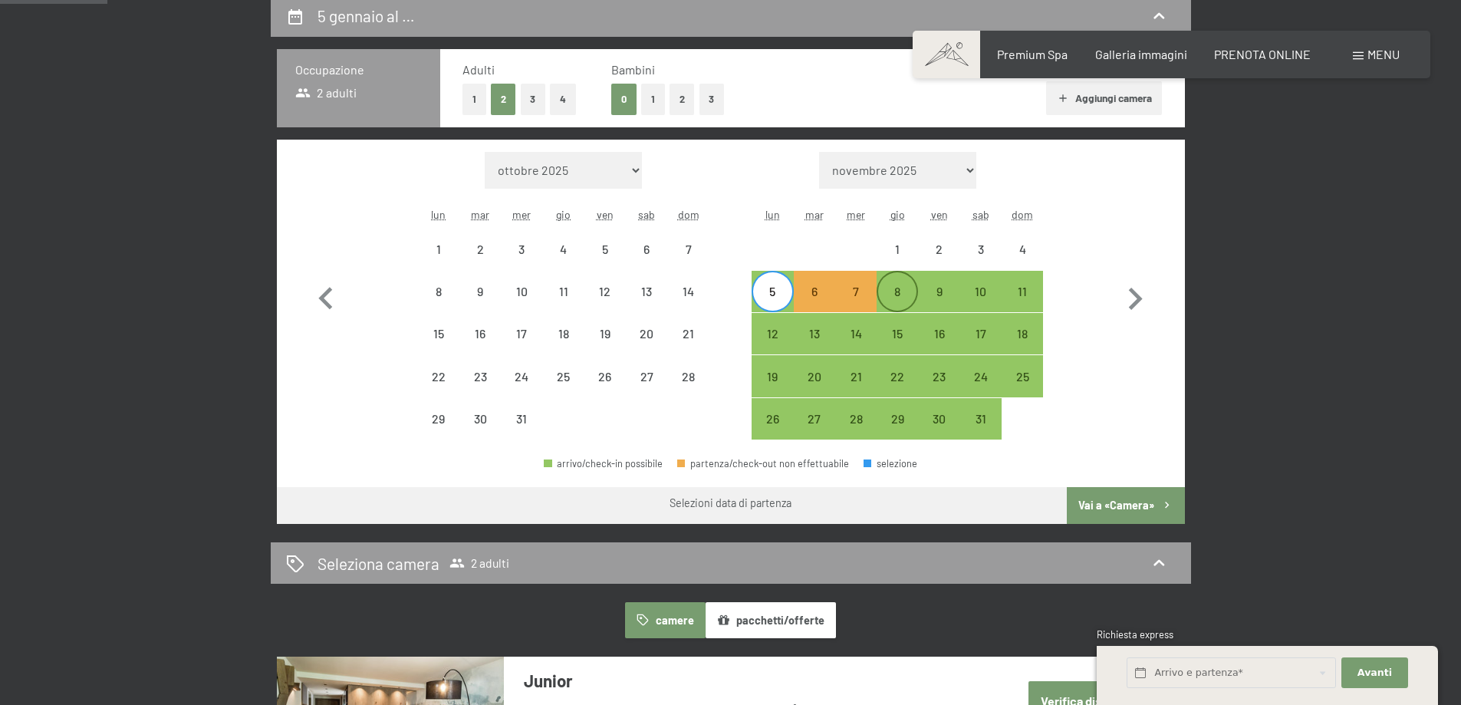
click at [892, 289] on div "8" at bounding box center [897, 304] width 38 height 38
select select "[DATE]"
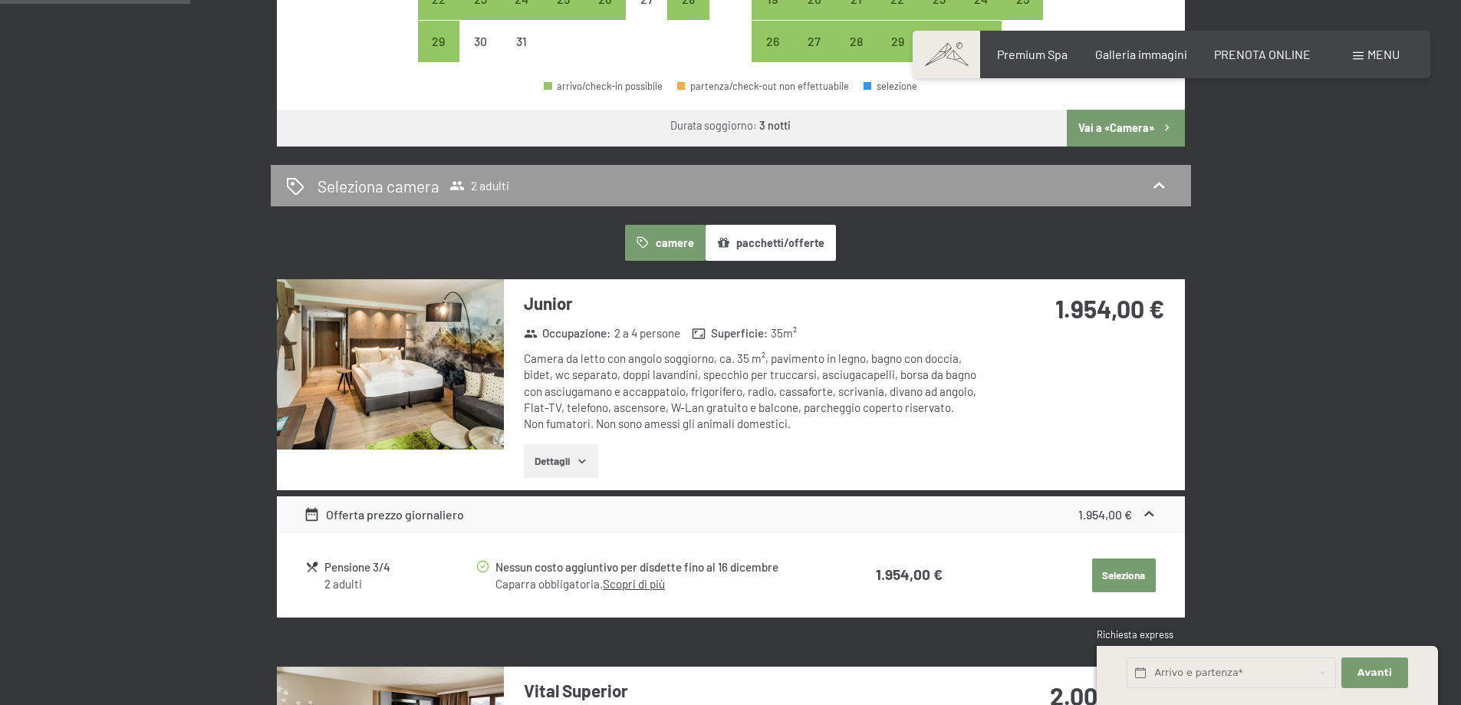
scroll to position [767, 0]
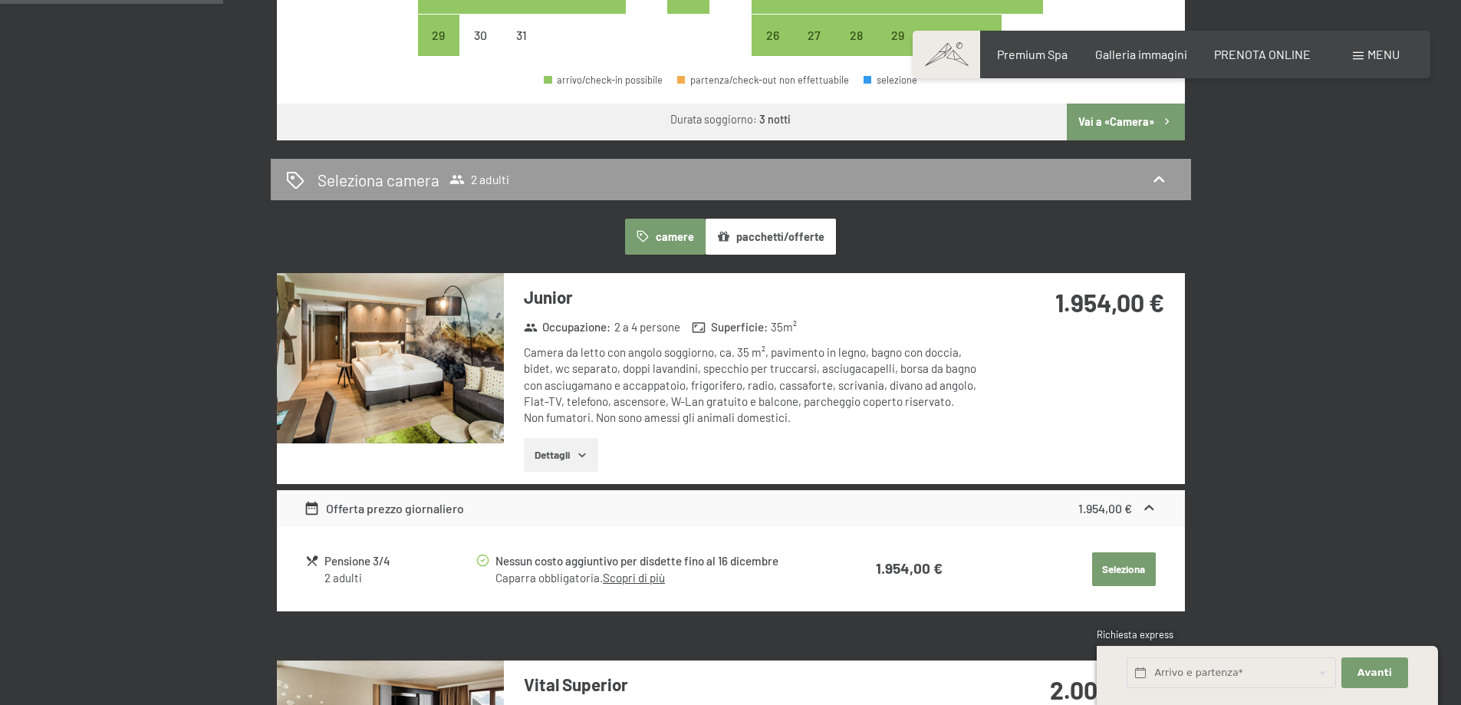
click at [566, 455] on button "Dettagli" at bounding box center [561, 455] width 74 height 34
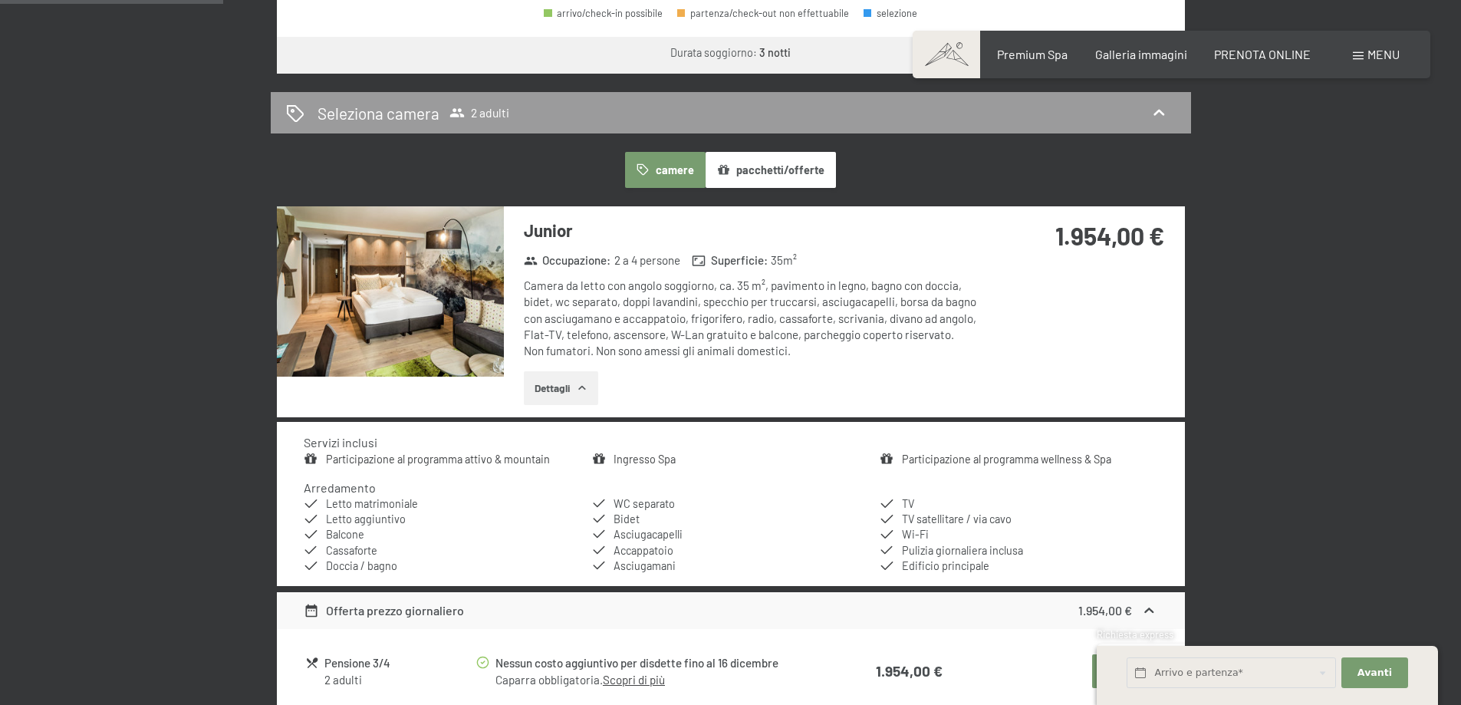
scroll to position [921, 0]
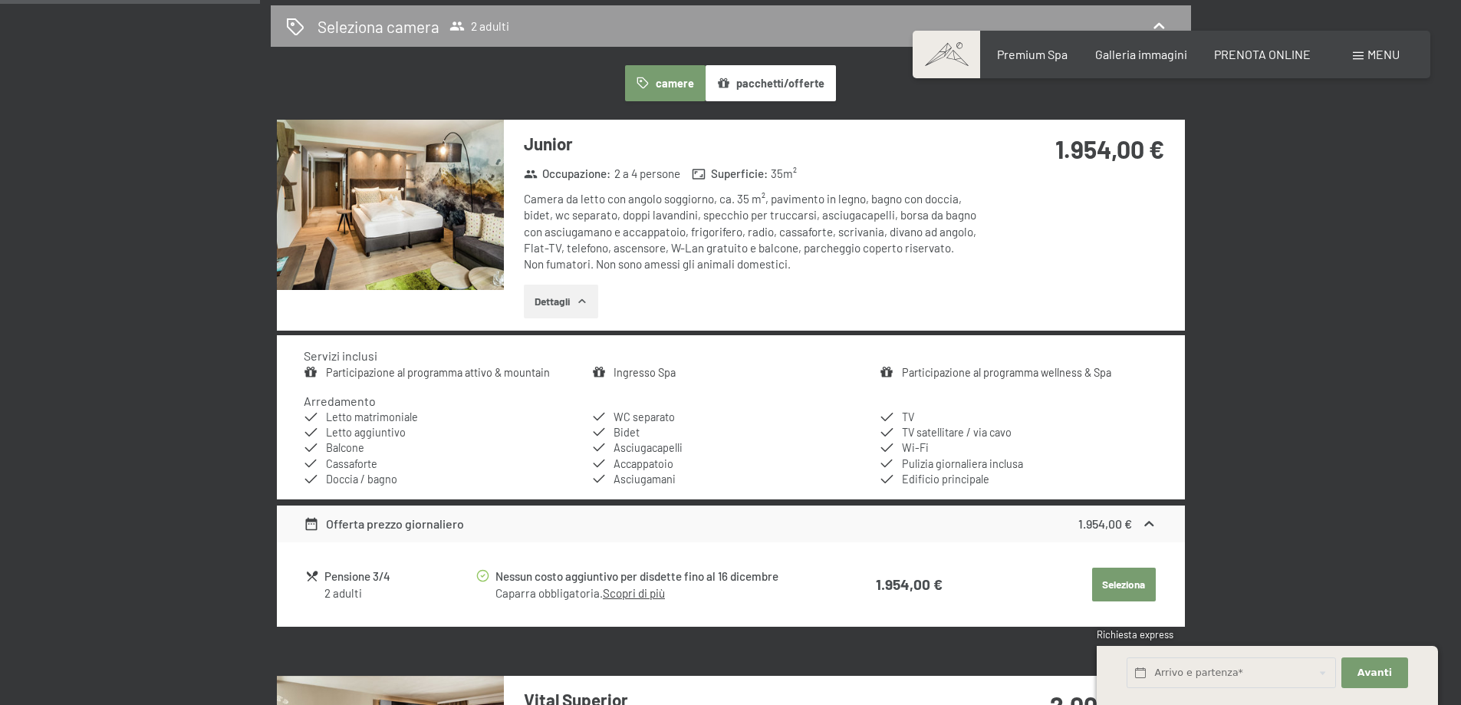
click at [448, 532] on div "Offerta prezzo giornaliero" at bounding box center [384, 524] width 160 height 18
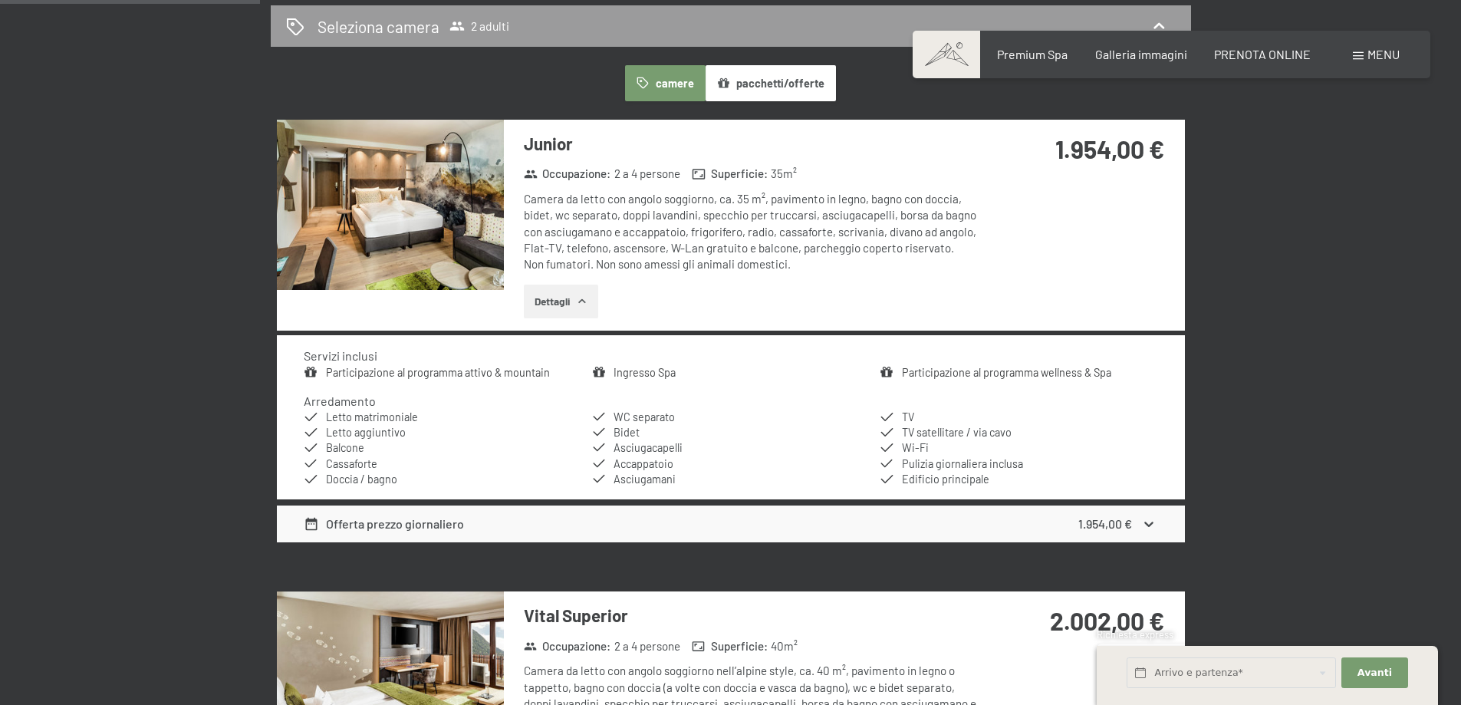
click at [448, 531] on div "Offerta prezzo giornaliero" at bounding box center [384, 524] width 160 height 18
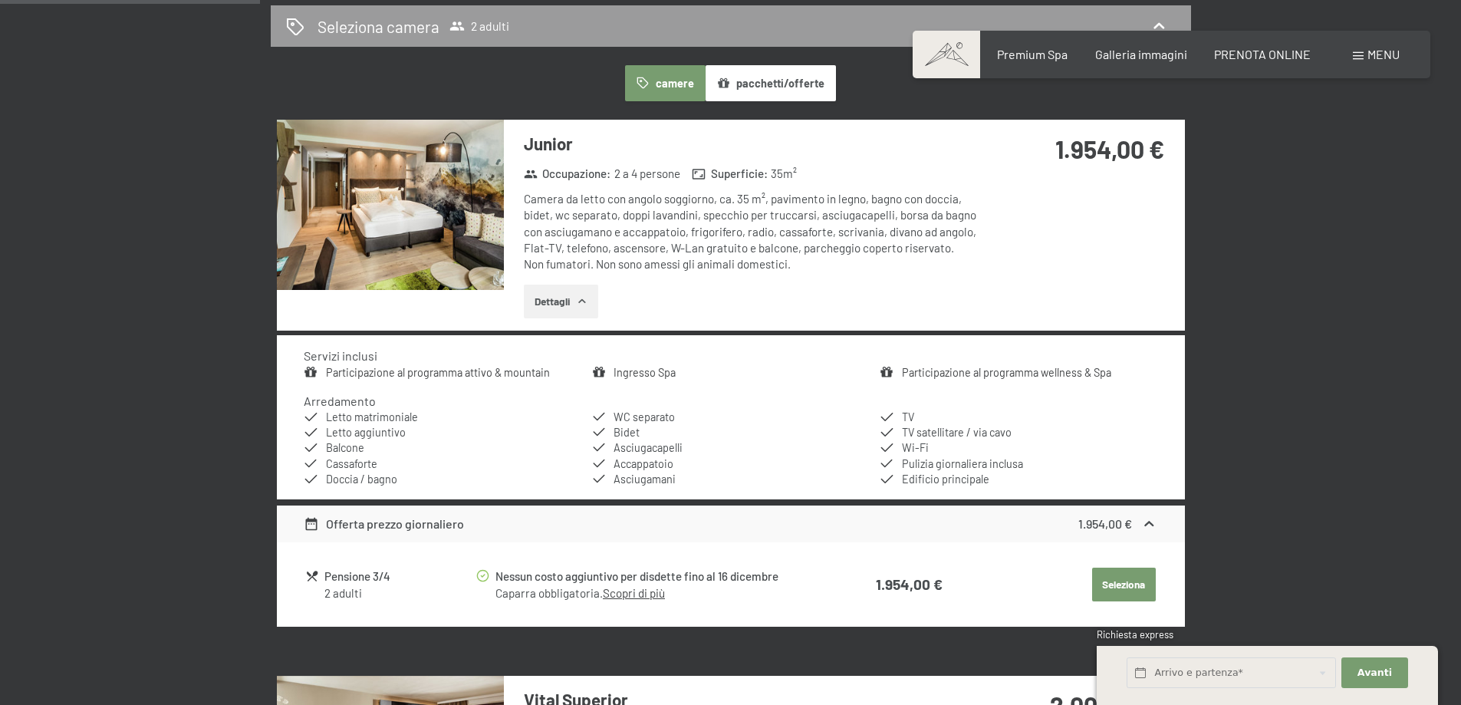
click at [466, 238] on img at bounding box center [390, 205] width 227 height 170
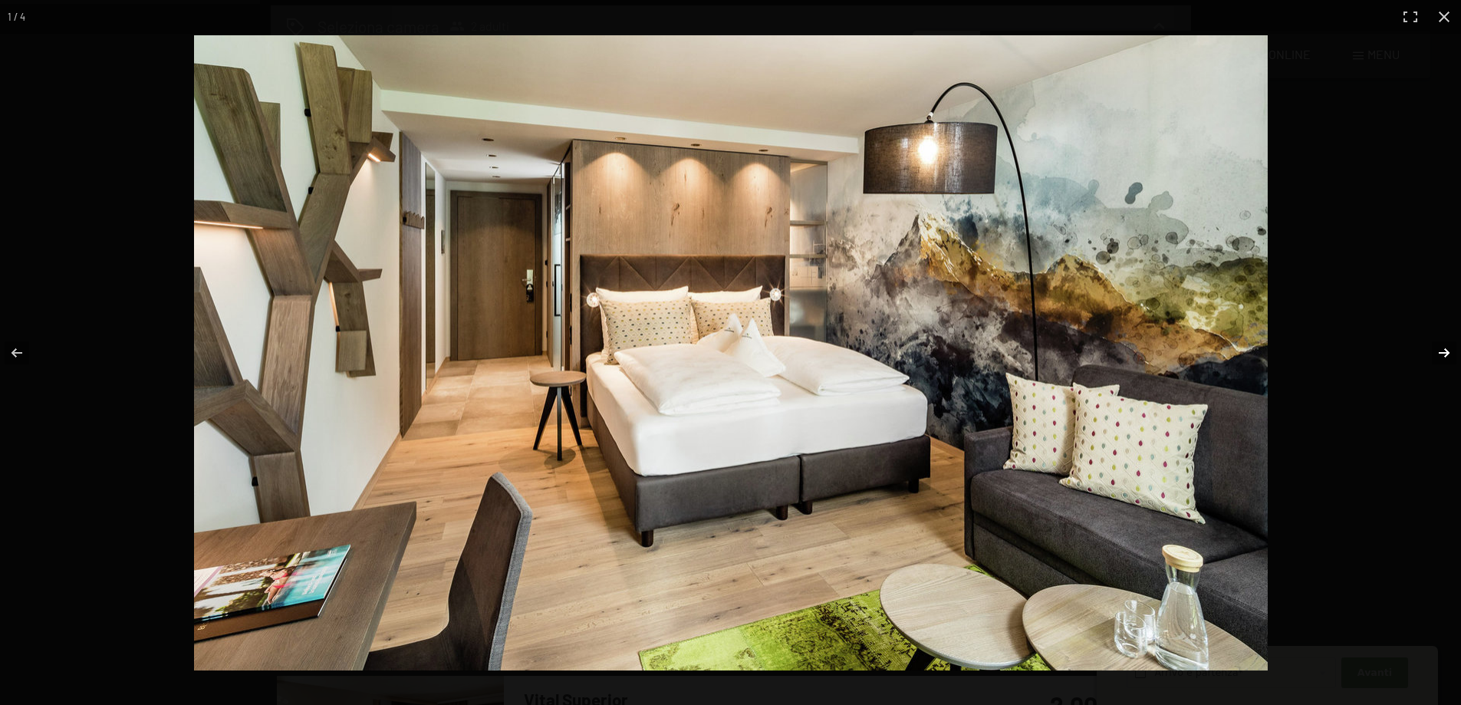
click at [1445, 354] on button "button" at bounding box center [1435, 353] width 54 height 77
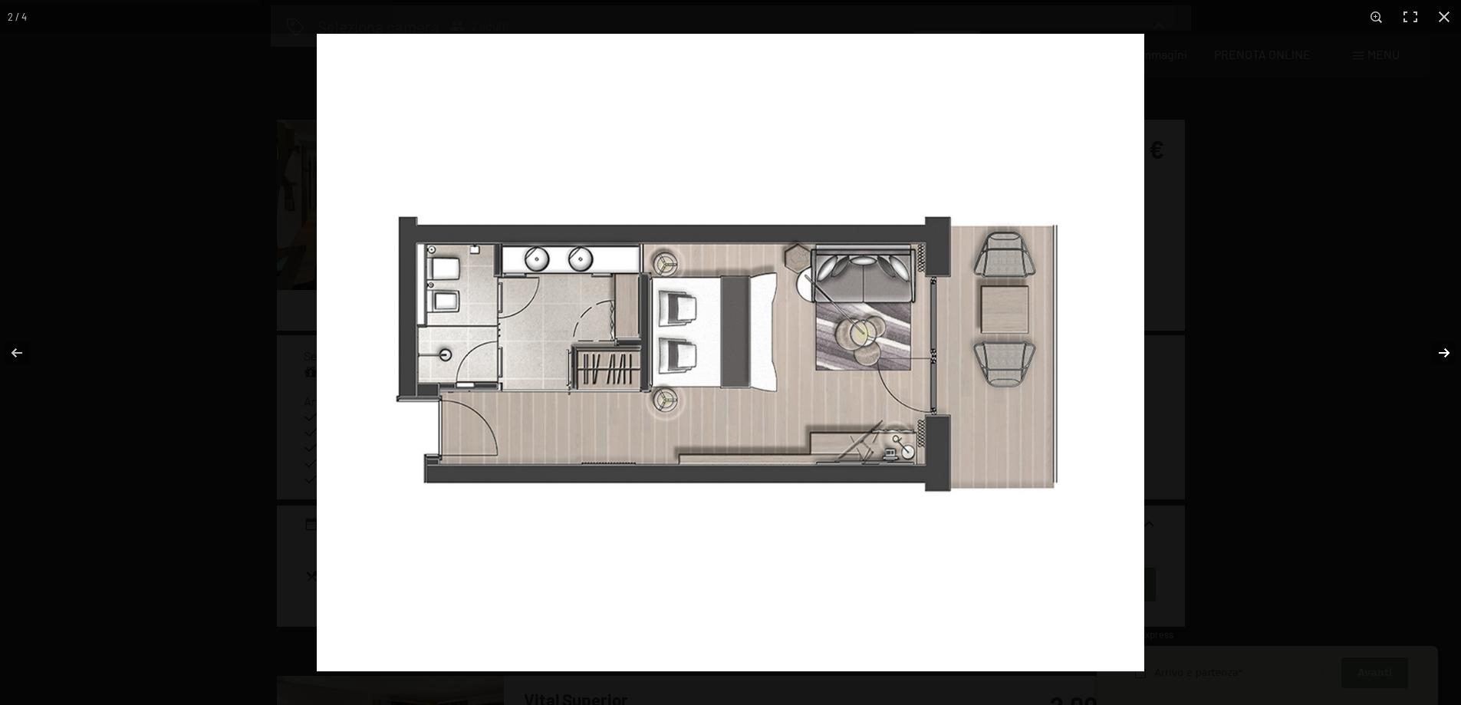
click at [1445, 354] on button "button" at bounding box center [1435, 353] width 54 height 77
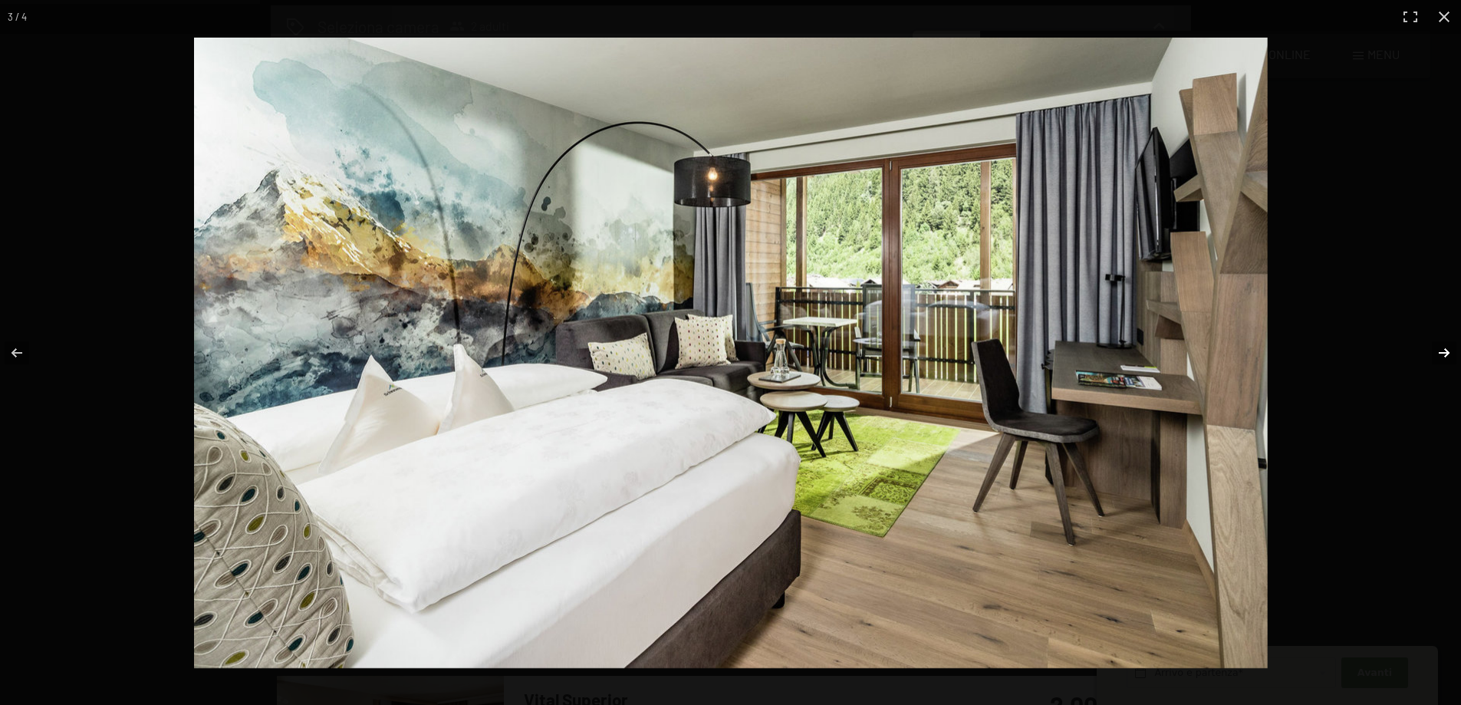
click at [1445, 354] on button "button" at bounding box center [1435, 353] width 54 height 77
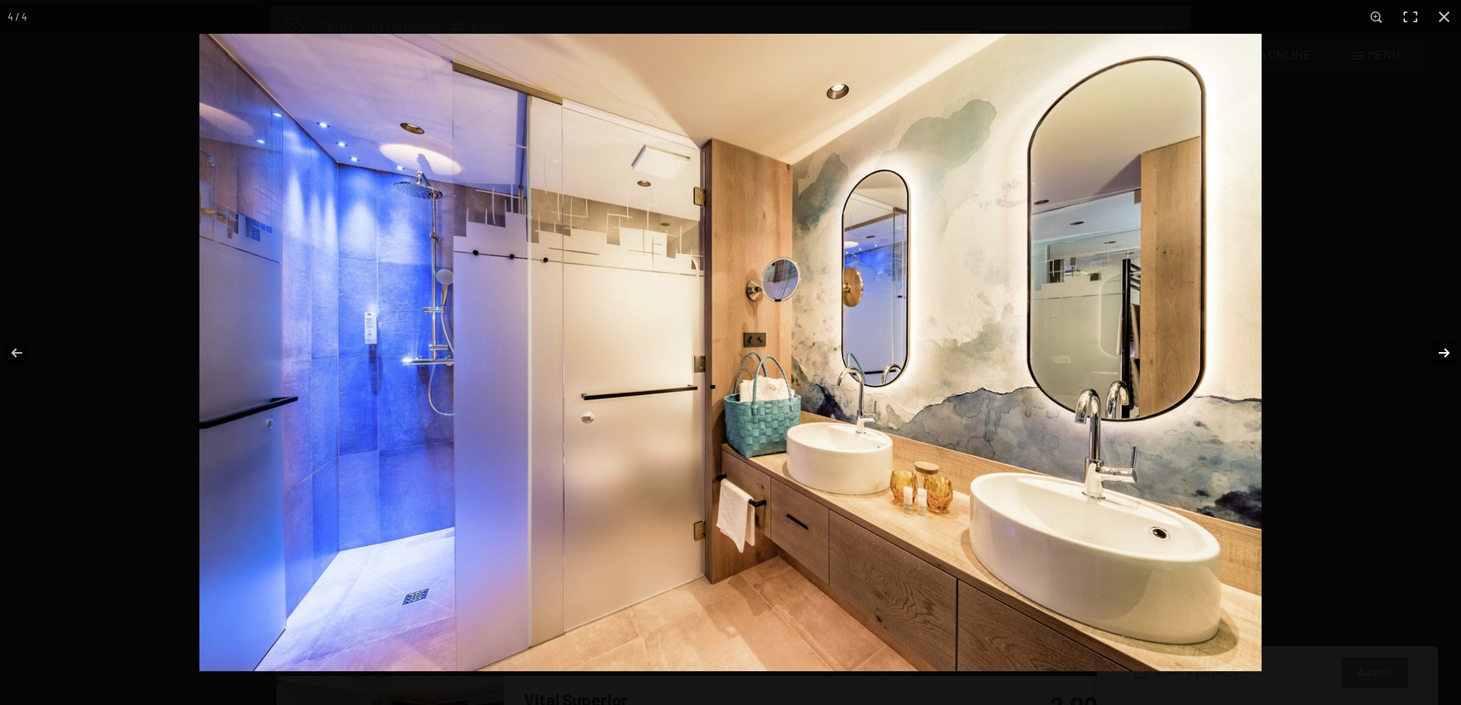
click at [1445, 354] on button "button" at bounding box center [1435, 353] width 54 height 77
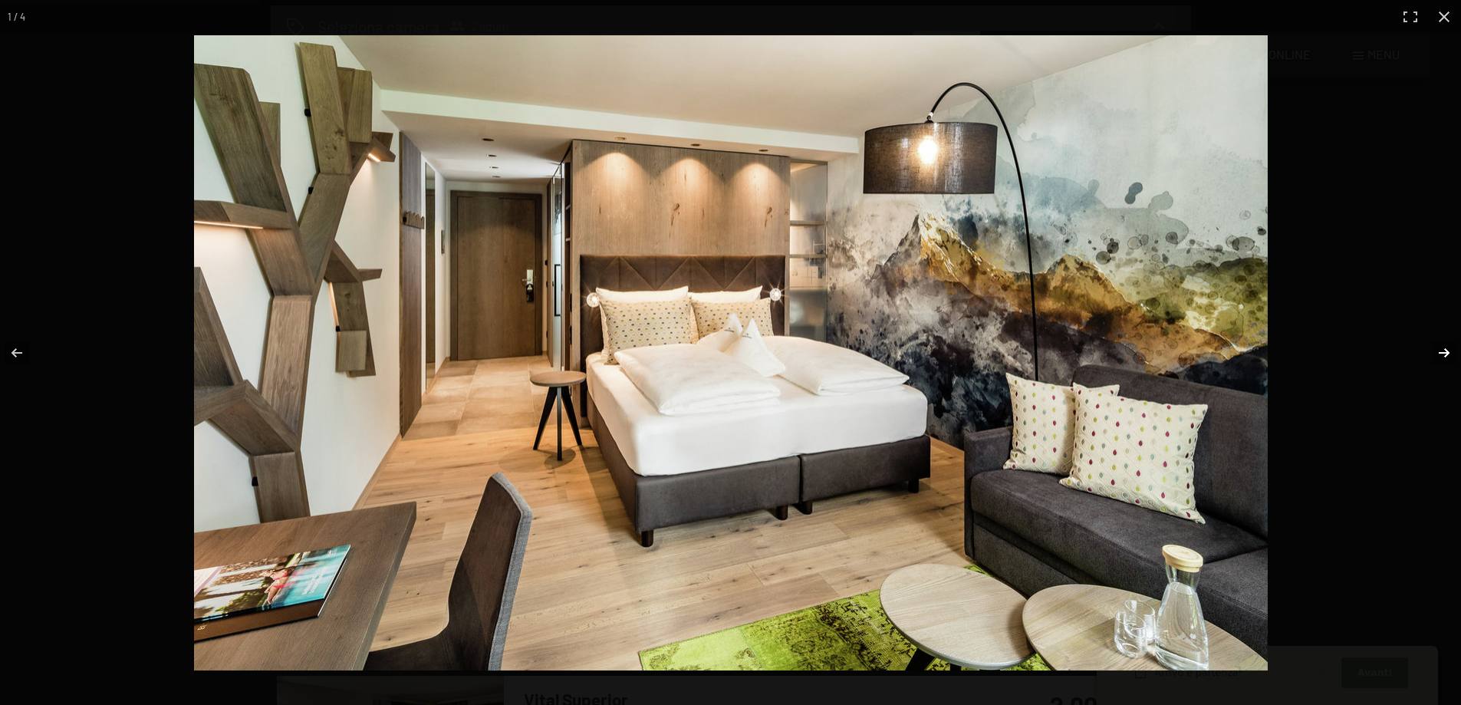
click at [1445, 354] on button "button" at bounding box center [1435, 353] width 54 height 77
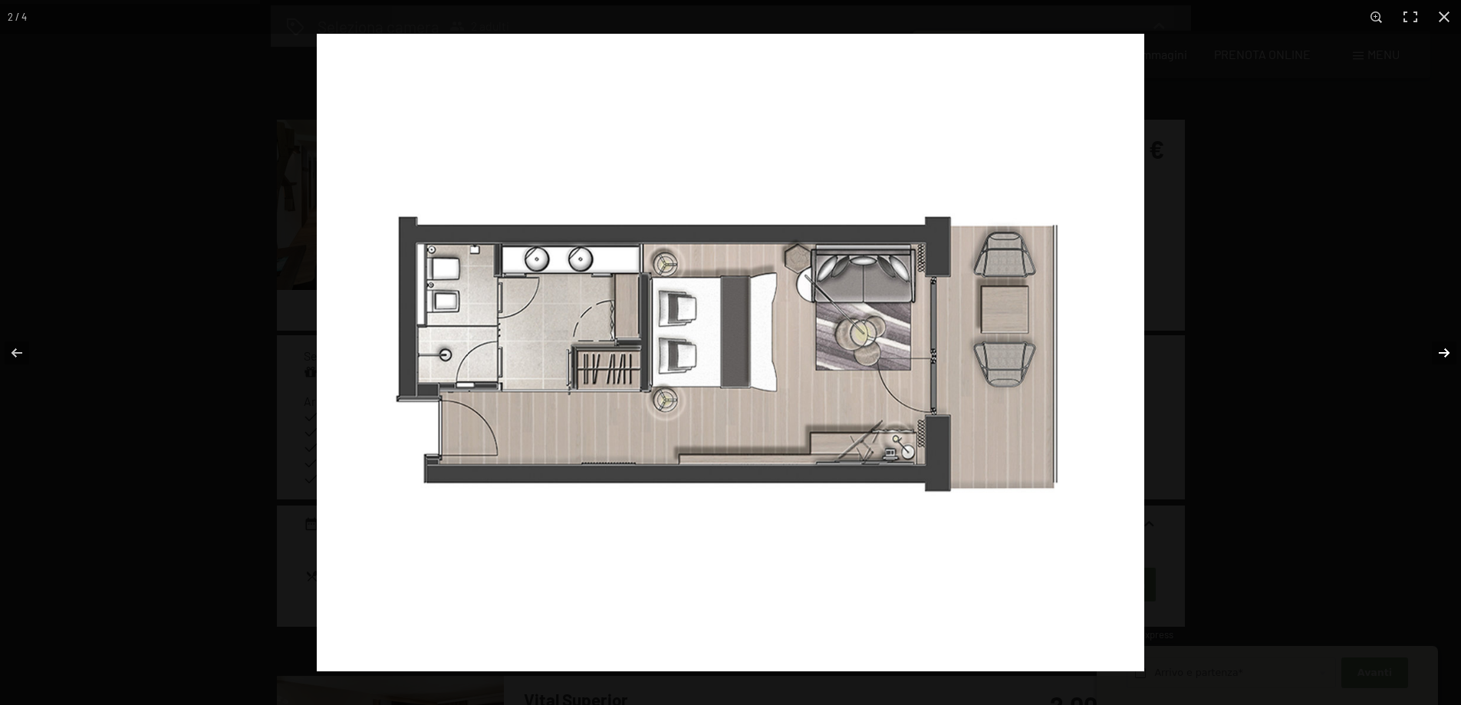
click at [1445, 354] on button "button" at bounding box center [1435, 353] width 54 height 77
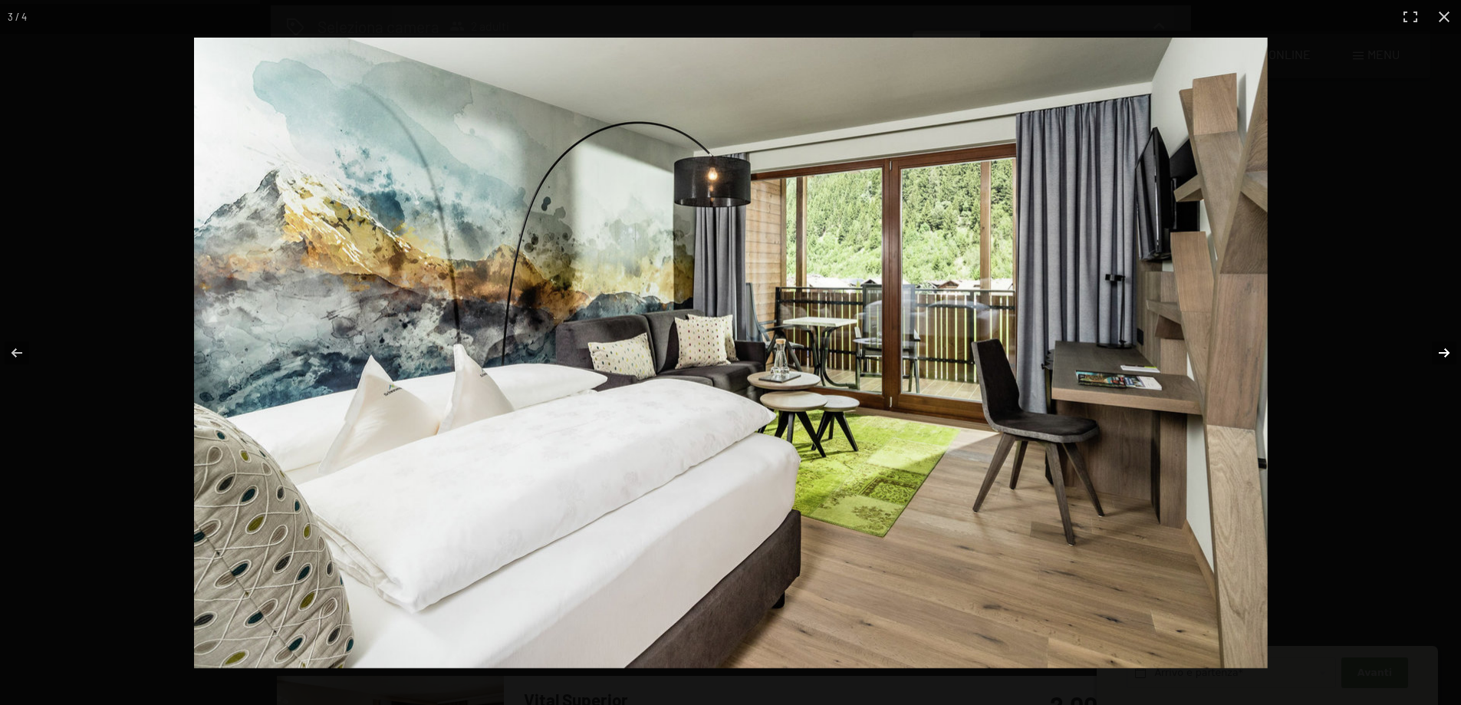
click at [1445, 354] on button "button" at bounding box center [1435, 353] width 54 height 77
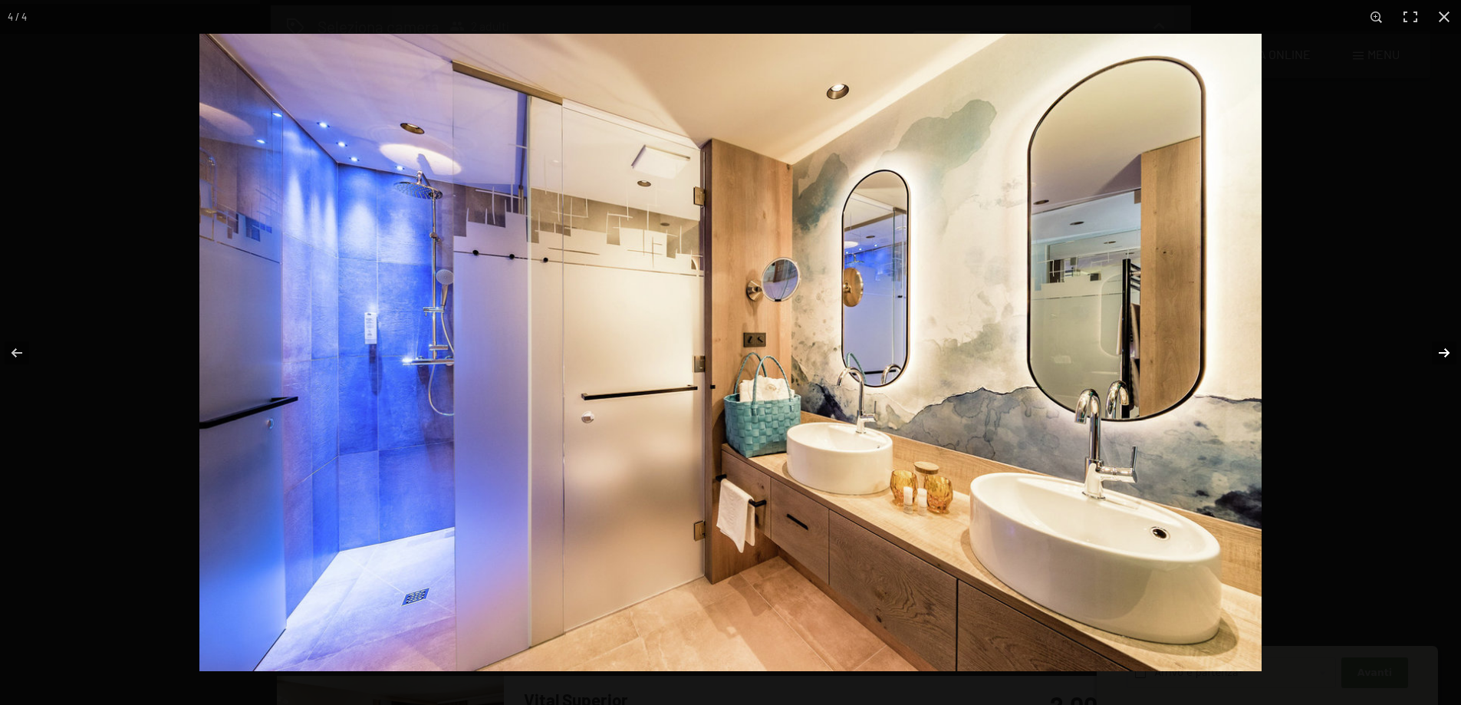
click at [1445, 354] on button "button" at bounding box center [1435, 353] width 54 height 77
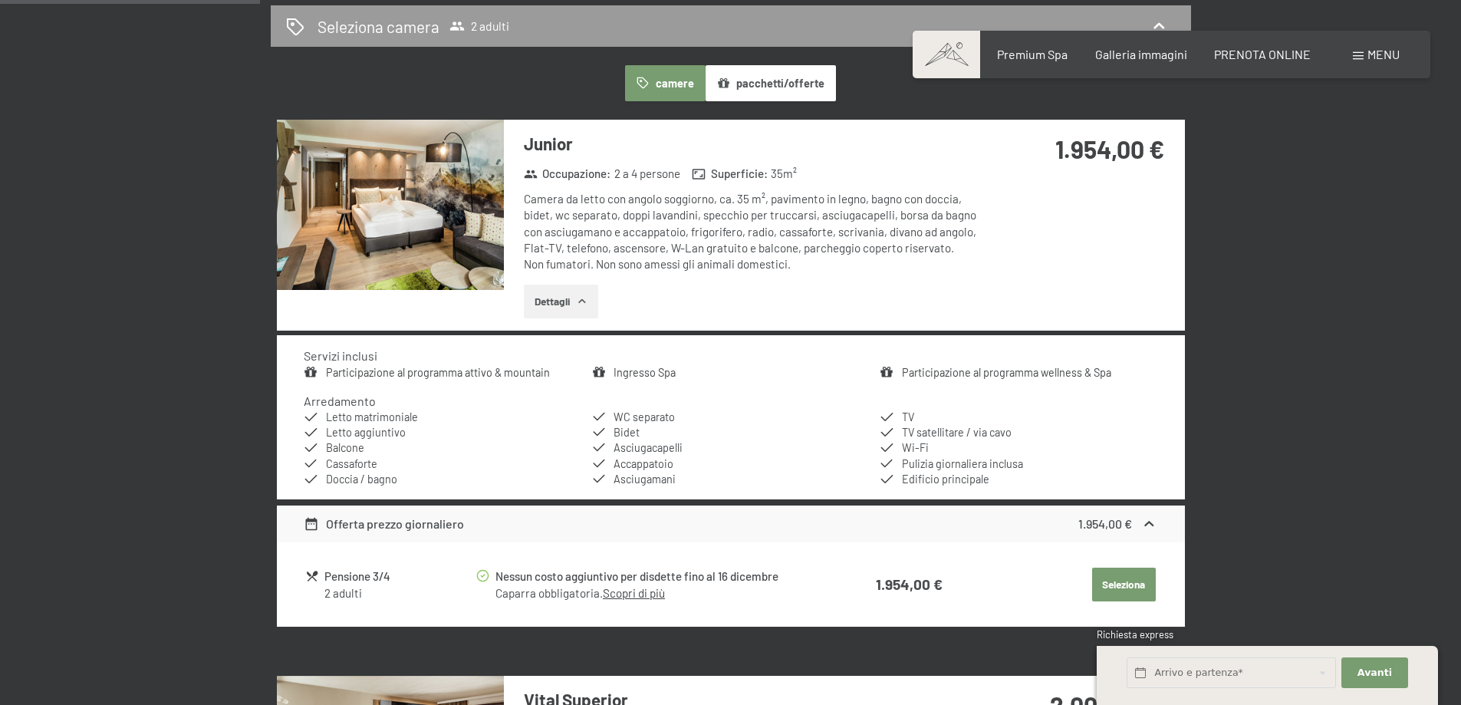
click at [0, 0] on button "button" at bounding box center [0, 0] width 0 height 0
